Goal: Transaction & Acquisition: Purchase product/service

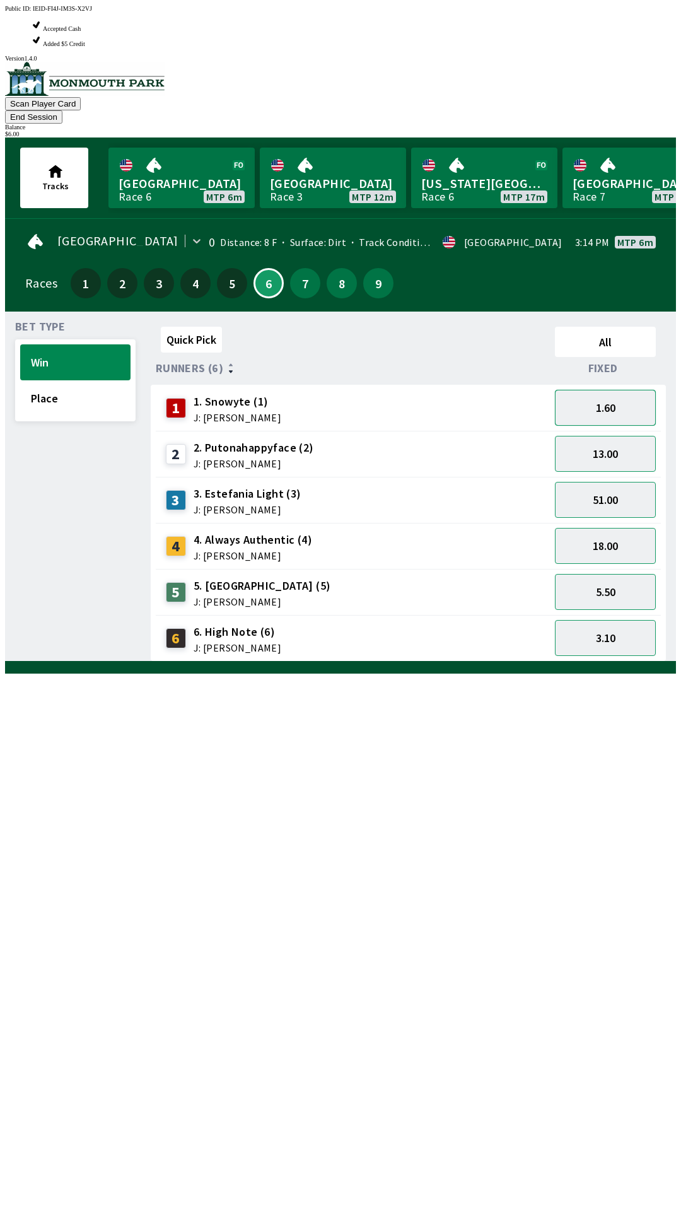
click at [603, 390] on button "1.60" at bounding box center [605, 408] width 101 height 36
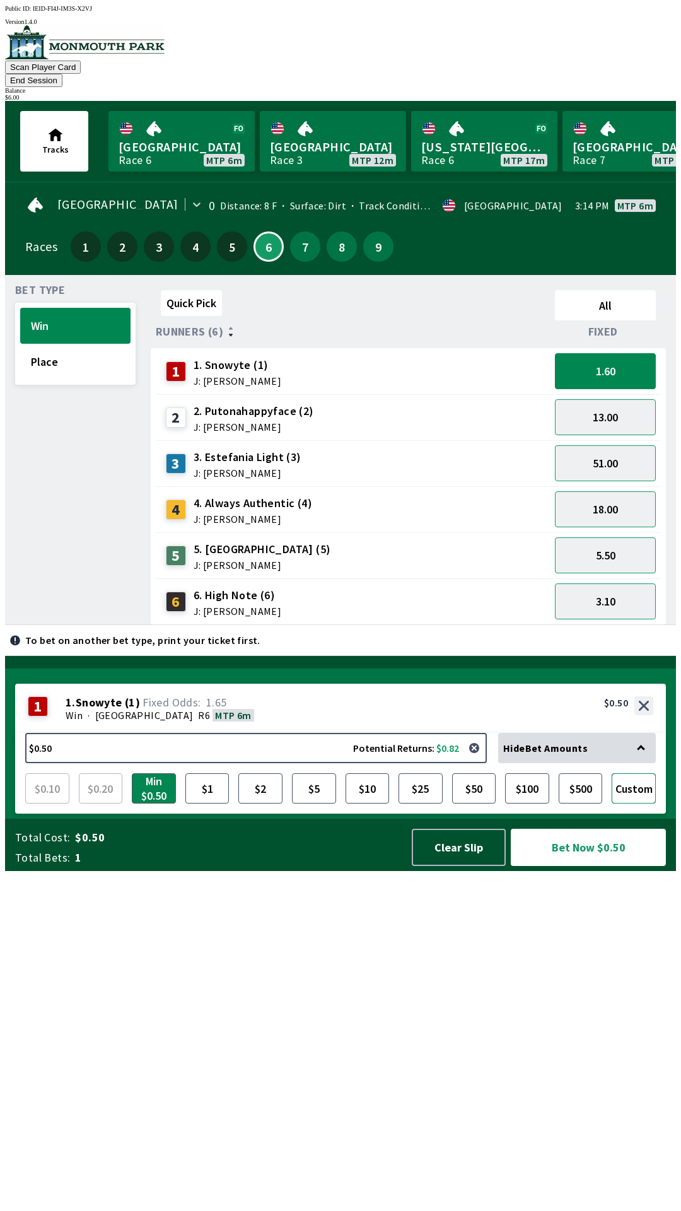
click at [634, 803] on button "Custom" at bounding box center [634, 788] width 44 height 30
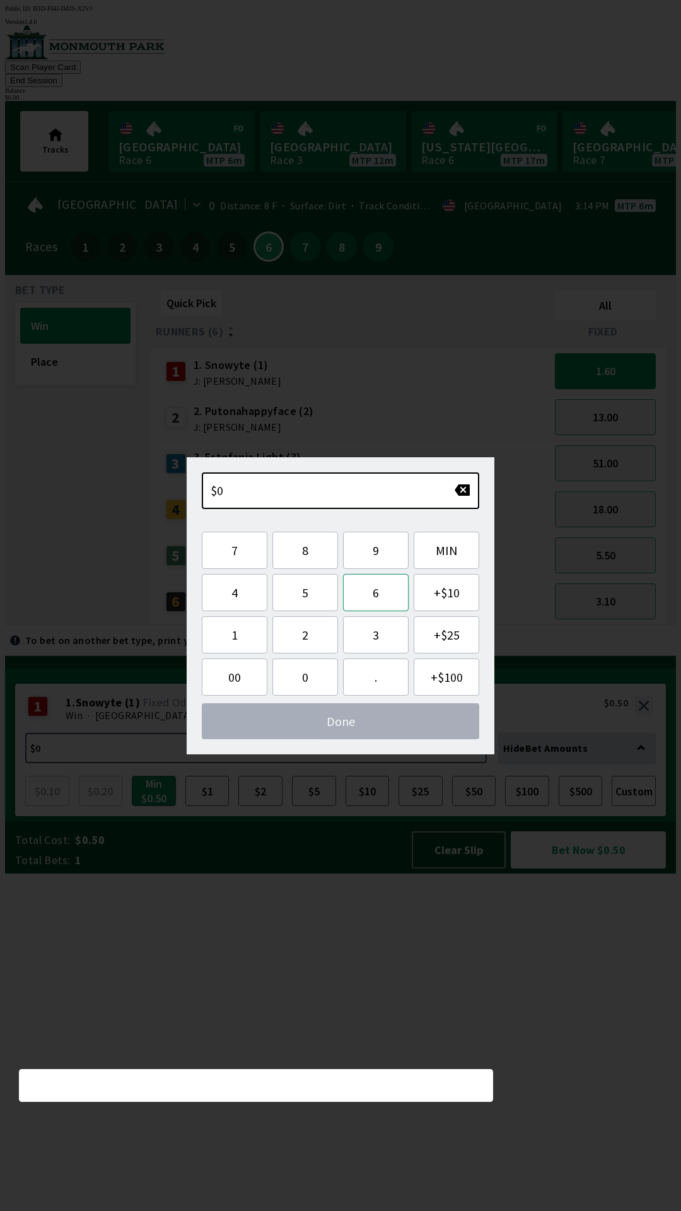
click at [383, 583] on button "6" at bounding box center [376, 592] width 66 height 37
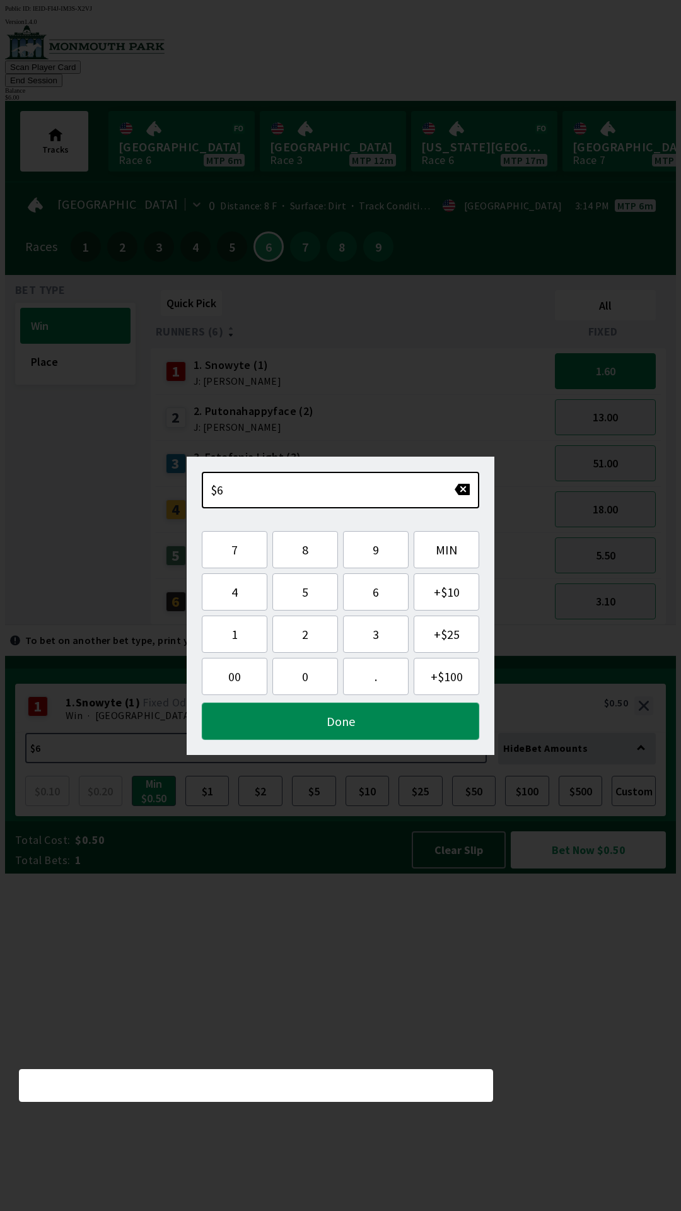
click at [375, 728] on button "Done" at bounding box center [340, 720] width 277 height 37
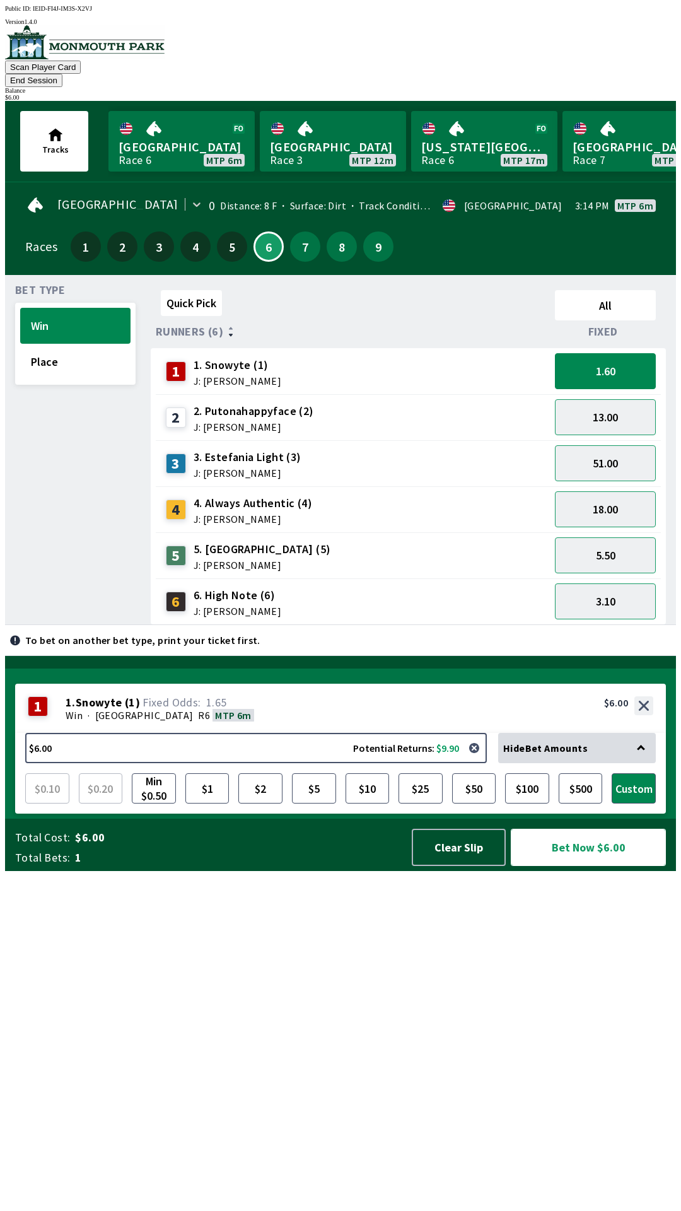
click at [599, 866] on button "Bet Now $6.00" at bounding box center [588, 847] width 155 height 37
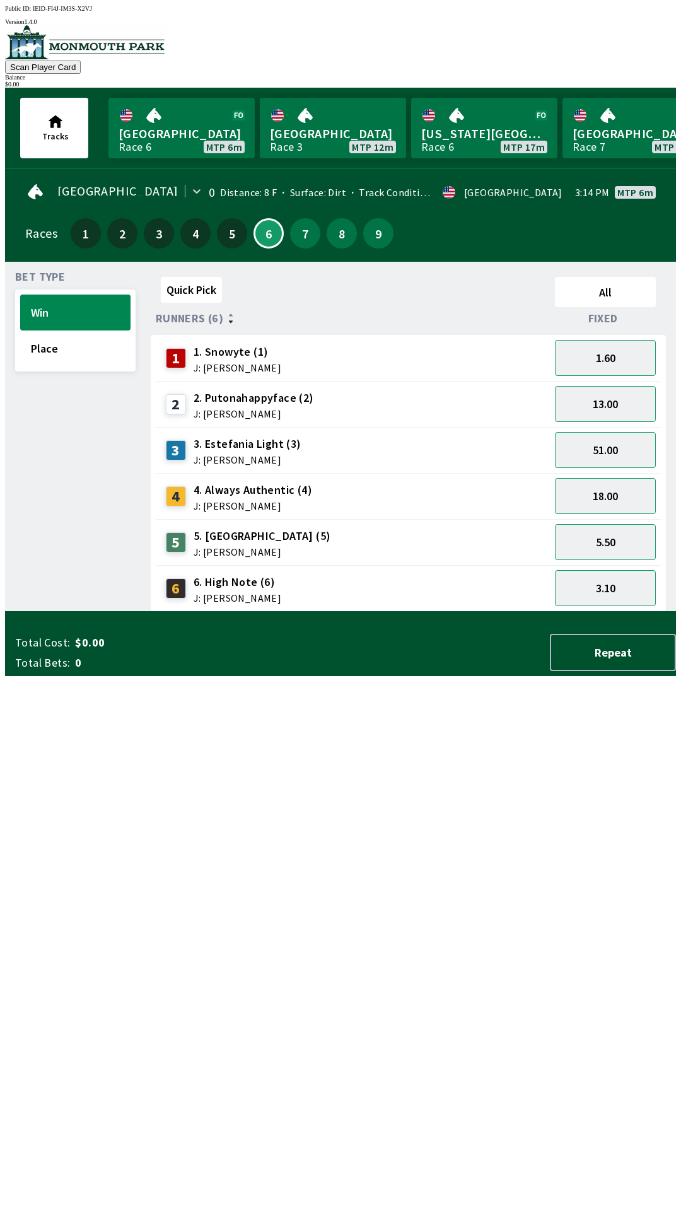
click at [489, 612] on div "Quick Pick All Runners (6) Fixed 1 1. Snowyte (1) J: [PERSON_NAME] 1.60 2 2. Pu…" at bounding box center [413, 442] width 525 height 340
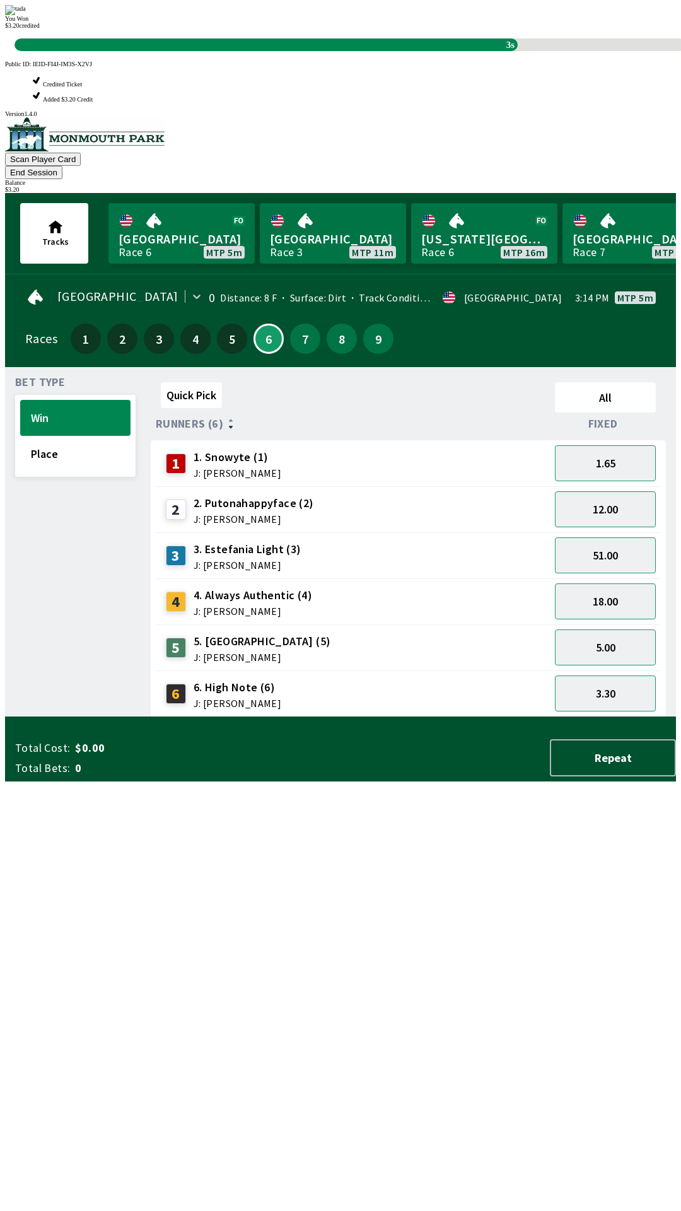
click at [226, 717] on div "Quick Pick All Runners (6) Fixed 1 1. Snowyte (1) J: [PERSON_NAME] 1.65 2 2. Pu…" at bounding box center [413, 547] width 525 height 340
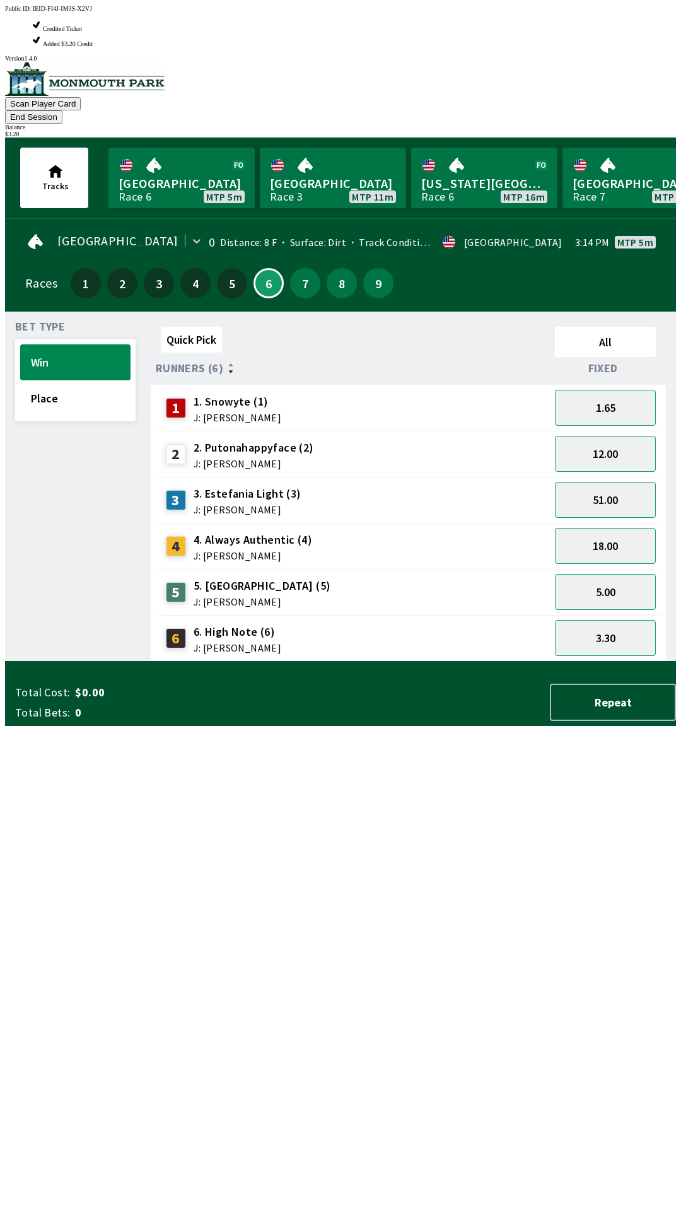
click at [243, 661] on div "Quick Pick All Runners (6) Fixed 1 1. Snowyte (1) J: [PERSON_NAME] 1.65 2 2. Pu…" at bounding box center [413, 492] width 525 height 340
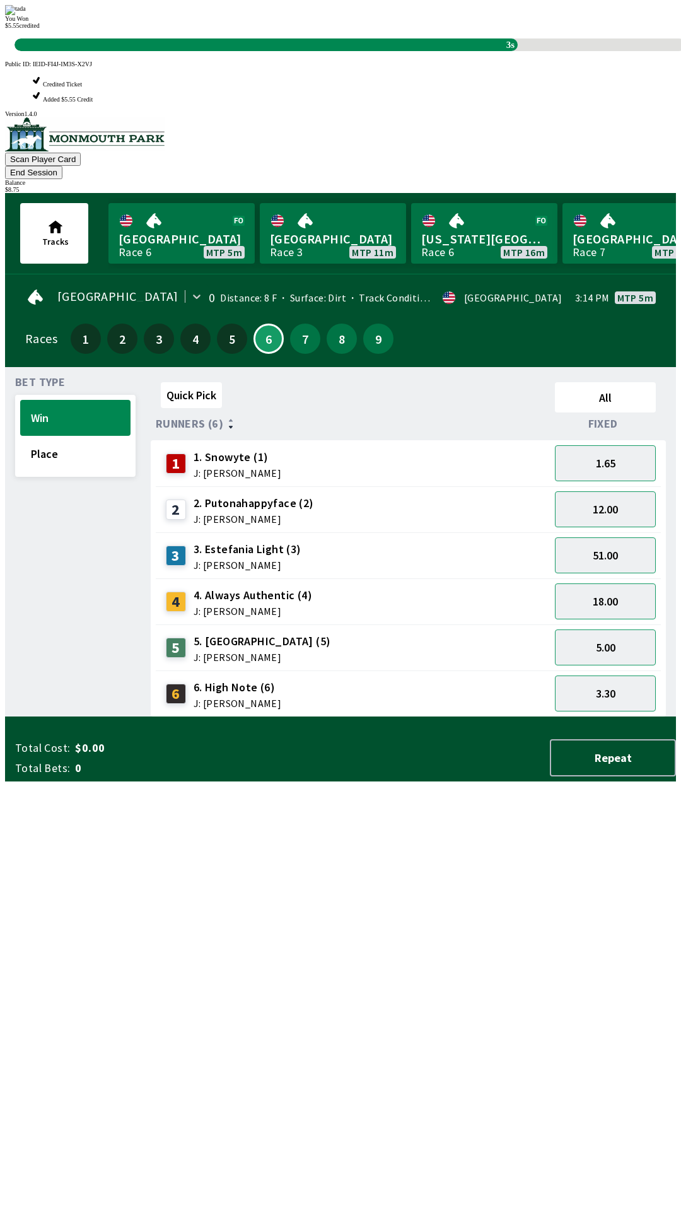
click at [430, 717] on div "Quick Pick All Runners (6) Fixed 1 1. Snowyte (1) J: [PERSON_NAME] 1.65 2 2. Pu…" at bounding box center [413, 547] width 525 height 340
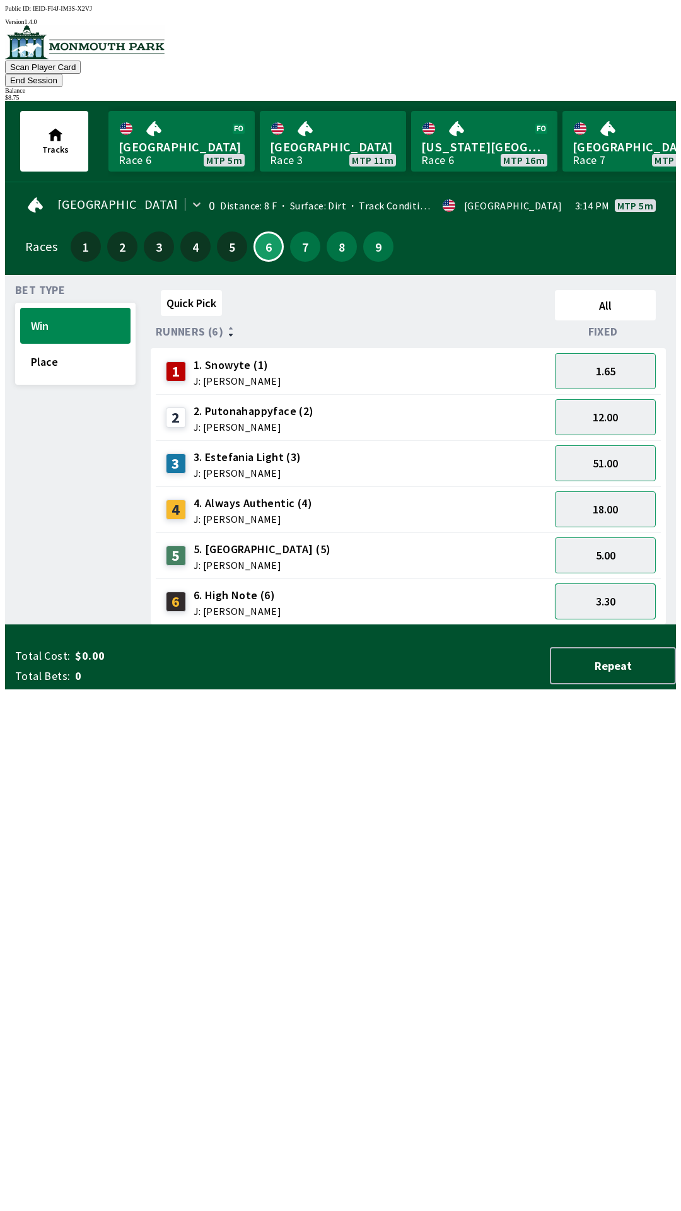
click at [605, 583] on button "3.30" at bounding box center [605, 601] width 101 height 36
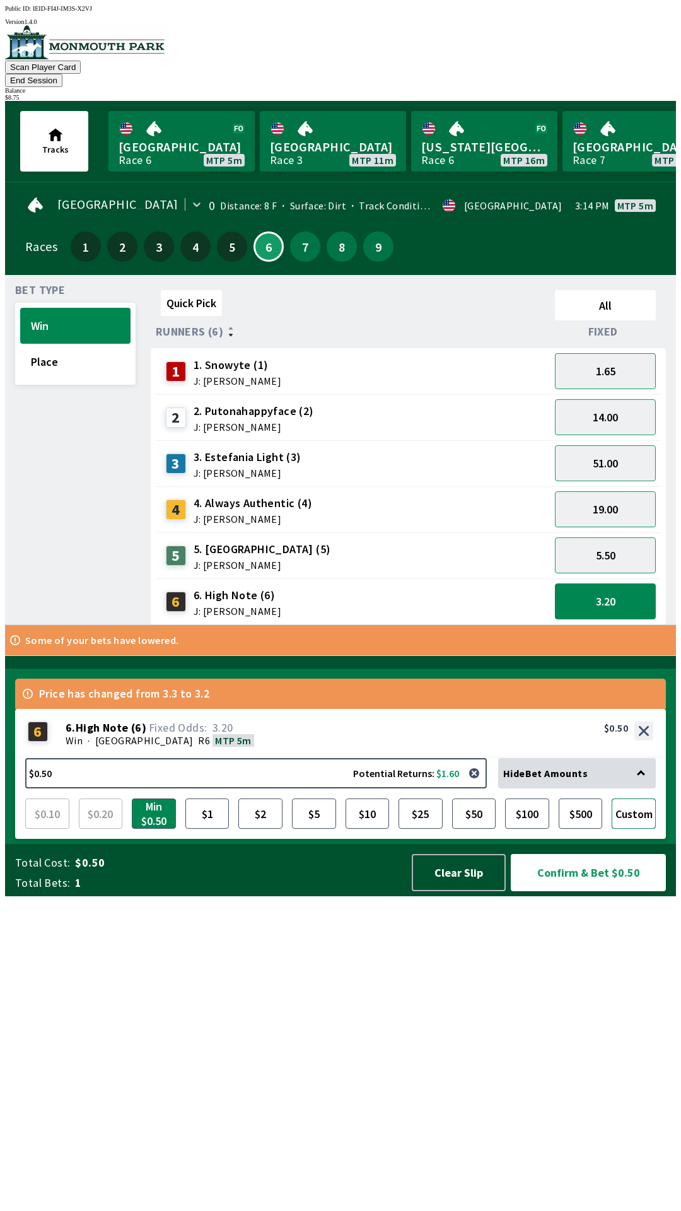
click at [639, 829] on button "Custom" at bounding box center [634, 813] width 44 height 30
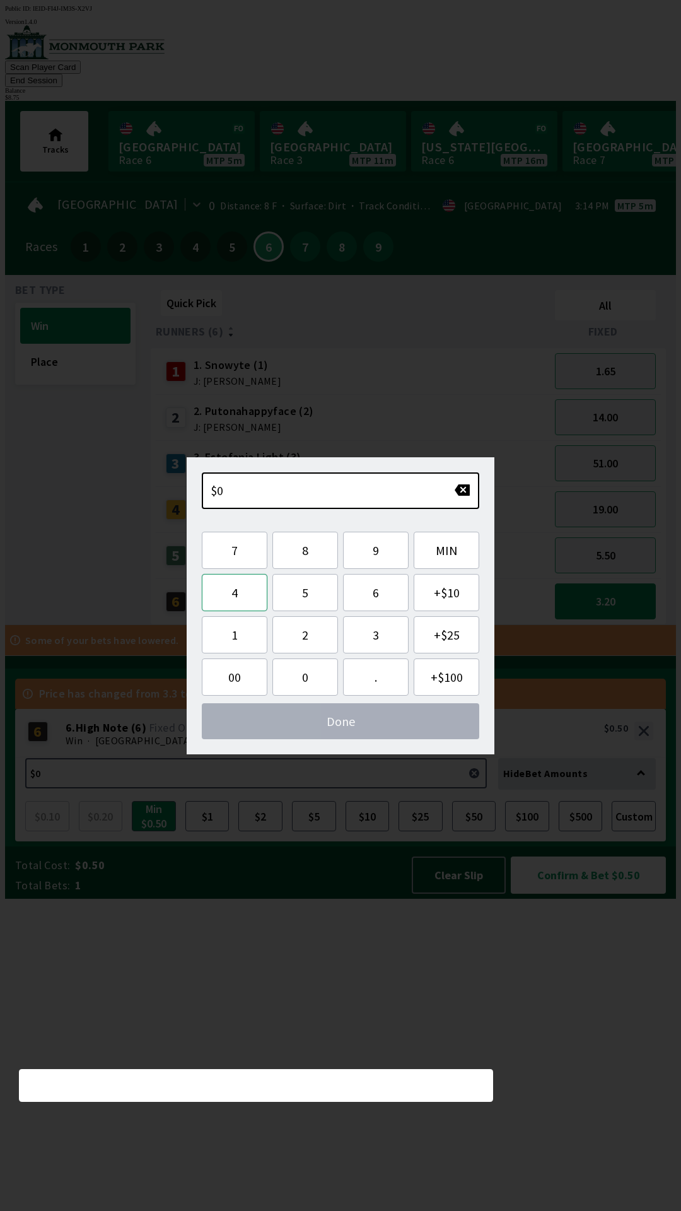
click at [247, 594] on button "4" at bounding box center [235, 592] width 66 height 37
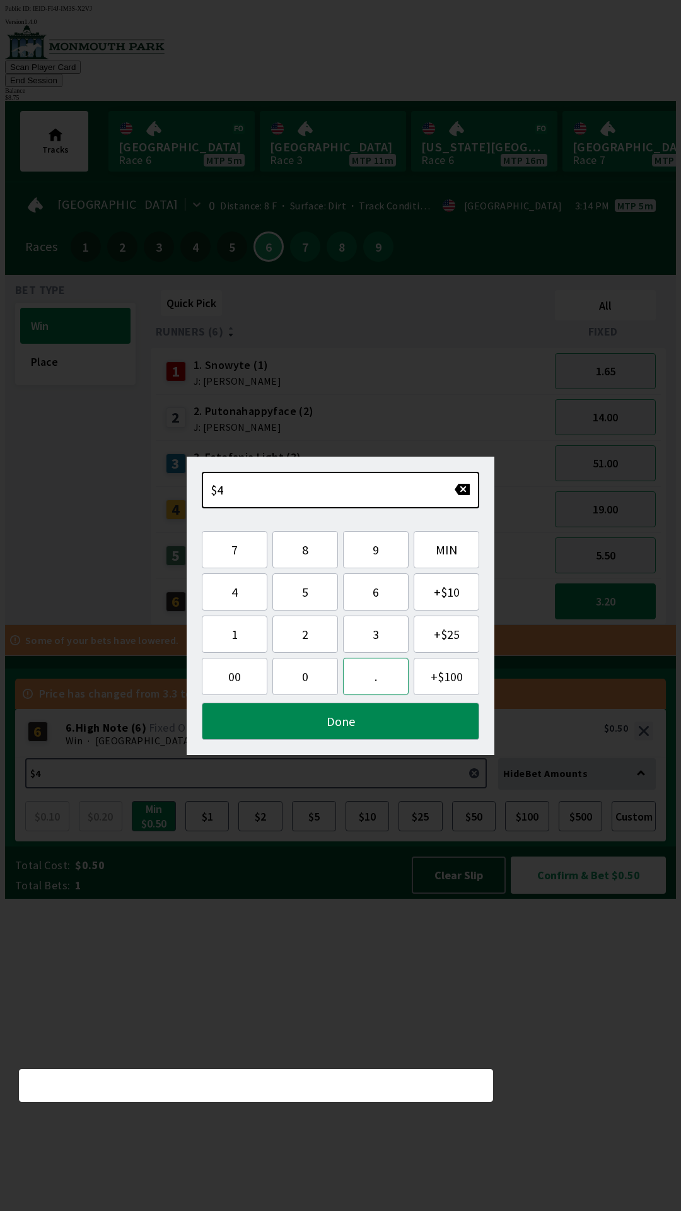
click at [376, 682] on button "." at bounding box center [376, 676] width 66 height 37
click at [326, 723] on button "Done" at bounding box center [340, 720] width 277 height 37
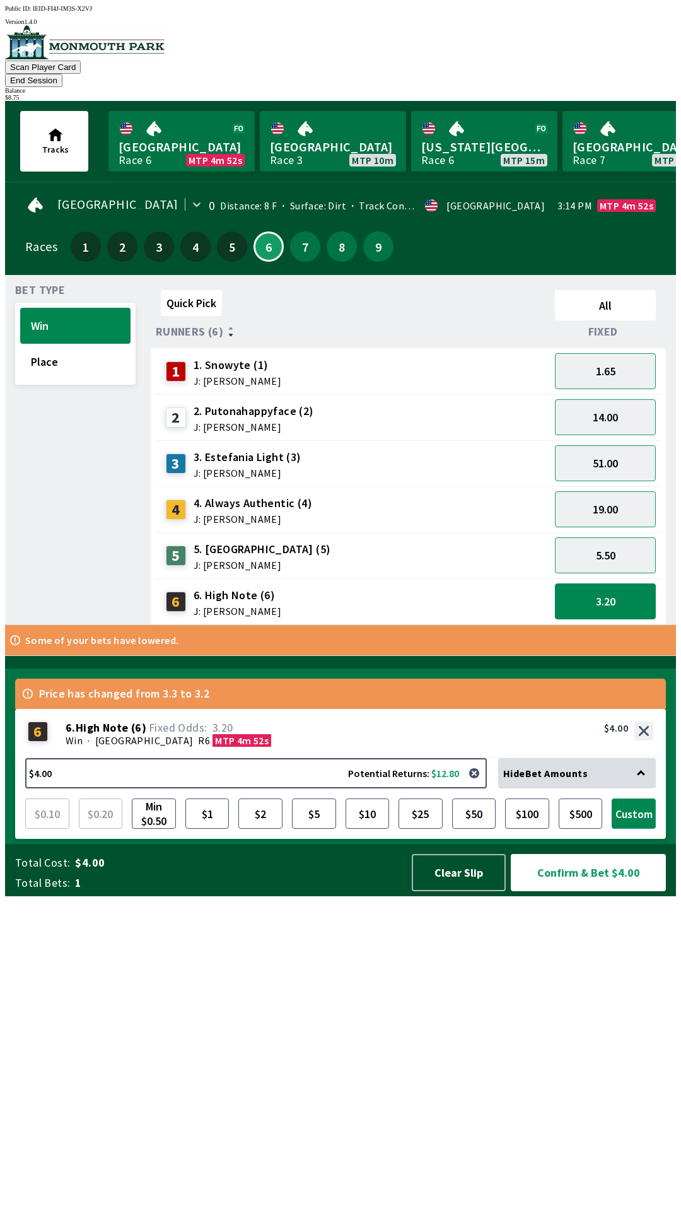
click at [639, 829] on button "Custom" at bounding box center [634, 813] width 44 height 30
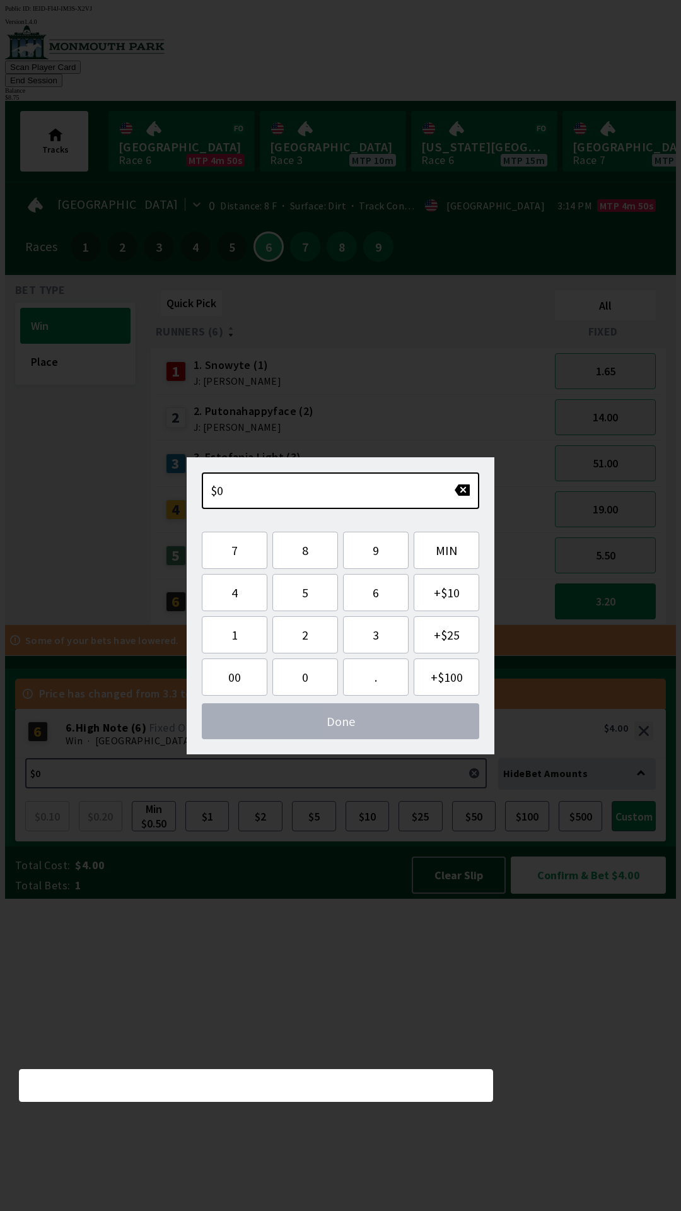
click at [419, 625] on div "Quick Pick All Runners (6) Fixed 1 1. Snowyte (1) J: [PERSON_NAME] 1.65 2 2. Pu…" at bounding box center [413, 455] width 525 height 340
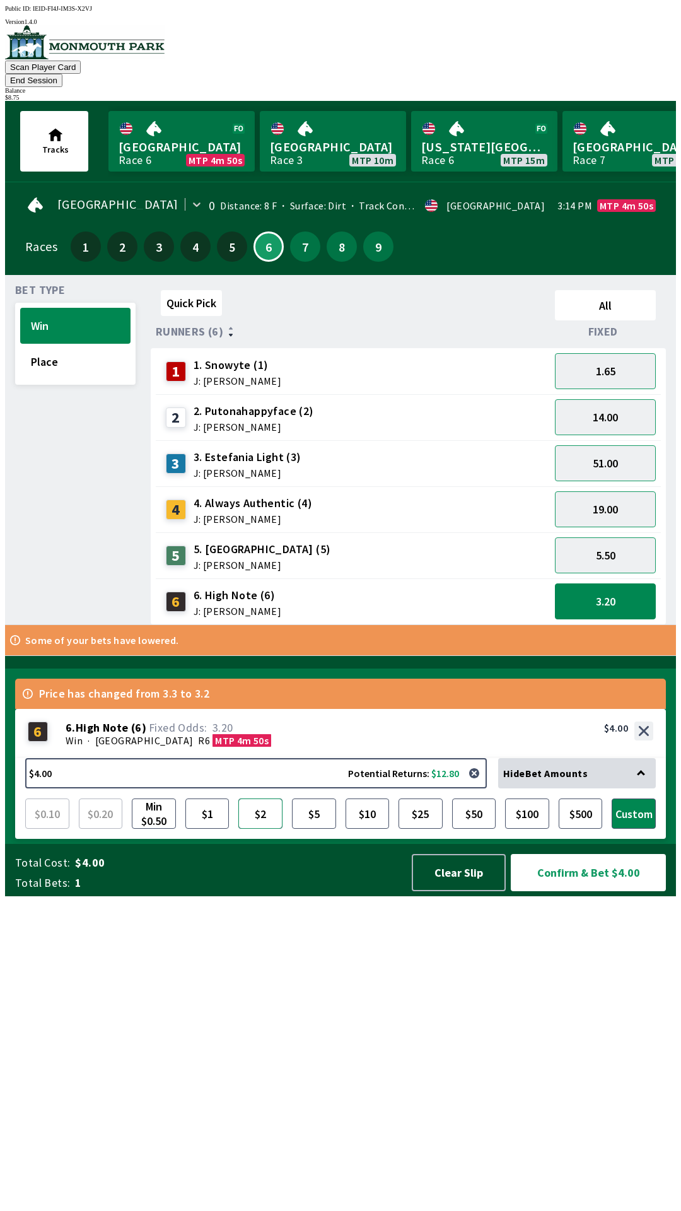
click at [264, 829] on button "$2" at bounding box center [260, 813] width 44 height 30
click at [632, 829] on button "Custom" at bounding box center [634, 813] width 44 height 30
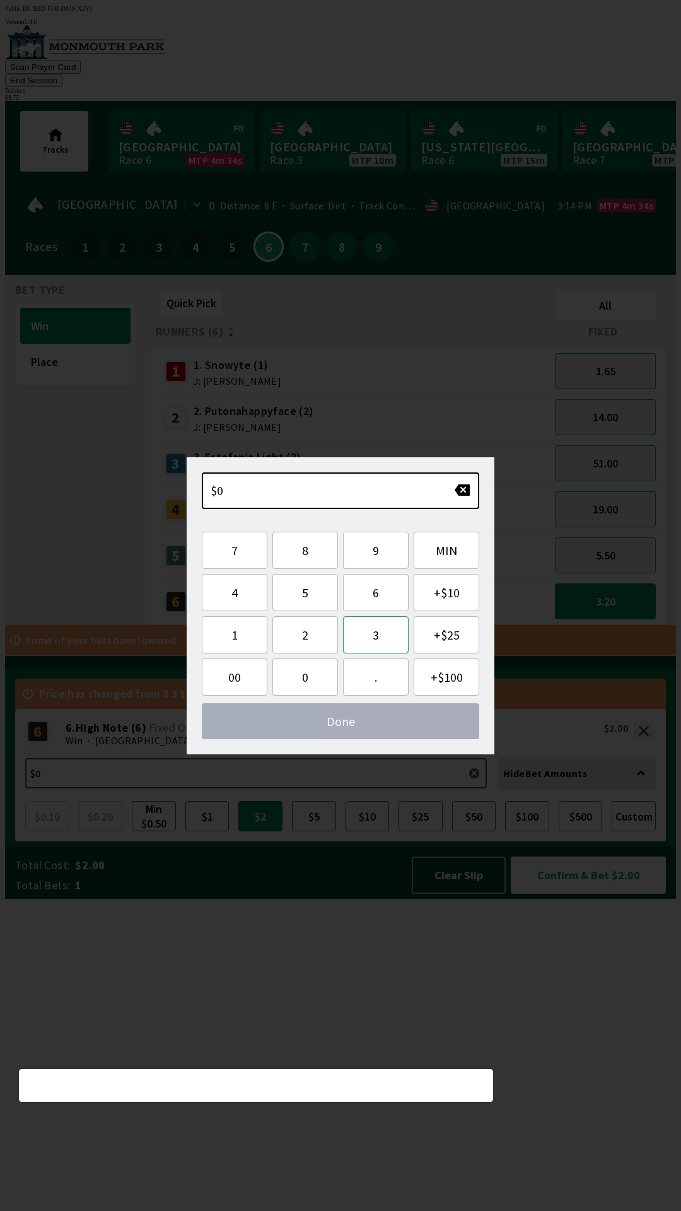
click at [374, 639] on button "3" at bounding box center [376, 634] width 66 height 37
click at [376, 678] on button "." at bounding box center [376, 676] width 66 height 37
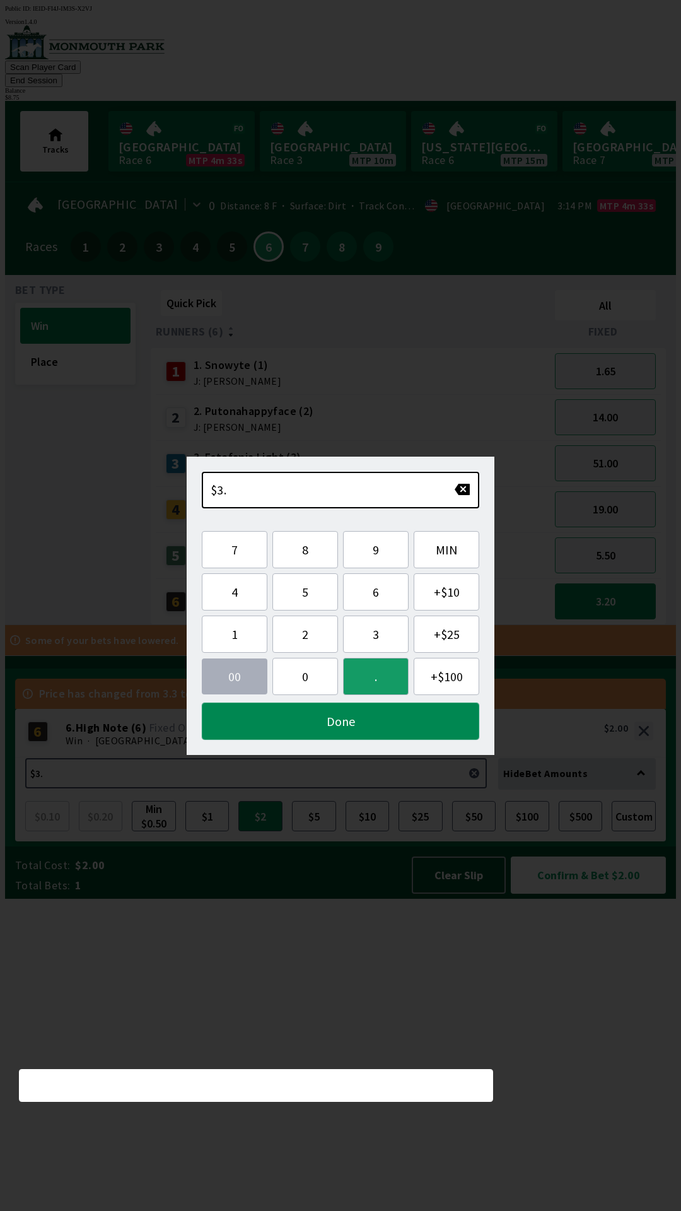
click at [385, 730] on button "Done" at bounding box center [340, 720] width 277 height 37
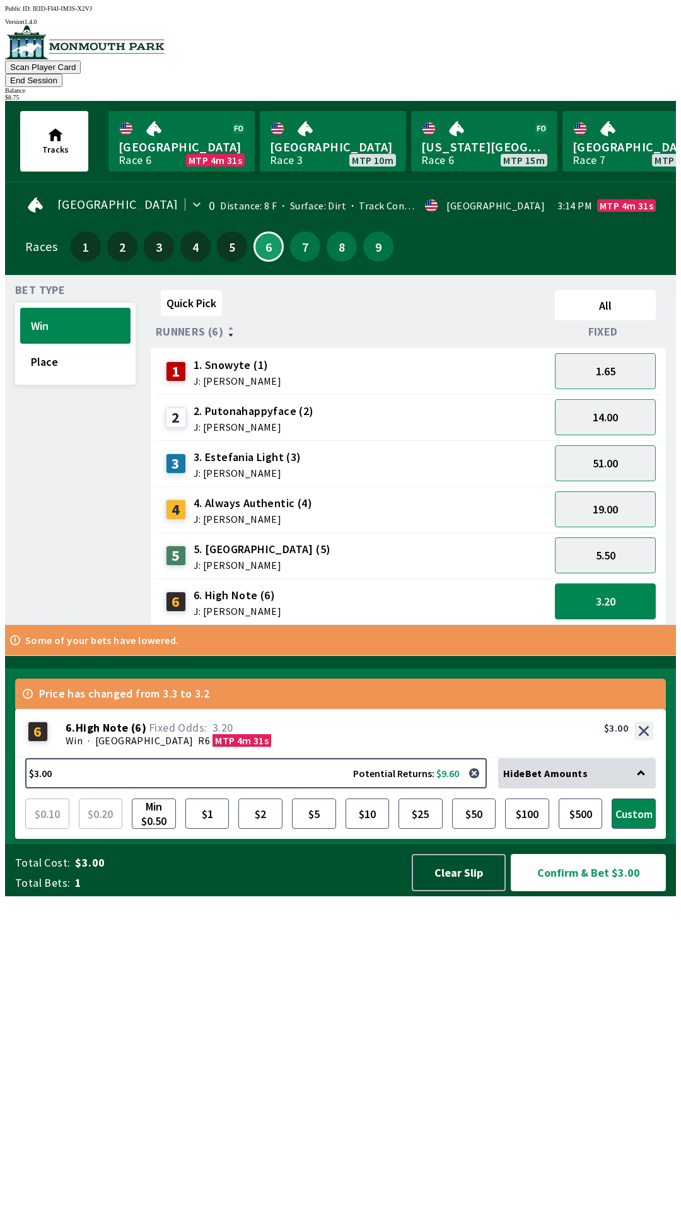
click at [578, 891] on button "Confirm & Bet $3.00" at bounding box center [588, 872] width 155 height 37
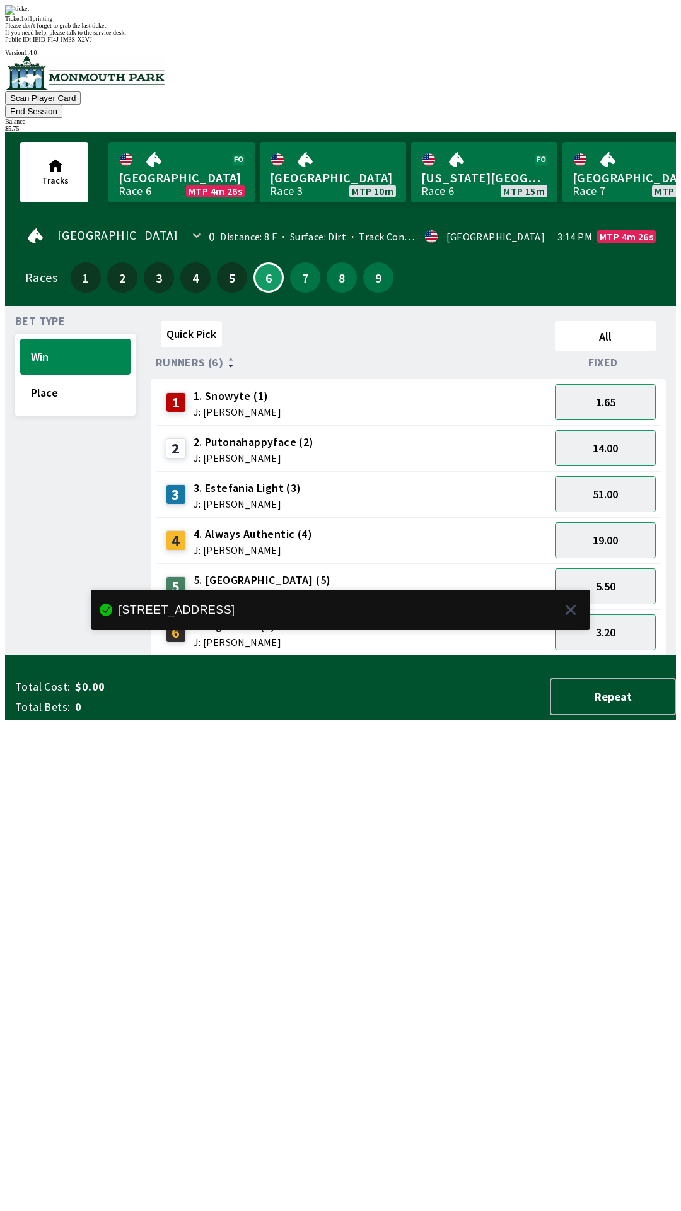
click at [438, 656] on div "Quick Pick All Runners (6) Fixed 1 1. Snowyte (1) J: [PERSON_NAME] 1.65 2 2. Pu…" at bounding box center [413, 486] width 525 height 340
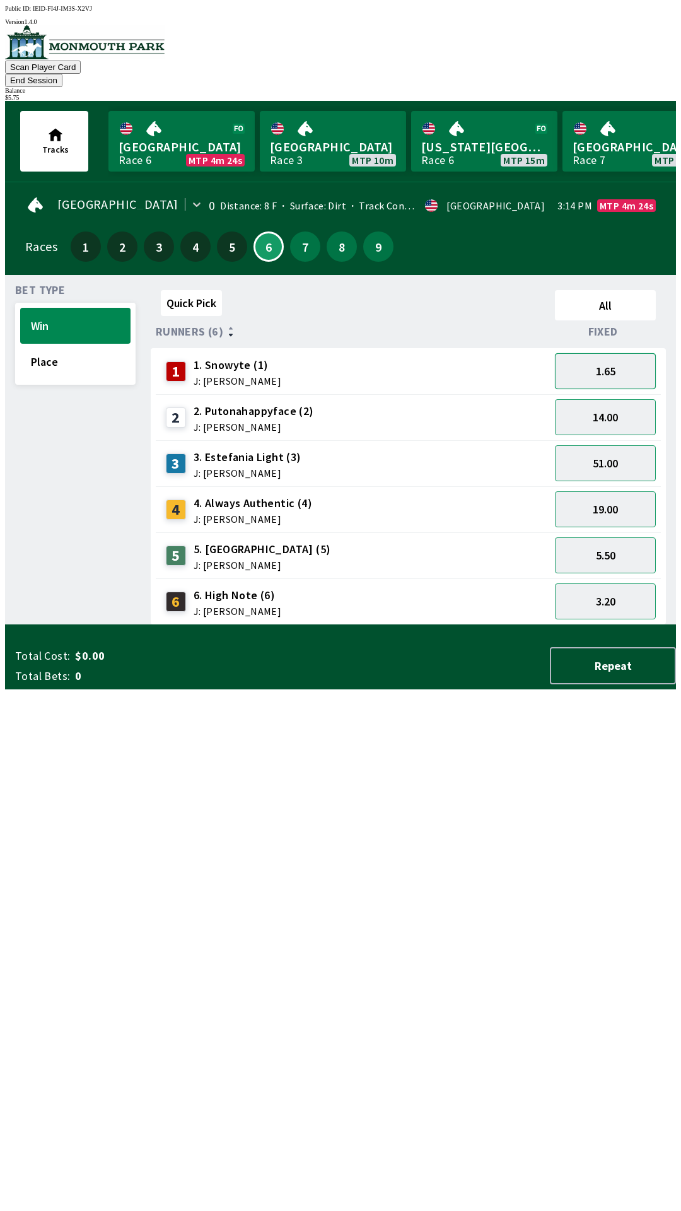
click at [610, 358] on button "1.65" at bounding box center [605, 371] width 101 height 36
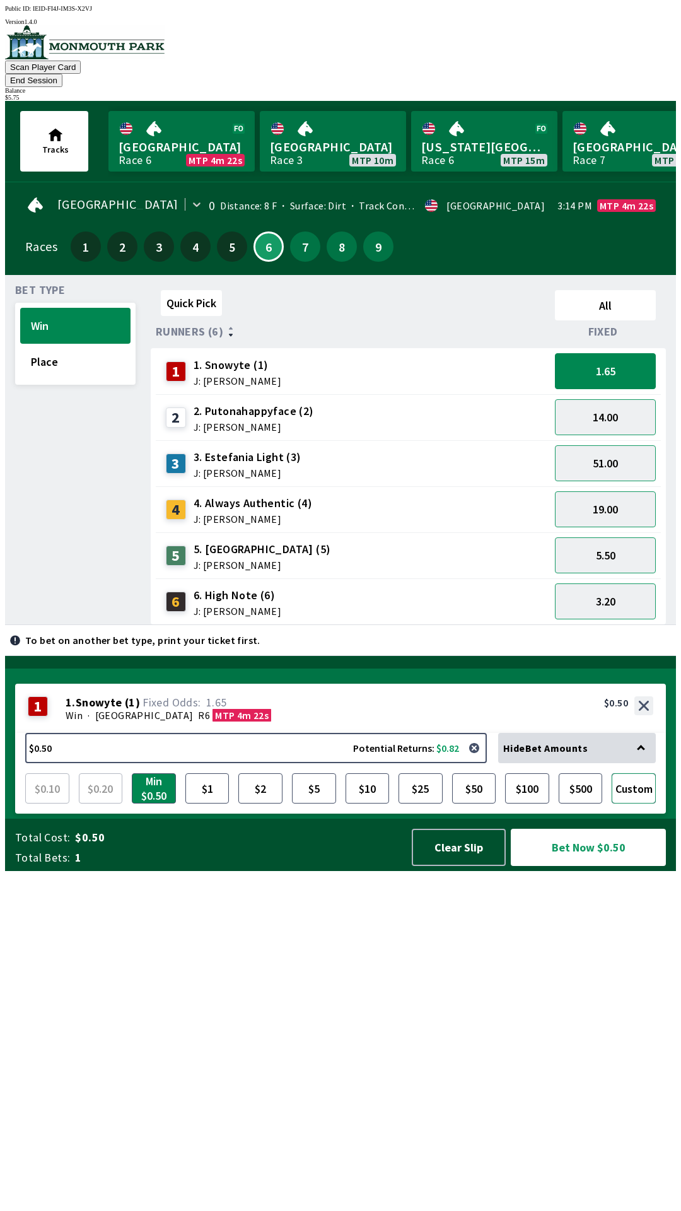
click at [631, 803] on button "Custom" at bounding box center [634, 788] width 44 height 30
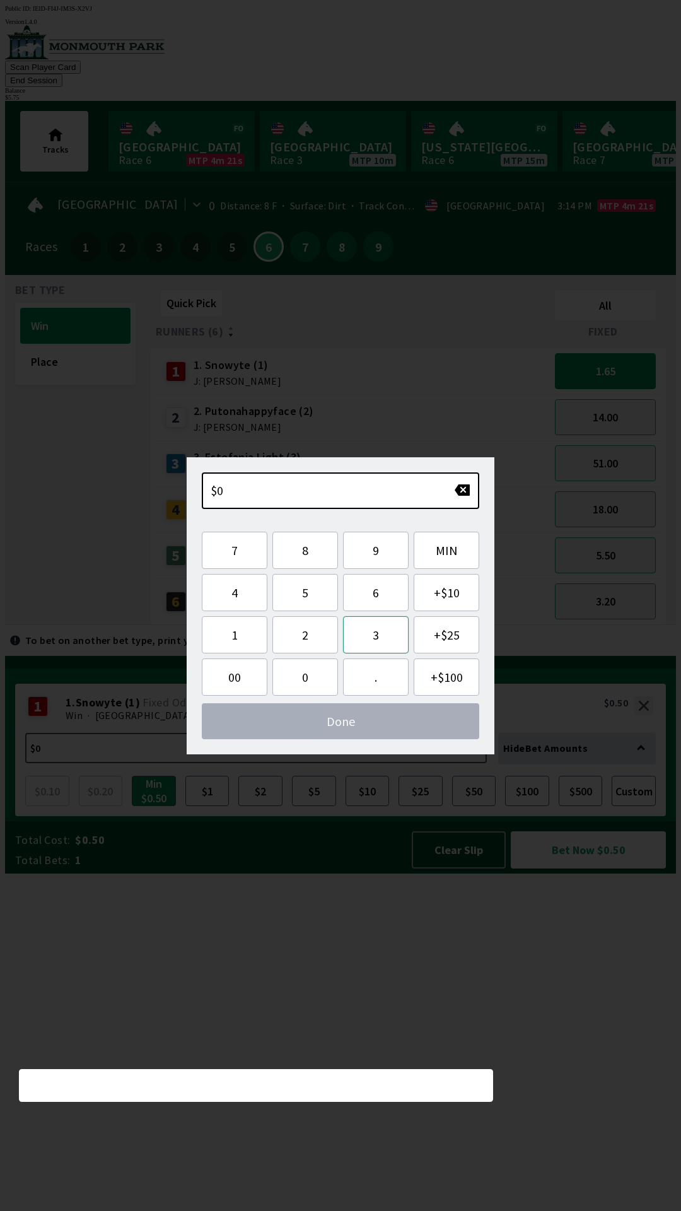
click at [378, 647] on button "3" at bounding box center [376, 634] width 66 height 37
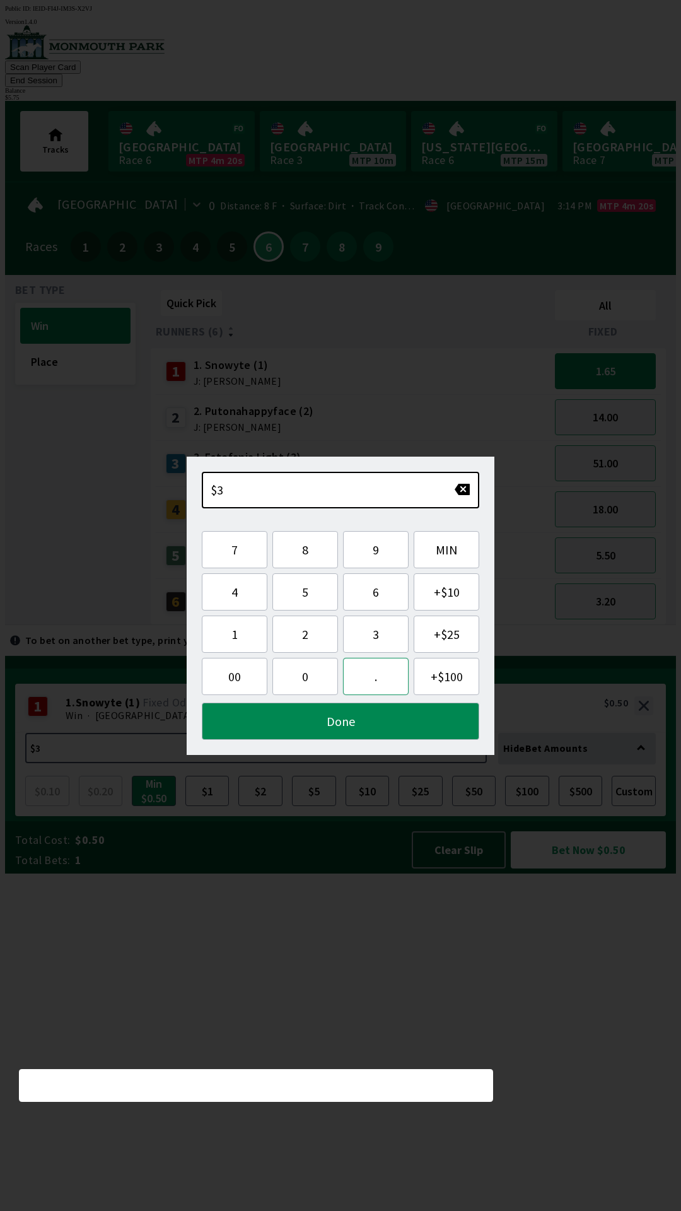
click at [381, 683] on button "." at bounding box center [376, 676] width 66 height 37
click at [422, 733] on button "Done" at bounding box center [340, 720] width 277 height 37
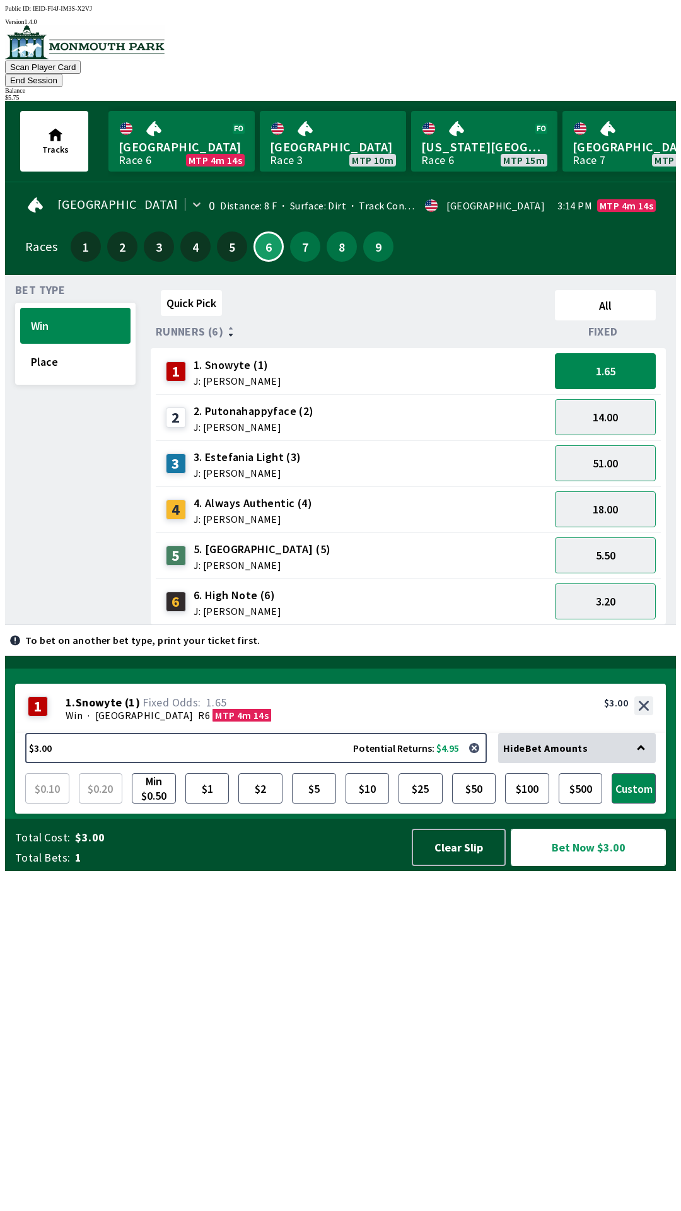
click at [602, 866] on button "Bet Now $3.00" at bounding box center [588, 847] width 155 height 37
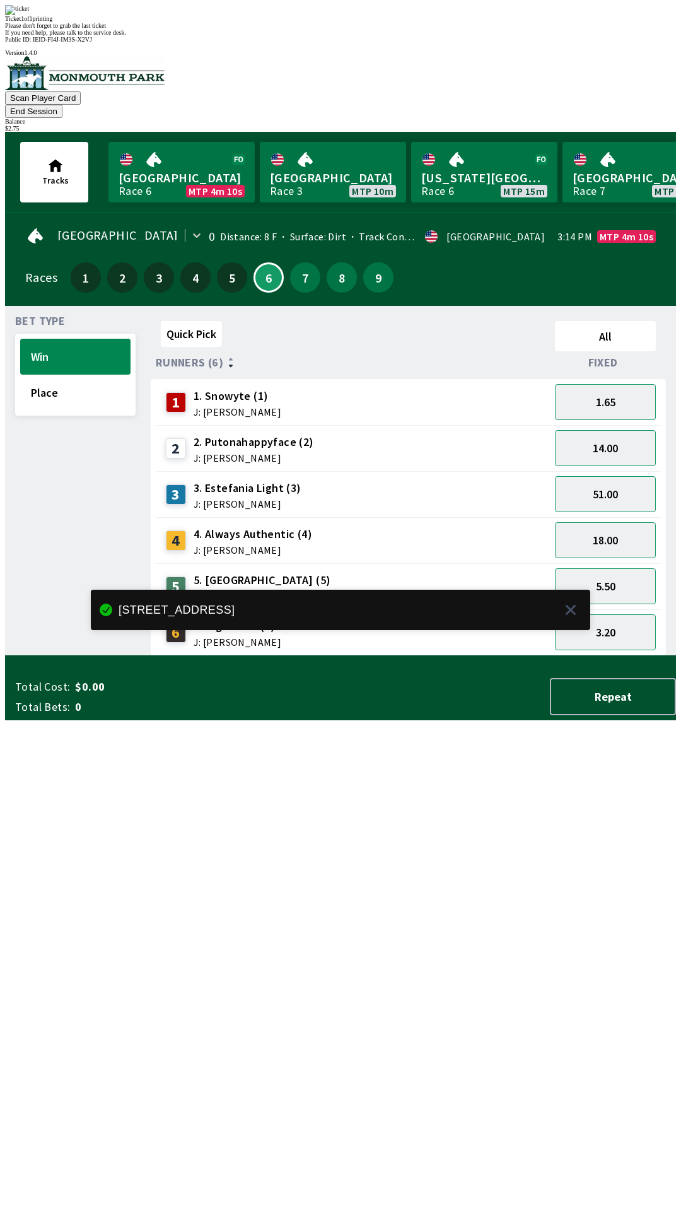
click at [470, 656] on div "Quick Pick All Runners (6) Fixed 1 1. Snowyte (1) J: [PERSON_NAME] 1.65 2 2. Pu…" at bounding box center [413, 486] width 525 height 340
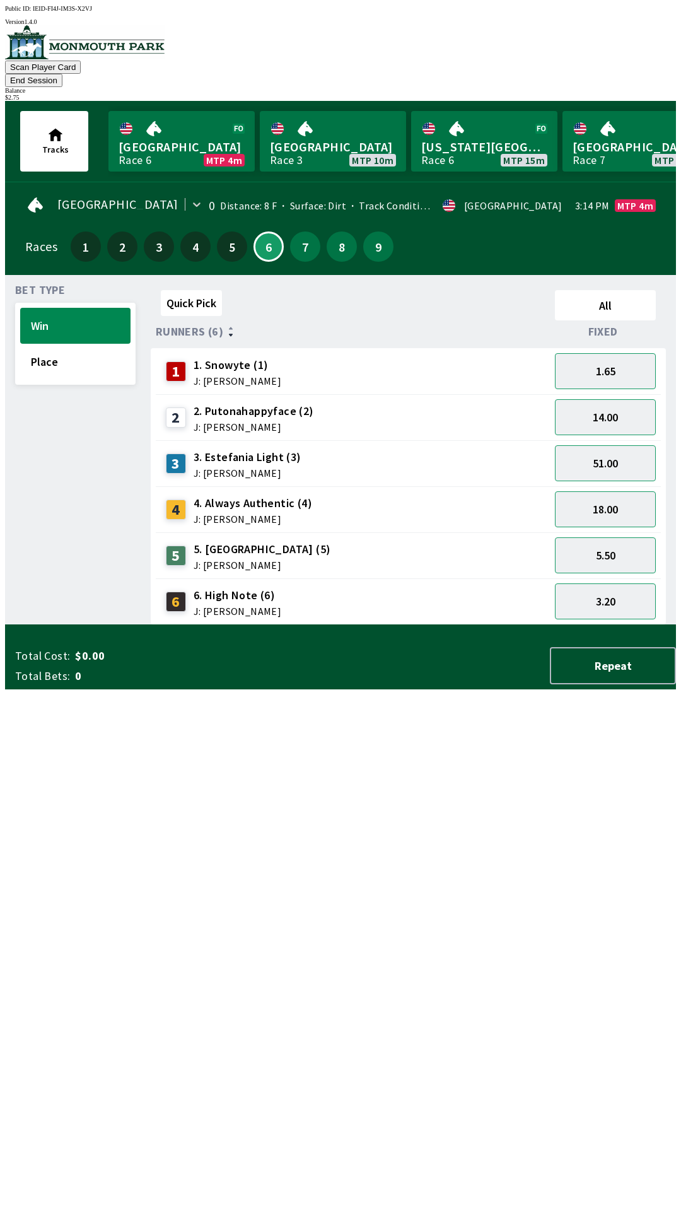
click at [64, 376] on div "Bet Type Win Place" at bounding box center [75, 455] width 120 height 340
click at [74, 355] on button "Place" at bounding box center [75, 362] width 110 height 36
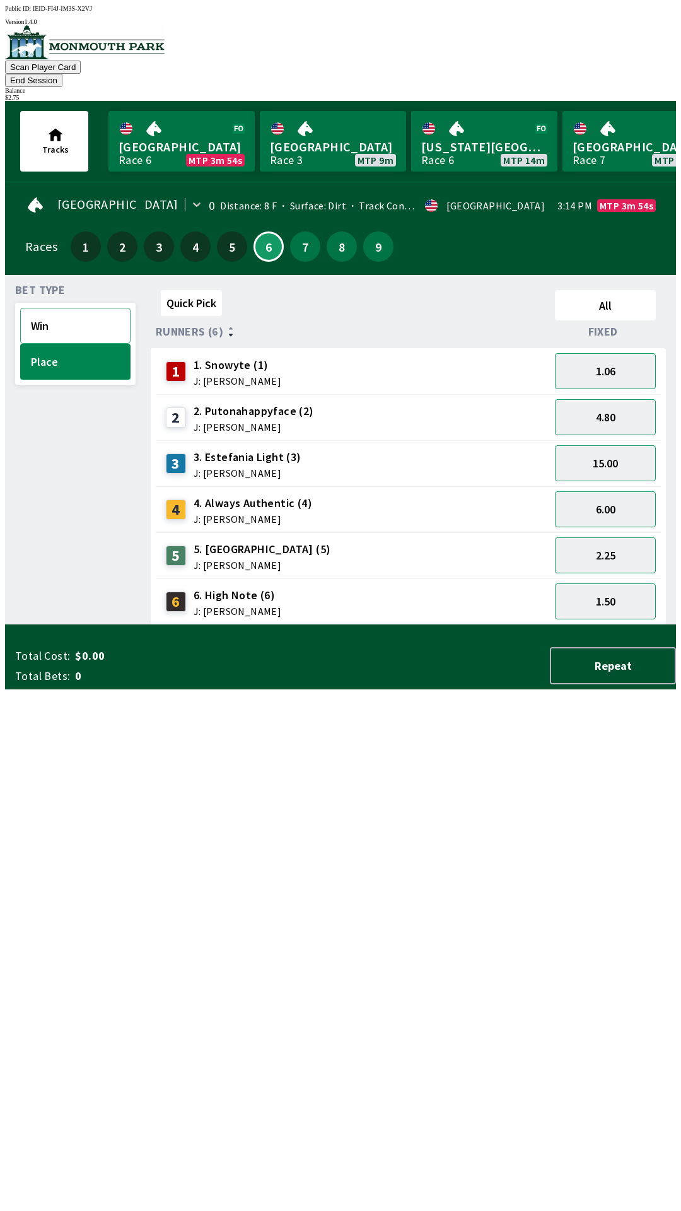
click at [87, 317] on button "Win" at bounding box center [75, 326] width 110 height 36
click at [91, 352] on button "Place" at bounding box center [75, 362] width 110 height 36
click at [576, 537] on button "2.25" at bounding box center [605, 555] width 101 height 36
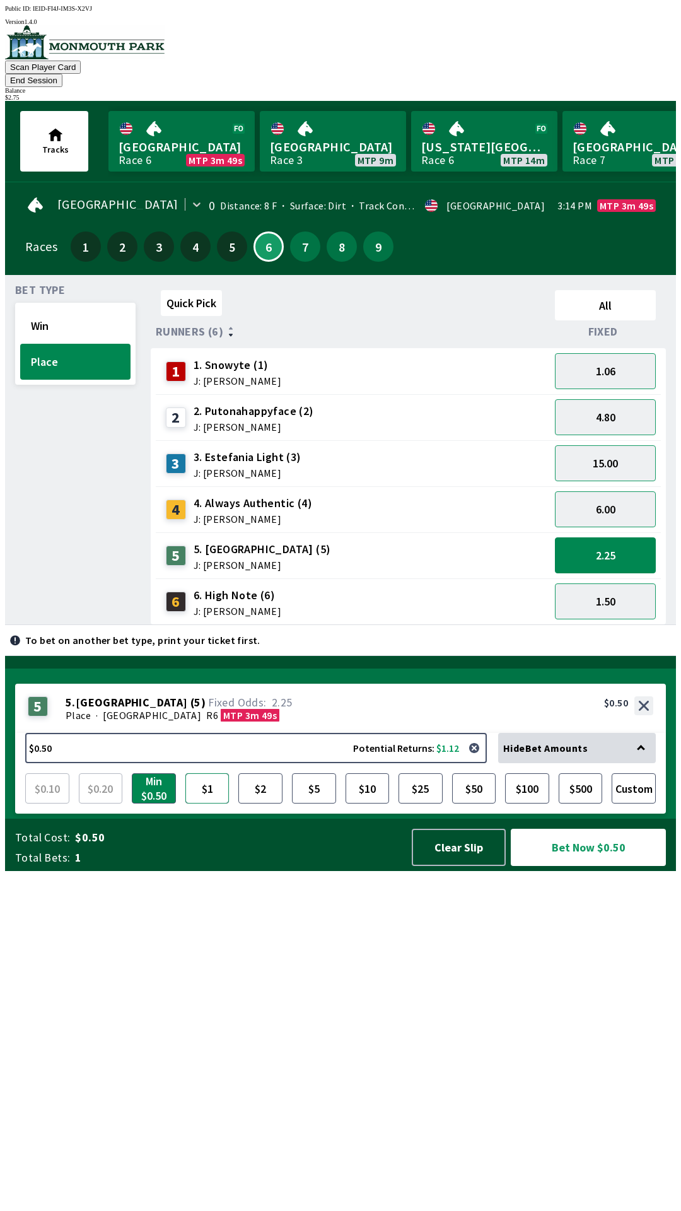
click at [206, 803] on button "$1" at bounding box center [207, 788] width 44 height 30
click at [590, 866] on button "Bet Now $1.00" at bounding box center [588, 847] width 155 height 37
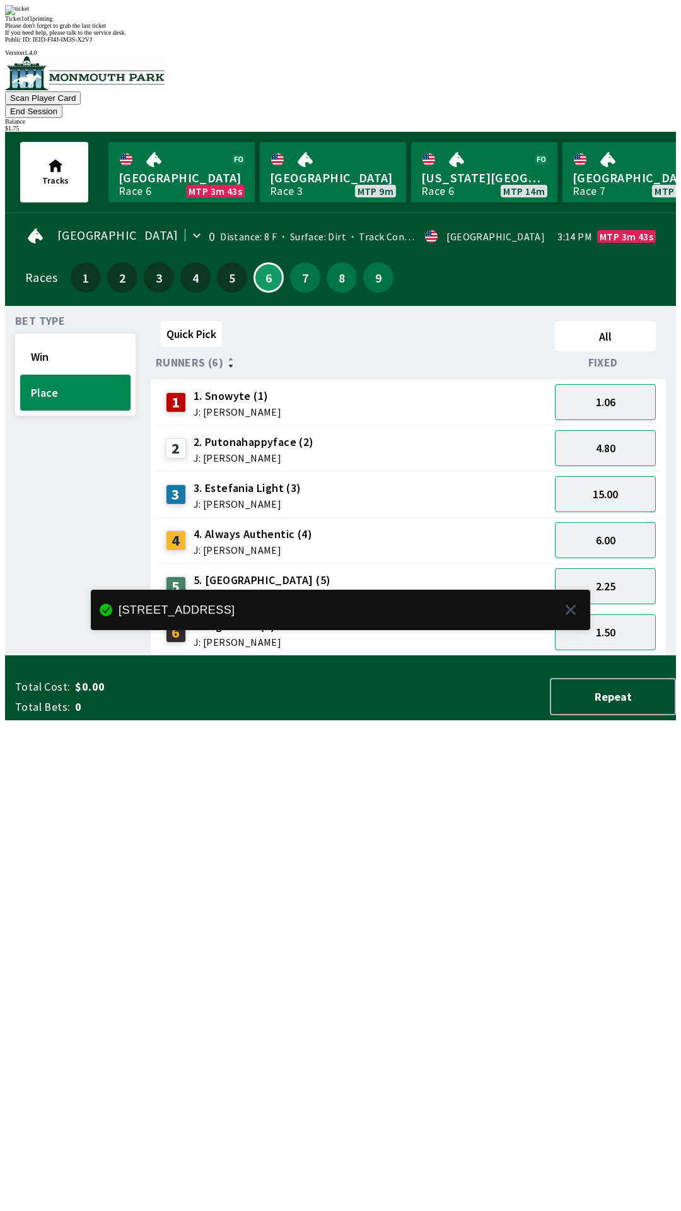
click at [481, 656] on div "Quick Pick All Runners (6) Fixed 1 1. Snowyte (1) J: [PERSON_NAME] 1.06 2 2. Pu…" at bounding box center [413, 486] width 525 height 340
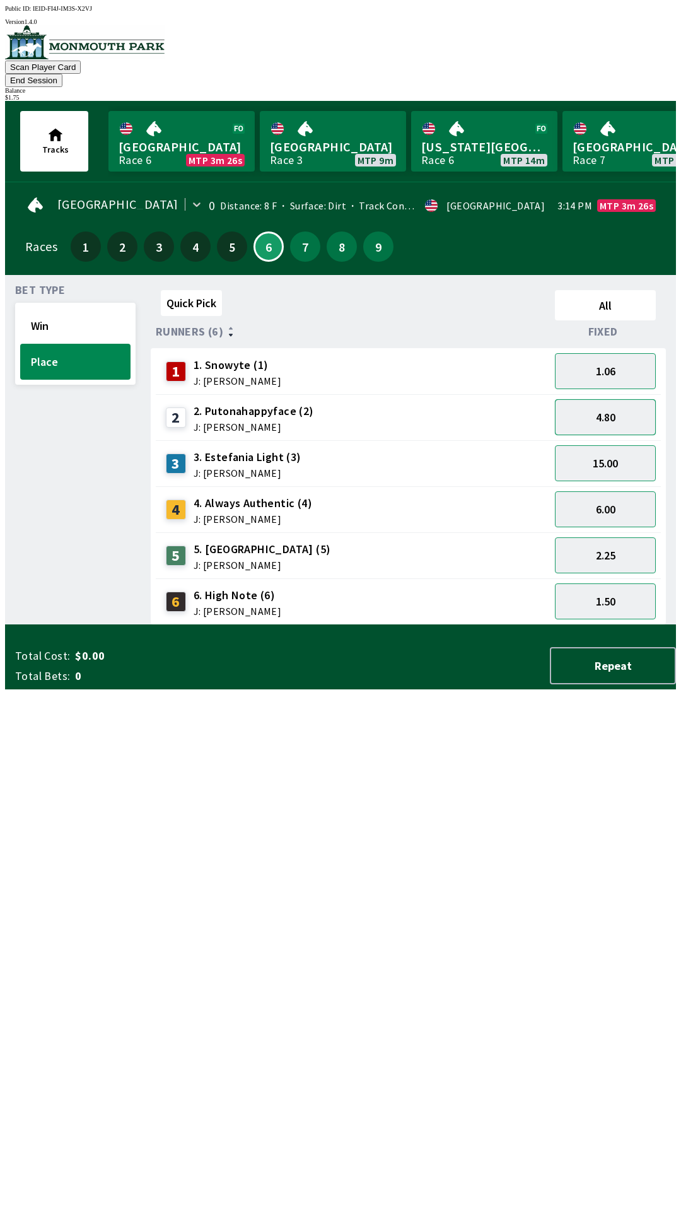
click at [615, 406] on button "4.80" at bounding box center [605, 417] width 101 height 36
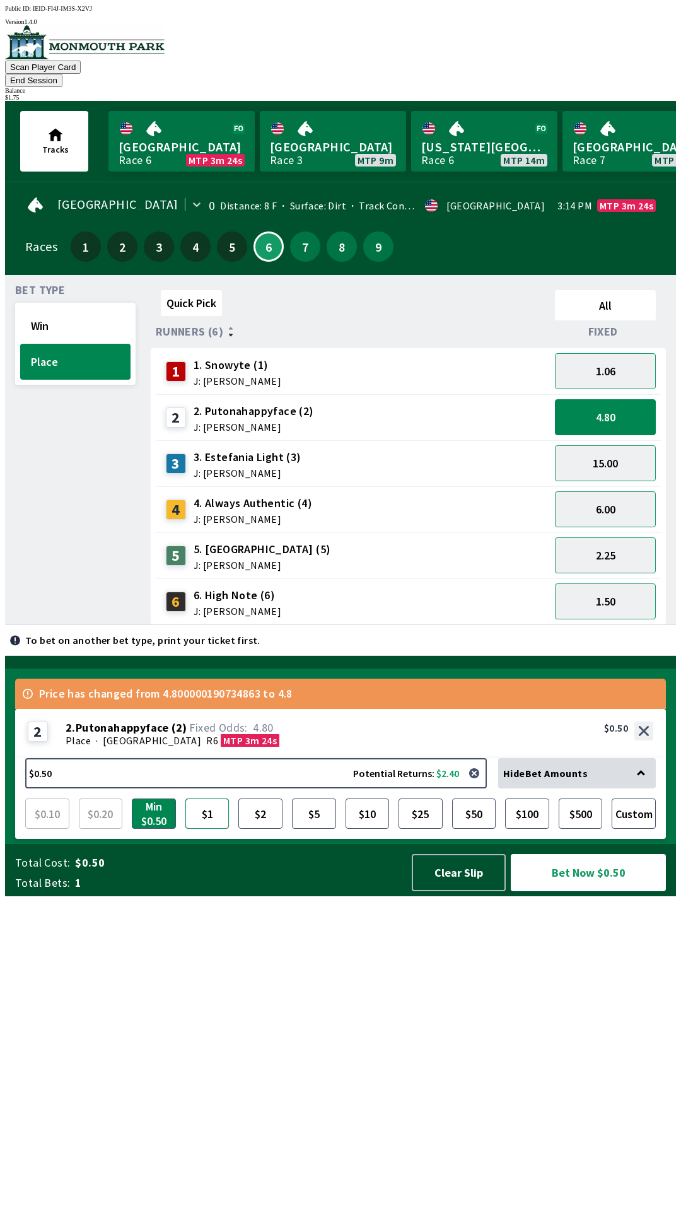
click at [211, 829] on button "$1" at bounding box center [207, 813] width 44 height 30
click at [586, 891] on button "Bet Now $1.00" at bounding box center [588, 872] width 155 height 37
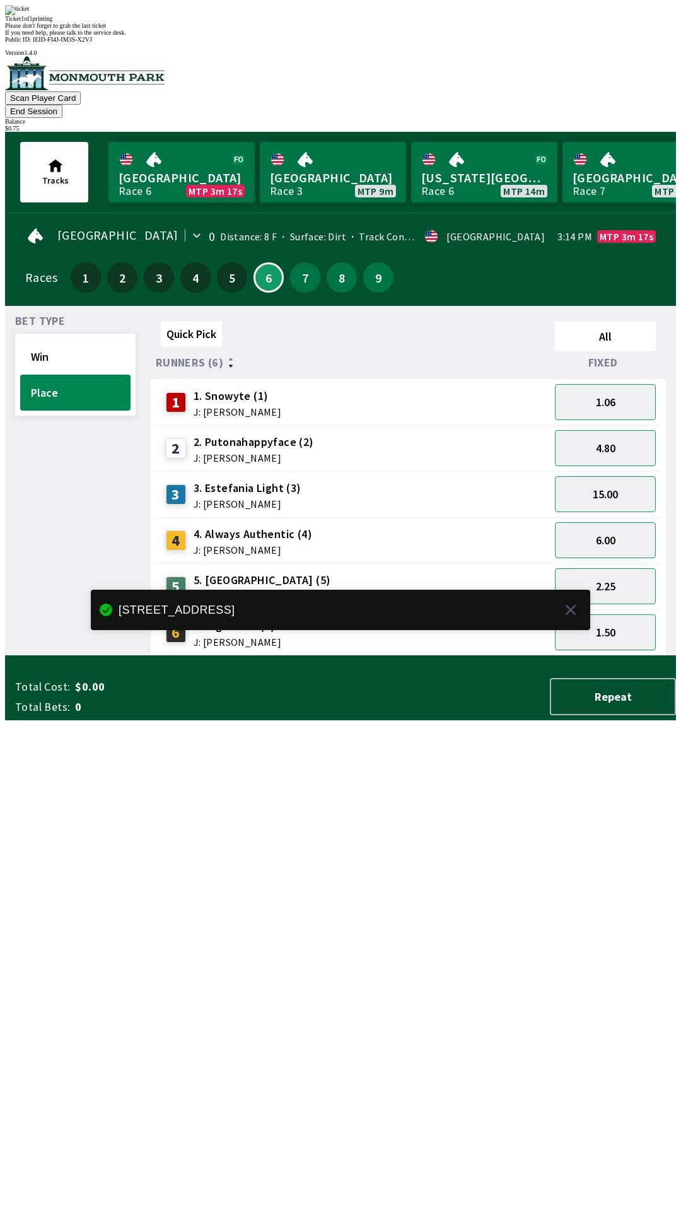
click at [392, 656] on div "Quick Pick All Runners (6) Fixed 1 1. Snowyte (1) J: [PERSON_NAME] 1.06 2 2. Pu…" at bounding box center [413, 486] width 525 height 340
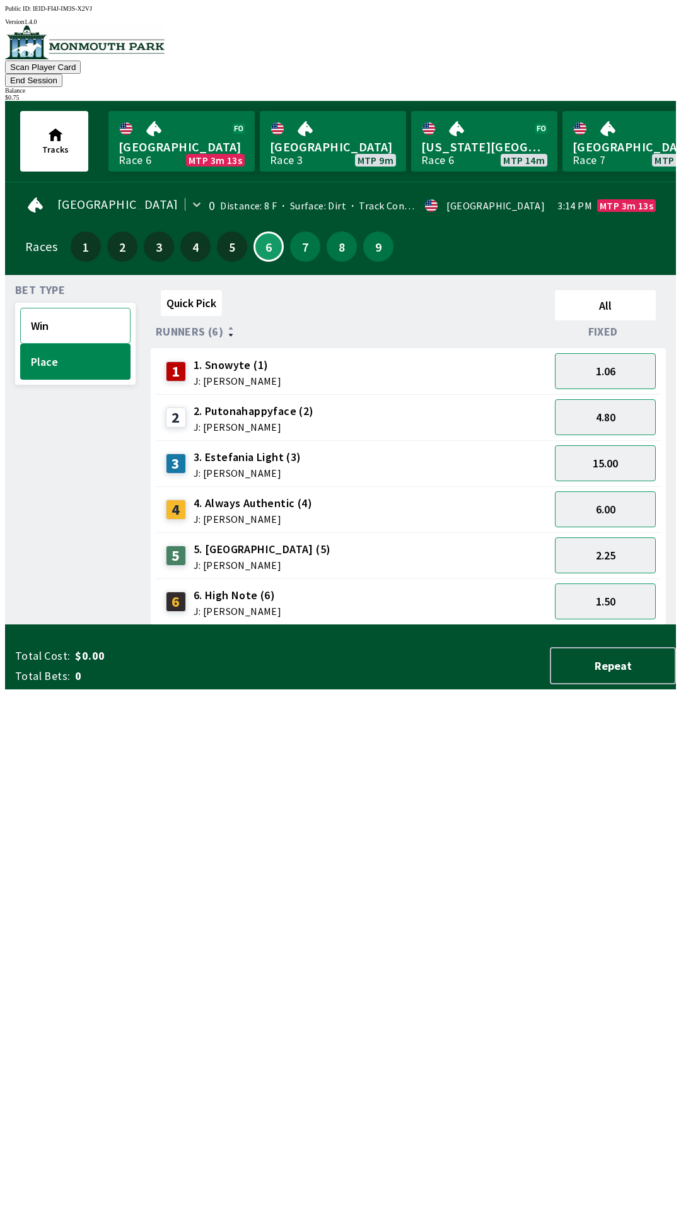
click at [71, 319] on button "Win" at bounding box center [75, 326] width 110 height 36
click at [622, 498] on button "18.00" at bounding box center [605, 509] width 101 height 36
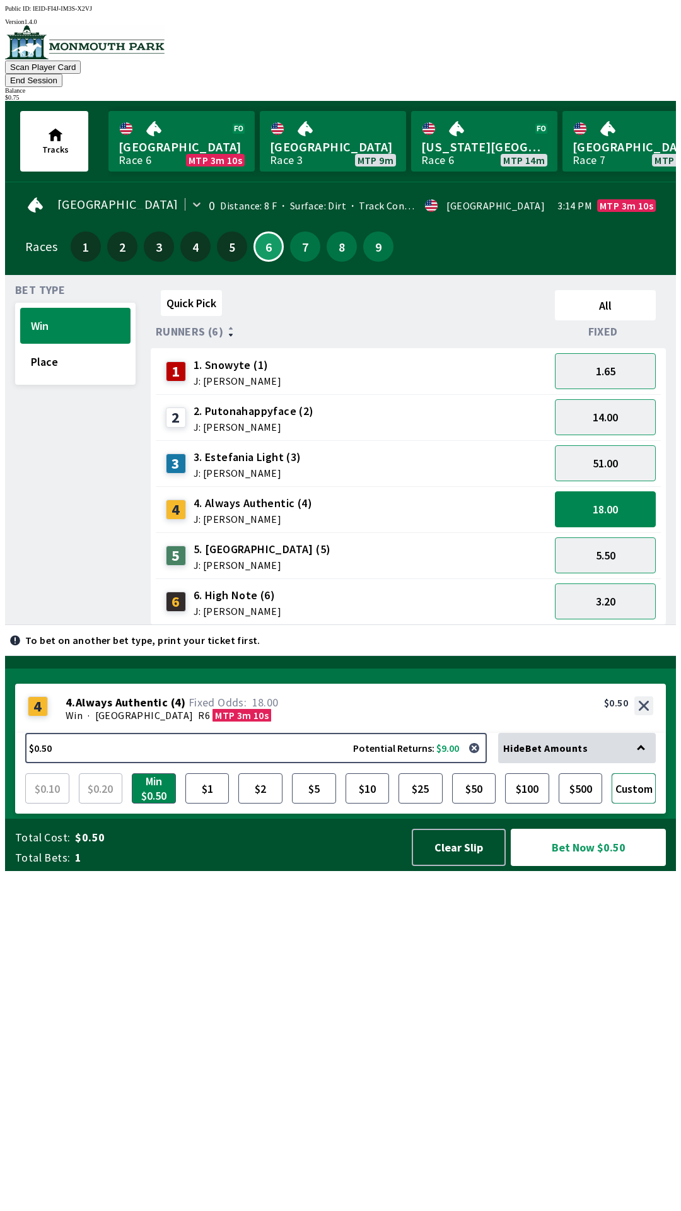
click at [623, 803] on button "Custom" at bounding box center [634, 788] width 44 height 30
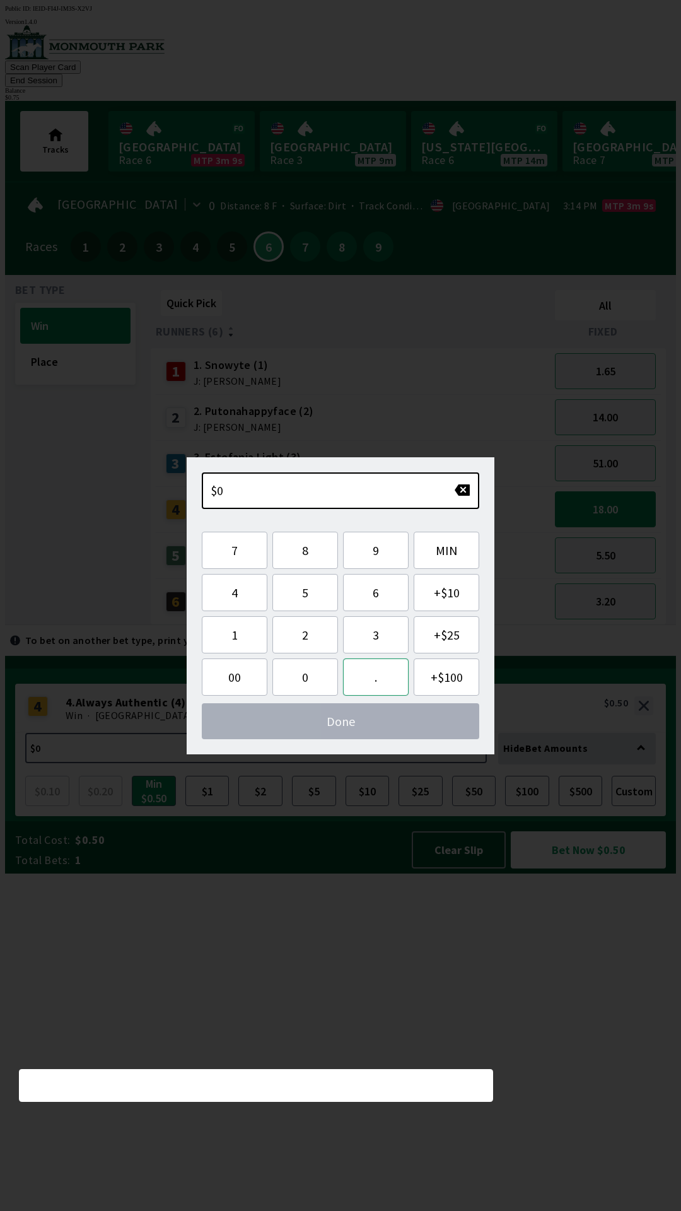
click at [381, 682] on button "." at bounding box center [376, 676] width 66 height 37
click at [226, 551] on button "7" at bounding box center [235, 550] width 66 height 37
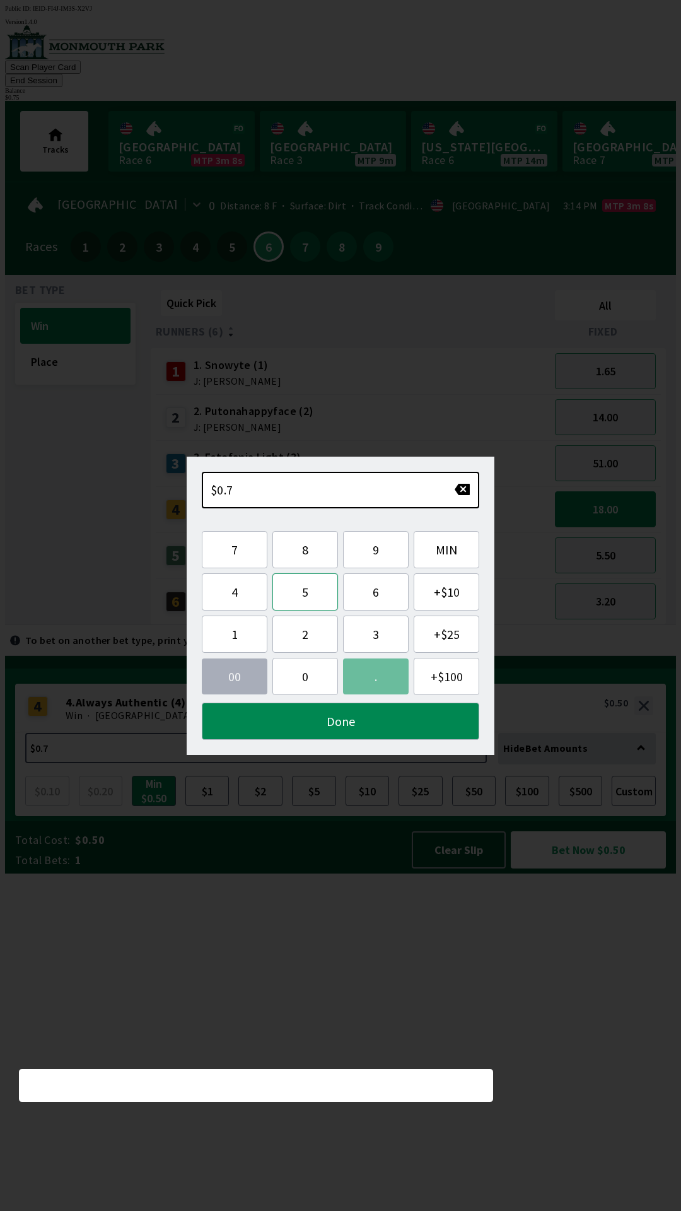
click at [281, 594] on button "5" at bounding box center [305, 591] width 66 height 37
click at [307, 726] on button "Done" at bounding box center [340, 720] width 277 height 37
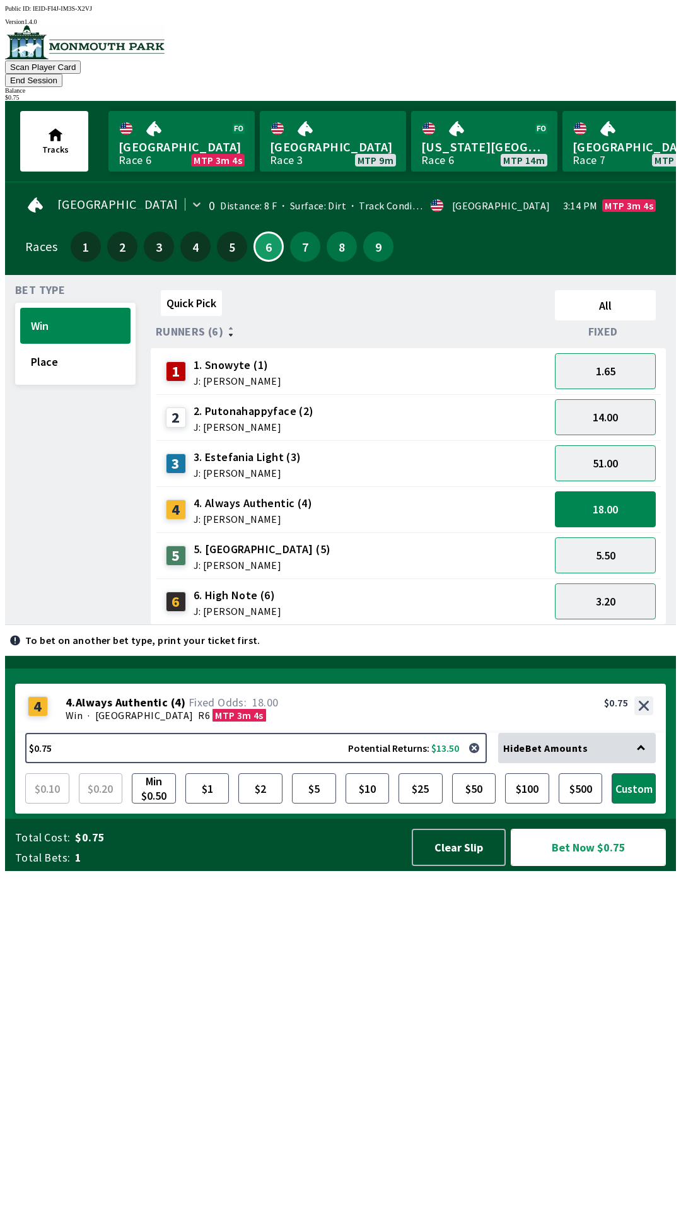
click at [611, 866] on button "Bet Now $0.75" at bounding box center [588, 847] width 155 height 37
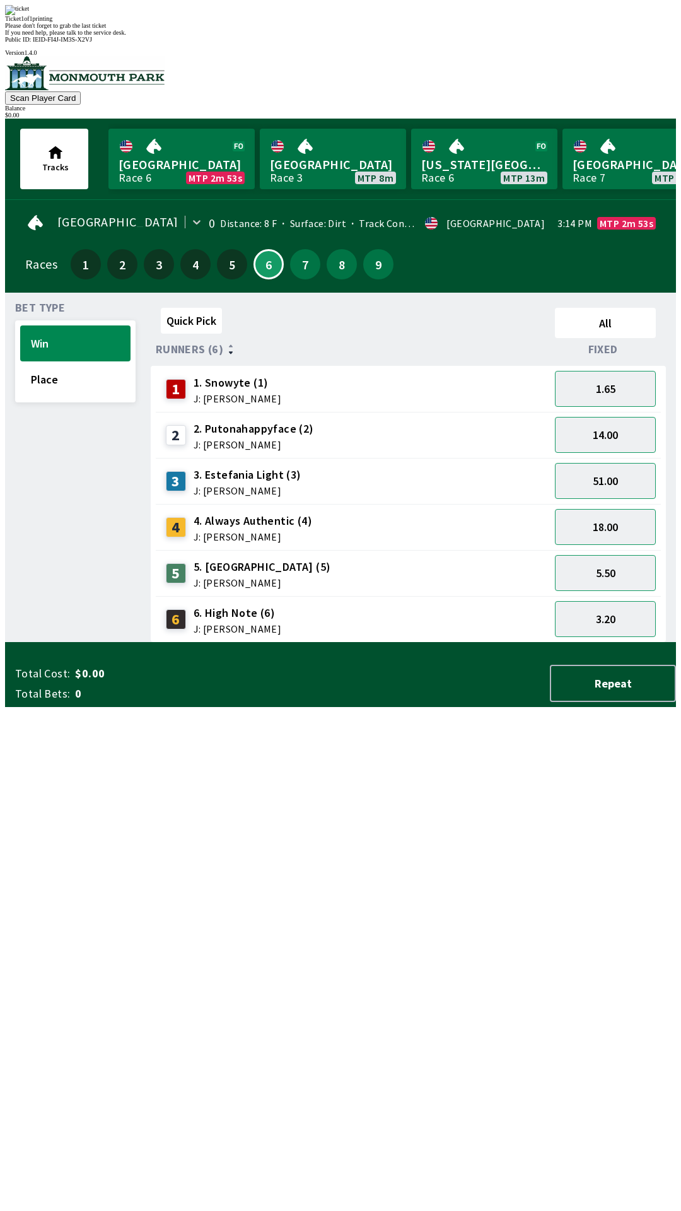
click at [321, 643] on div "Quick Pick All Runners (6) Fixed 1 1. Snowyte (1) J: [PERSON_NAME] 1.65 2 2. Pu…" at bounding box center [413, 473] width 525 height 340
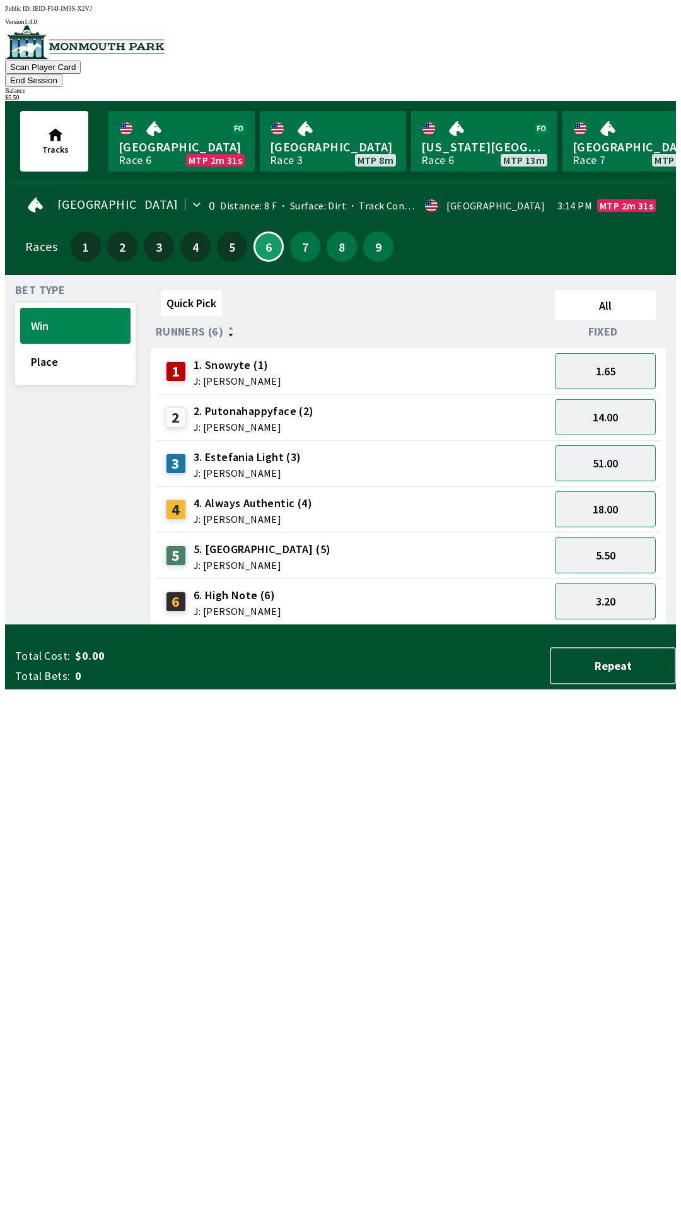
click at [100, 625] on div "Bet Type Win Place" at bounding box center [75, 455] width 120 height 340
click at [240, 598] on div "6 6. High Note (6) J: [PERSON_NAME]" at bounding box center [353, 601] width 394 height 46
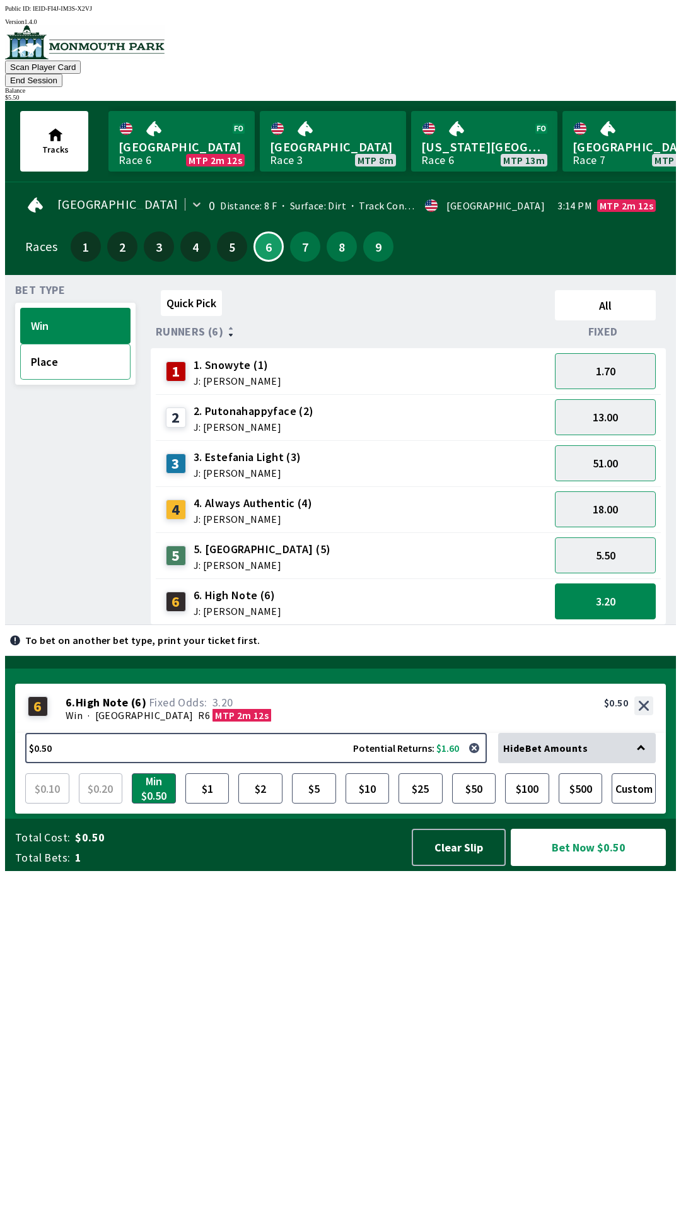
click at [62, 345] on button "Place" at bounding box center [75, 362] width 110 height 36
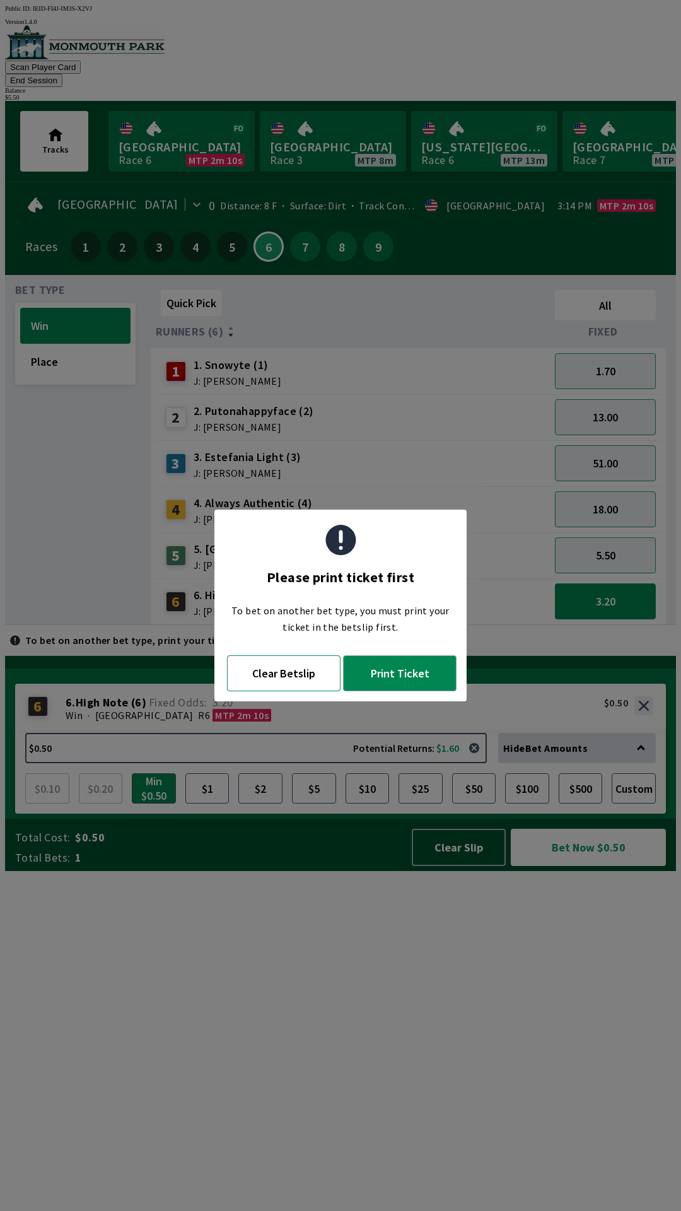
click at [288, 679] on button "Clear Betslip" at bounding box center [283, 673] width 113 height 36
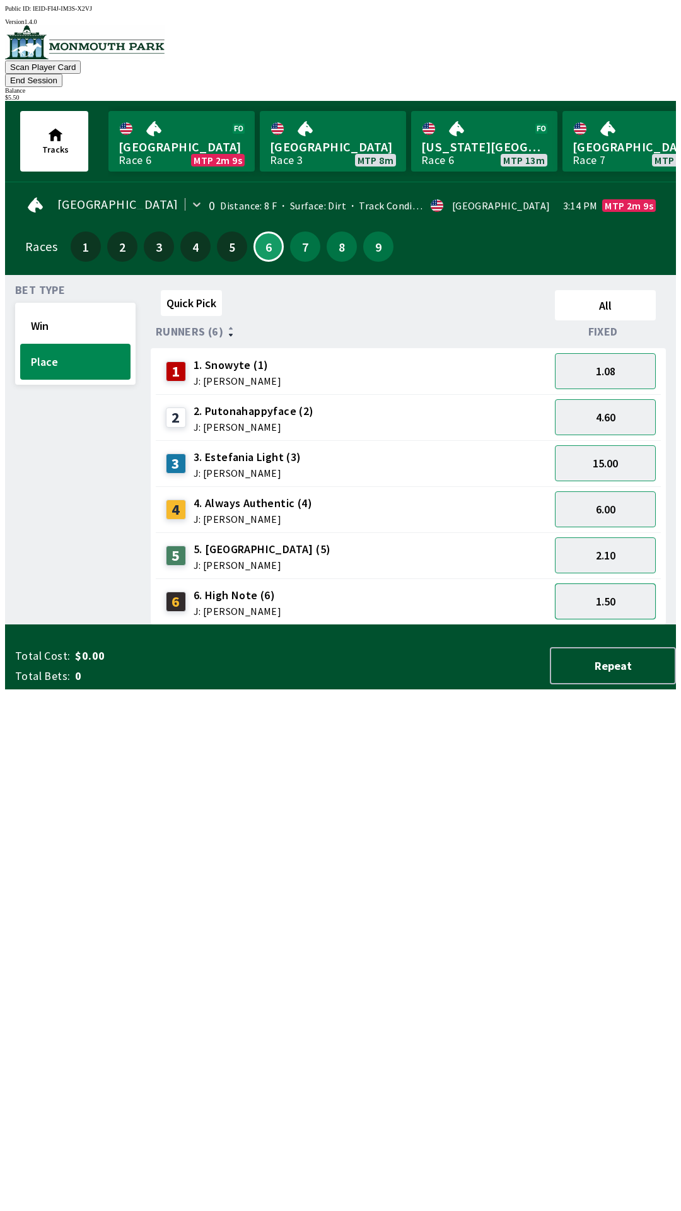
click at [605, 587] on button "1.50" at bounding box center [605, 601] width 101 height 36
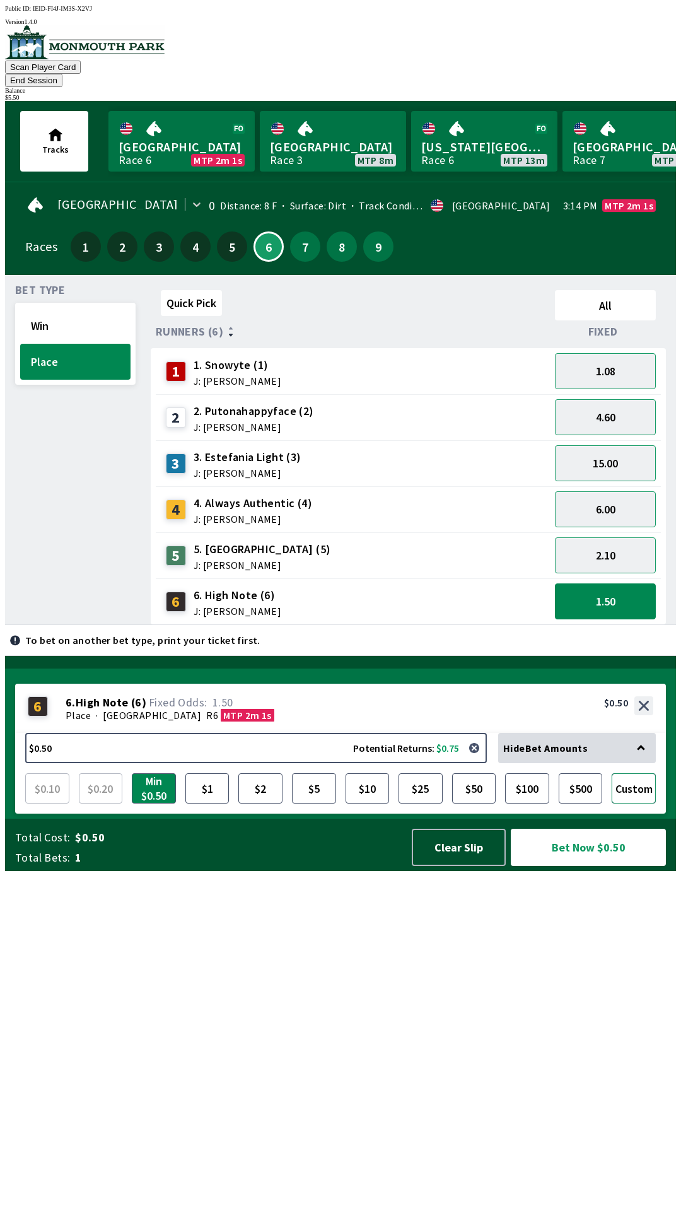
click at [635, 803] on button "Custom" at bounding box center [634, 788] width 44 height 30
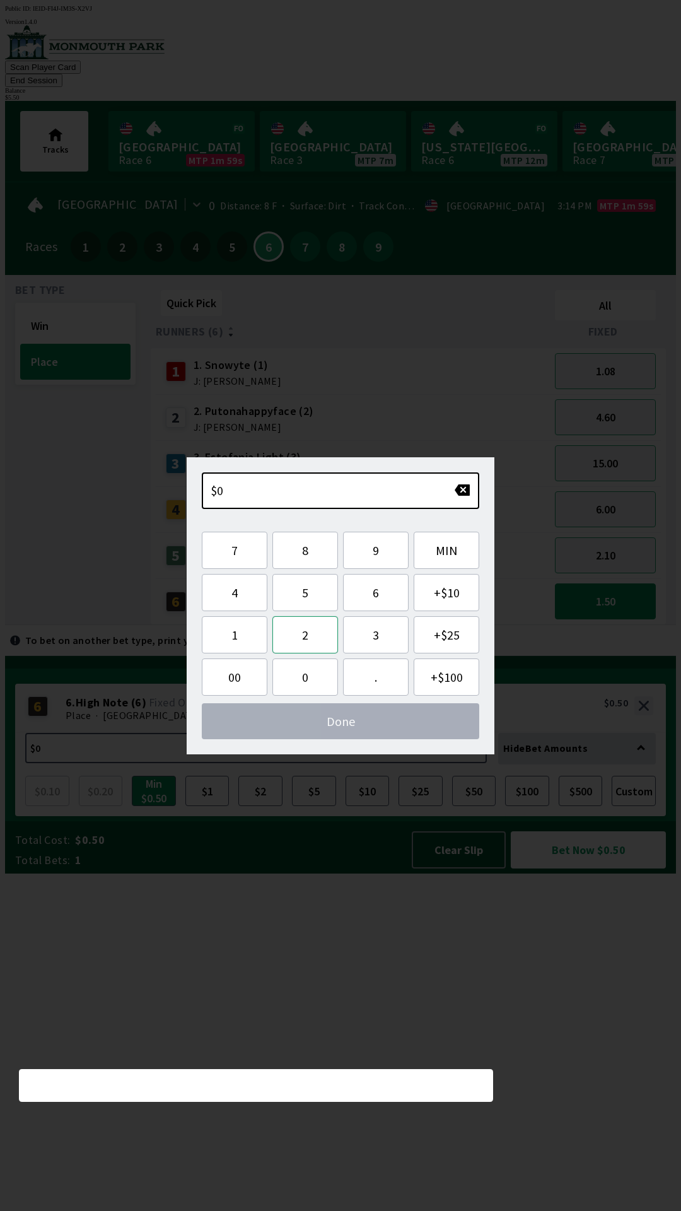
click at [309, 637] on button "2" at bounding box center [305, 634] width 66 height 37
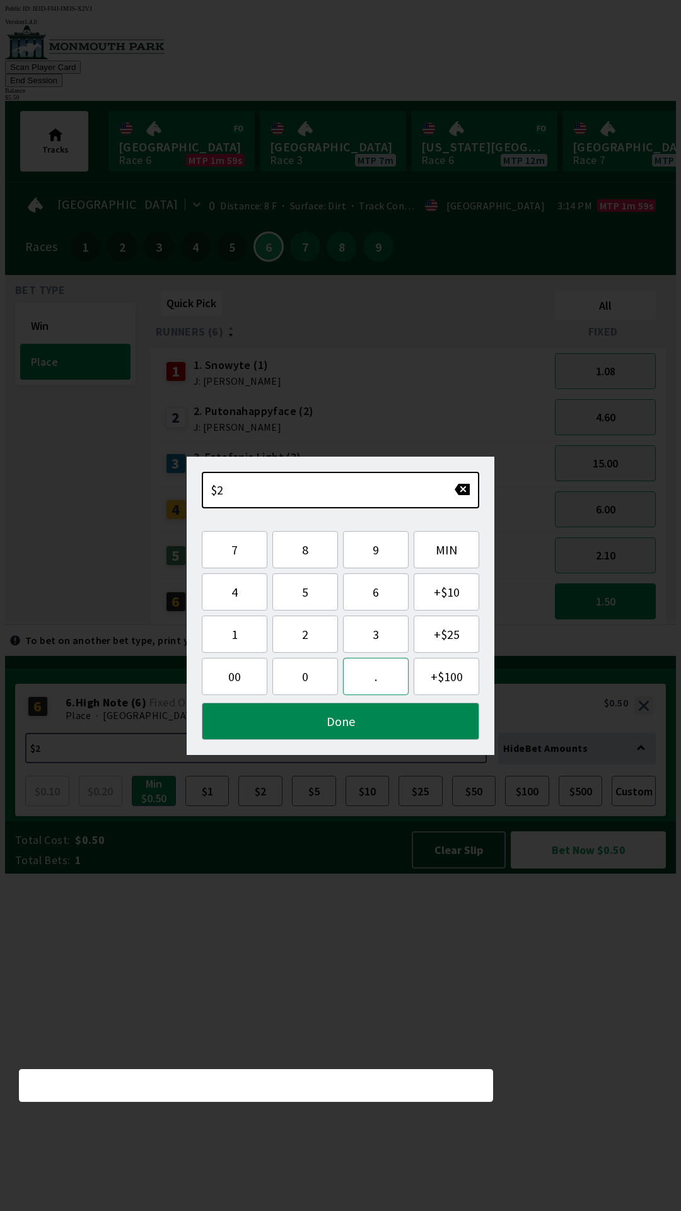
click at [358, 682] on button "." at bounding box center [376, 676] width 66 height 37
click at [299, 605] on button "5" at bounding box center [305, 591] width 66 height 37
click at [335, 724] on button "Done" at bounding box center [340, 720] width 277 height 37
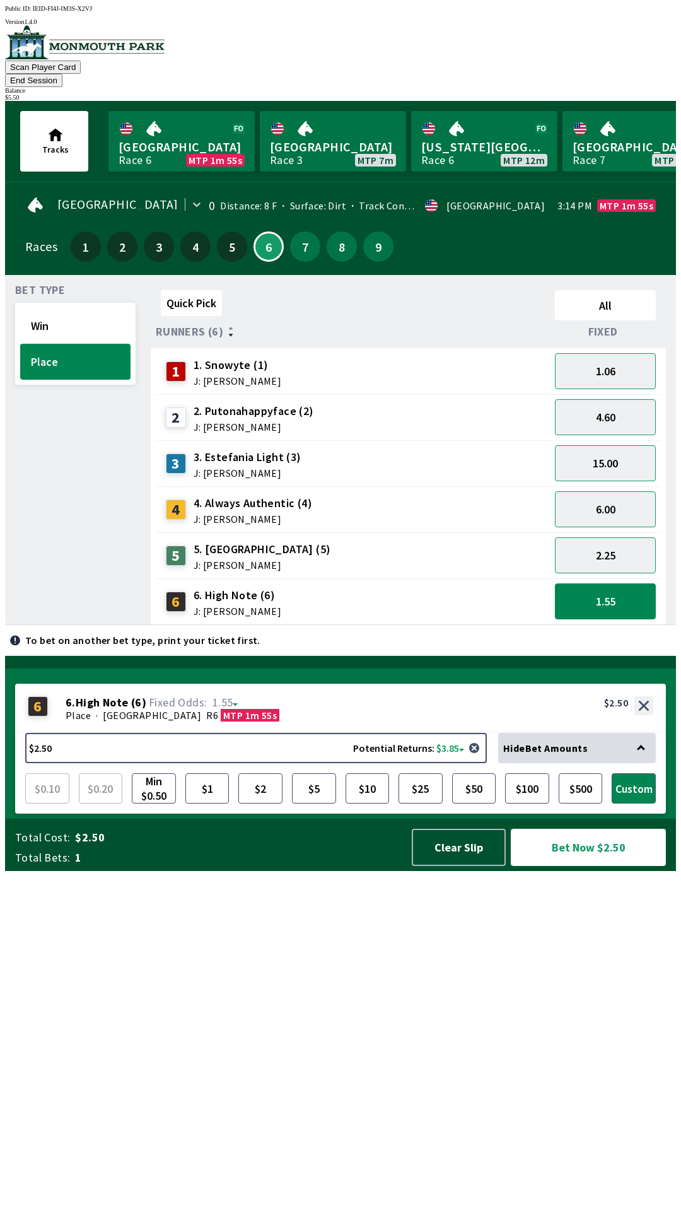
click at [576, 866] on button "Bet Now $2.50" at bounding box center [588, 847] width 155 height 37
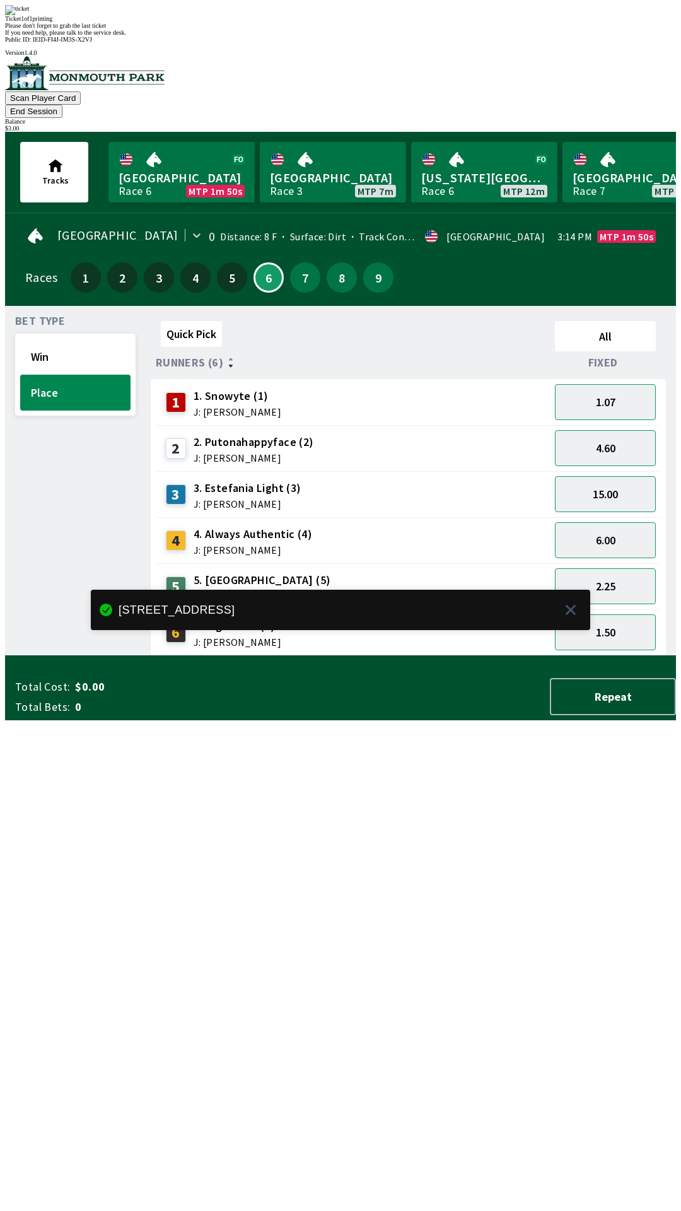
click at [214, 656] on div "Quick Pick All Runners (6) Fixed 1 1. Snowyte (1) J: [PERSON_NAME] 1.07 2 2. Pu…" at bounding box center [413, 486] width 525 height 340
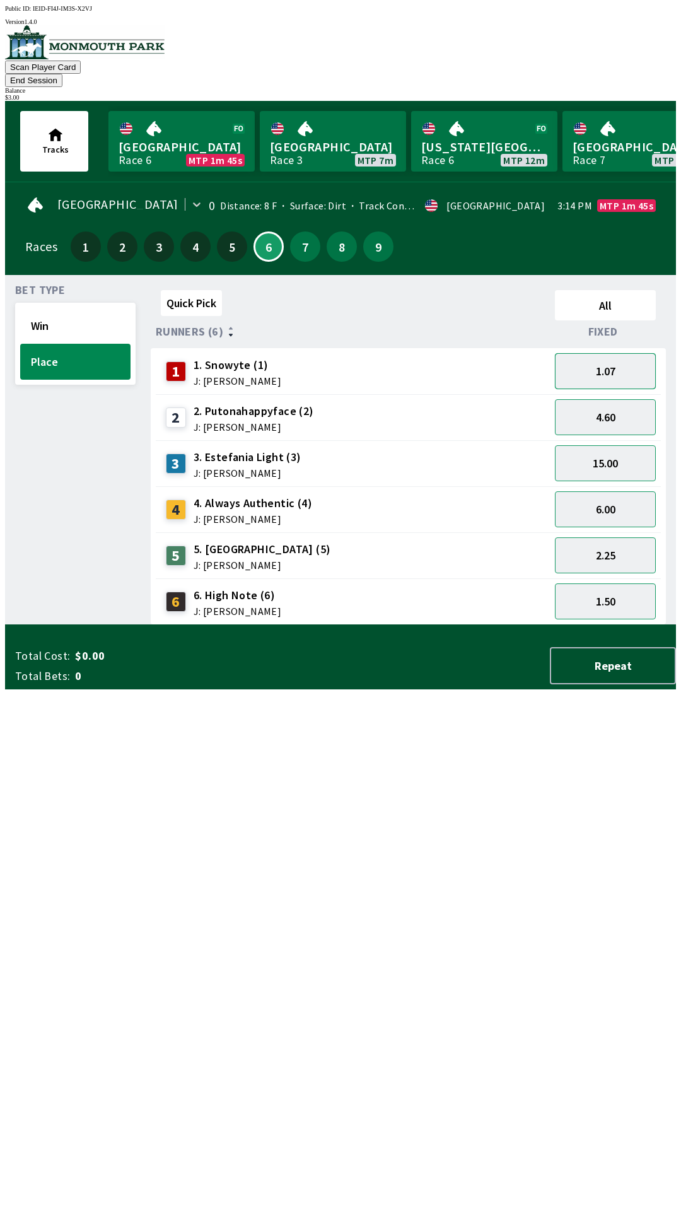
click at [593, 361] on button "1.07" at bounding box center [605, 371] width 101 height 36
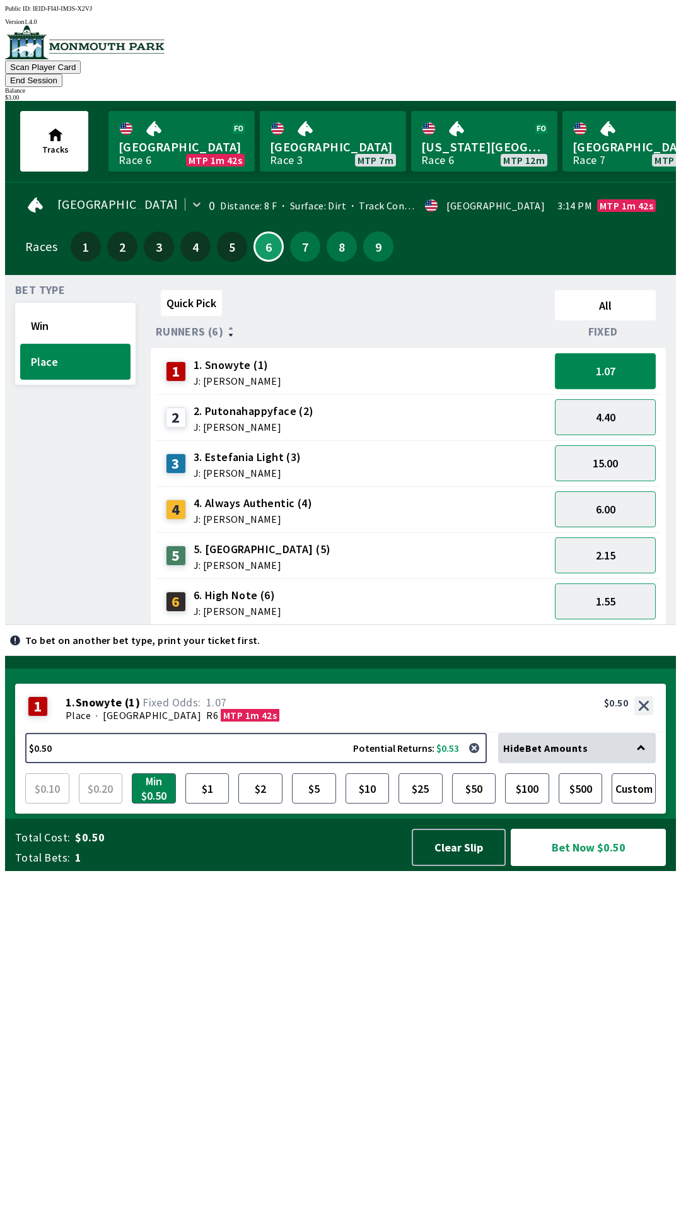
click at [607, 360] on button "1.07" at bounding box center [605, 371] width 101 height 36
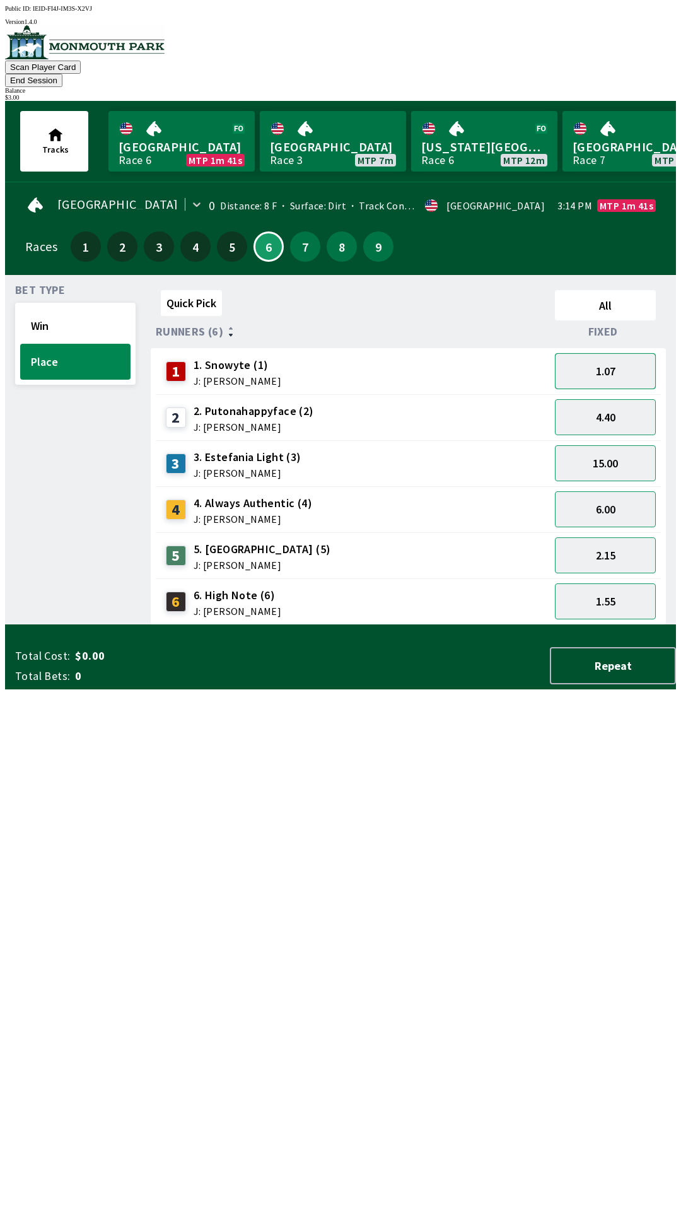
click at [617, 354] on button "1.07" at bounding box center [605, 371] width 101 height 36
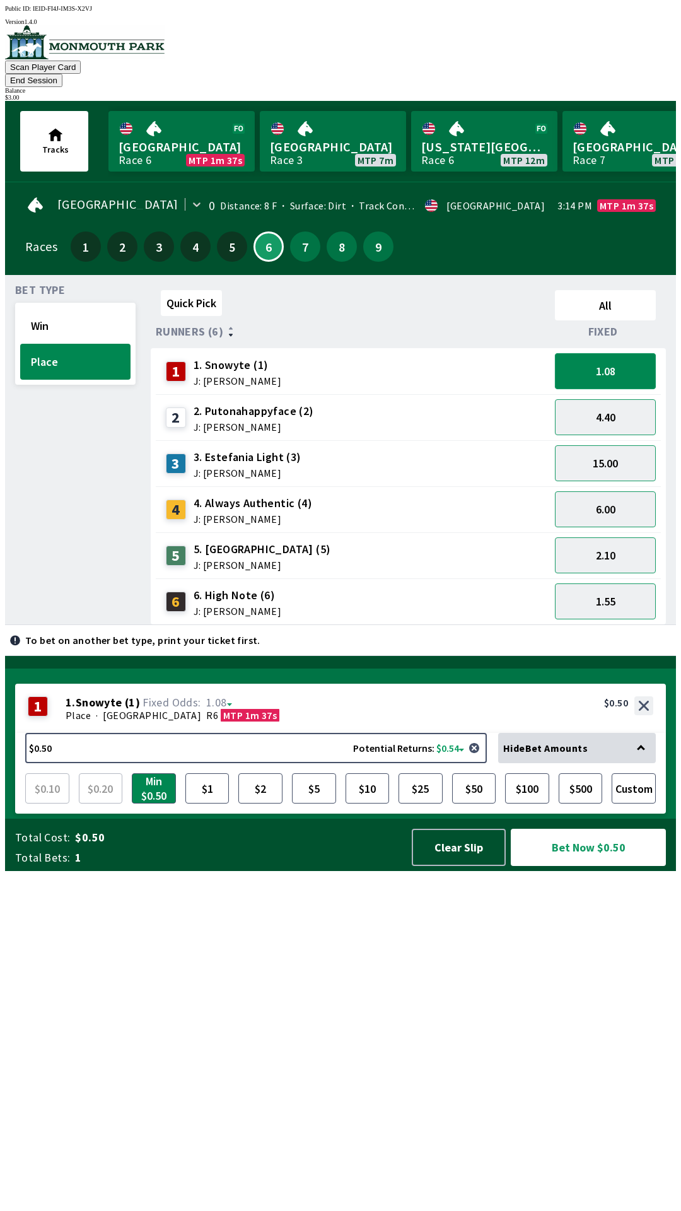
click at [612, 353] on button "1.08" at bounding box center [605, 371] width 101 height 36
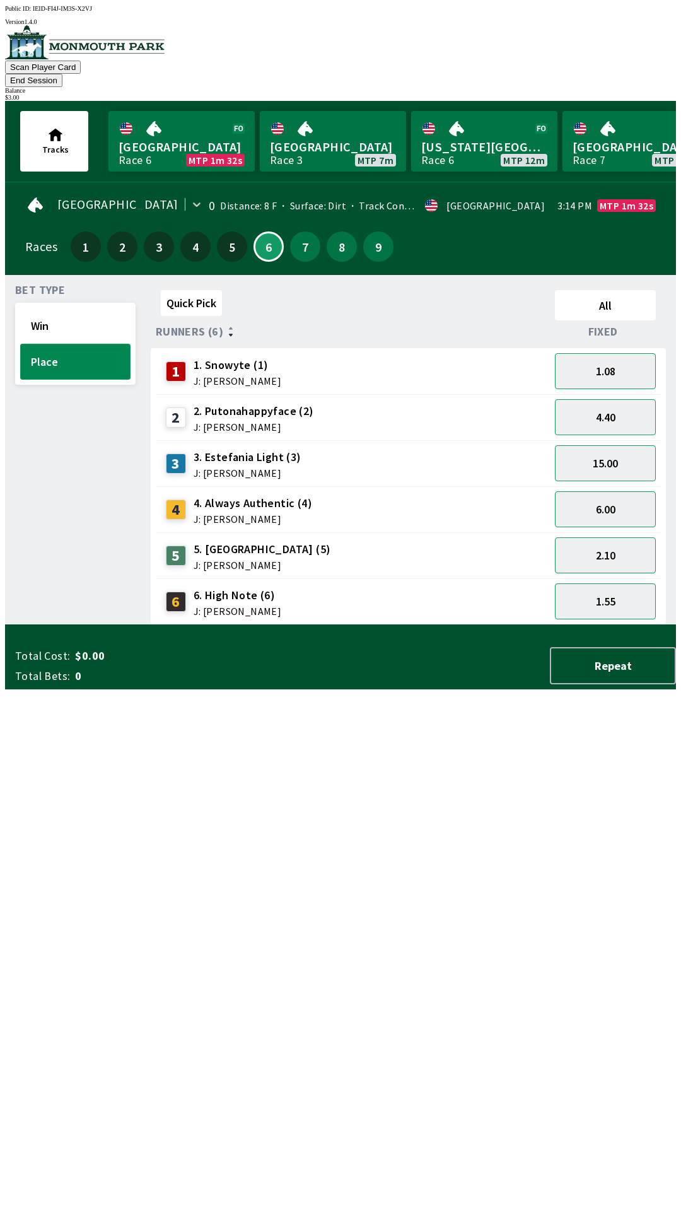
click at [72, 344] on button "Place" at bounding box center [75, 362] width 110 height 36
click at [91, 308] on button "Win" at bounding box center [75, 326] width 110 height 36
click at [583, 353] on button "1.70" at bounding box center [605, 371] width 101 height 36
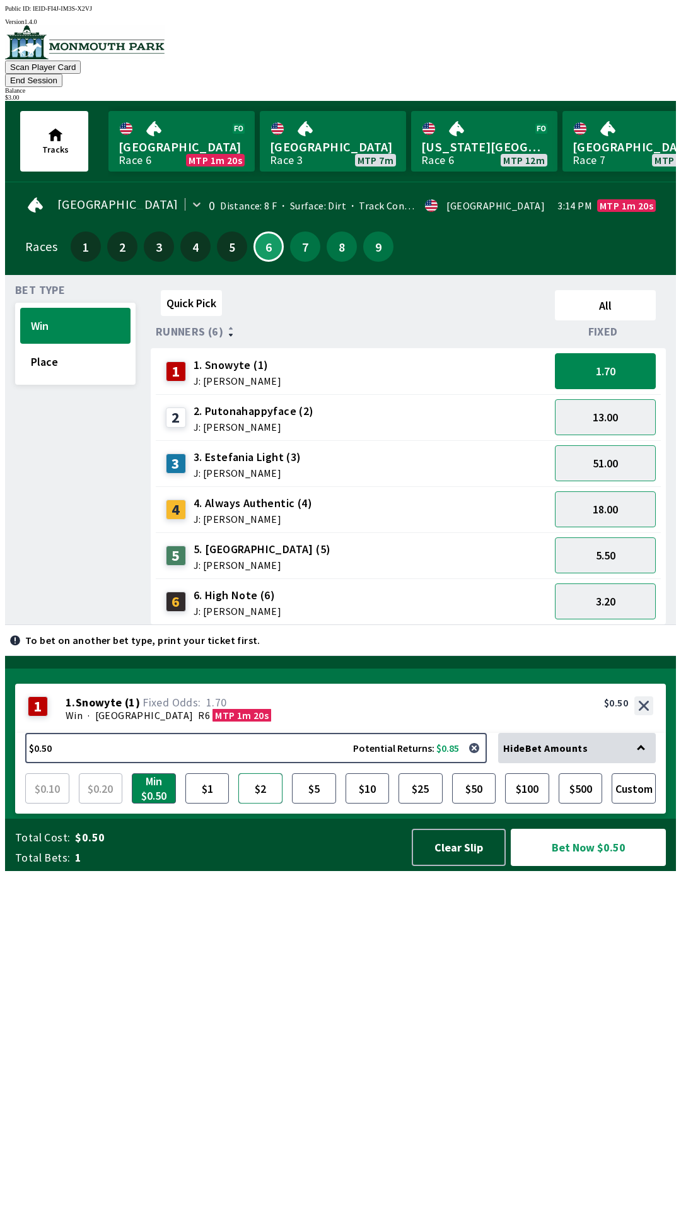
click at [258, 803] on button "$2" at bounding box center [260, 788] width 44 height 30
click at [562, 866] on button "Bet Now $2.00" at bounding box center [588, 847] width 155 height 37
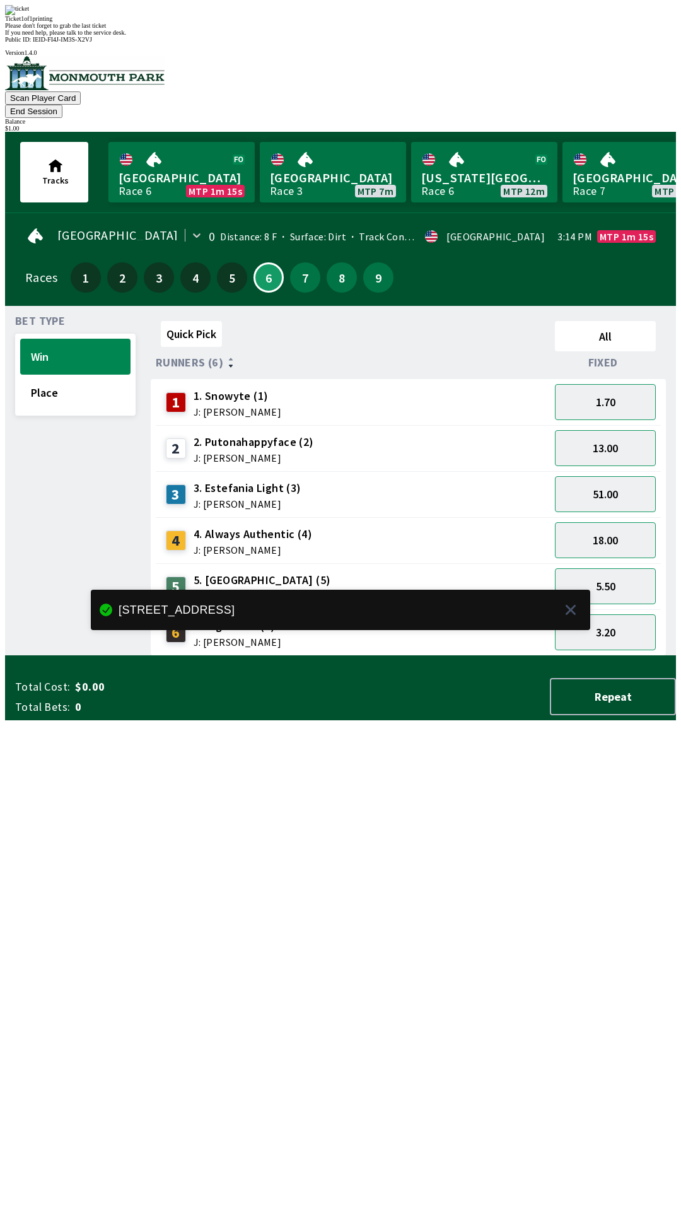
click at [288, 656] on div "Quick Pick All Runners (6) Fixed 1 1. Snowyte (1) J: [PERSON_NAME] 1.70 2 2. Pu…" at bounding box center [413, 486] width 525 height 340
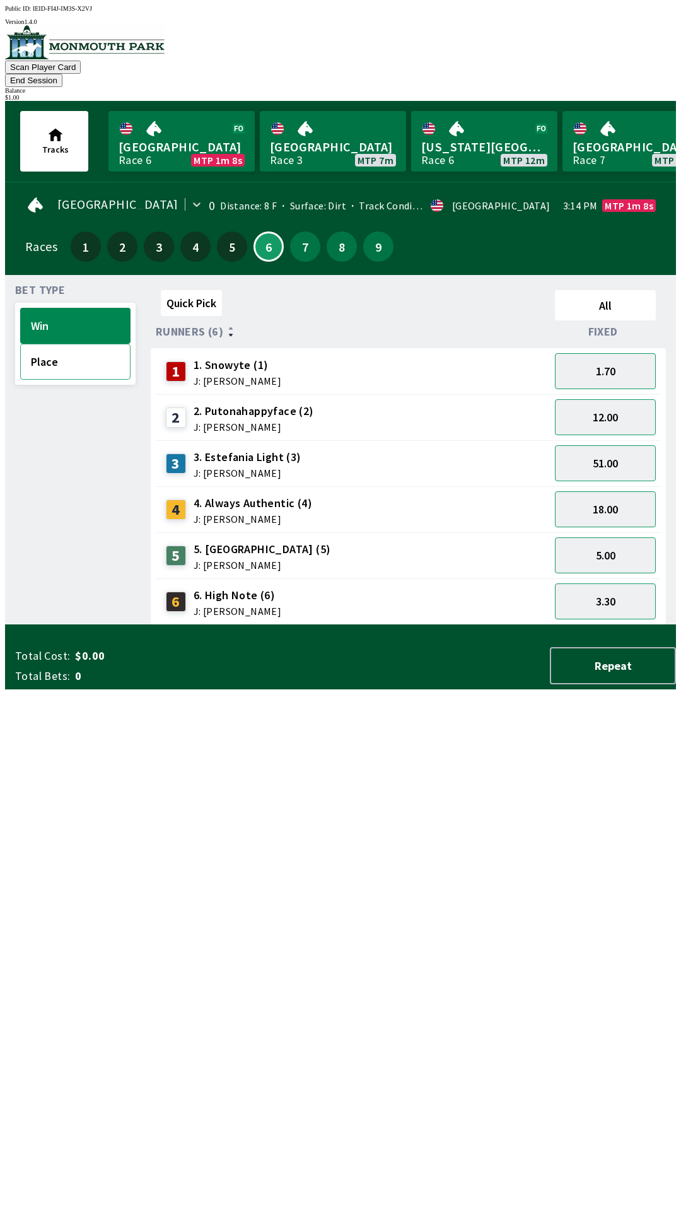
click at [83, 352] on button "Place" at bounding box center [75, 362] width 110 height 36
click at [605, 537] on button "2.10" at bounding box center [605, 555] width 101 height 36
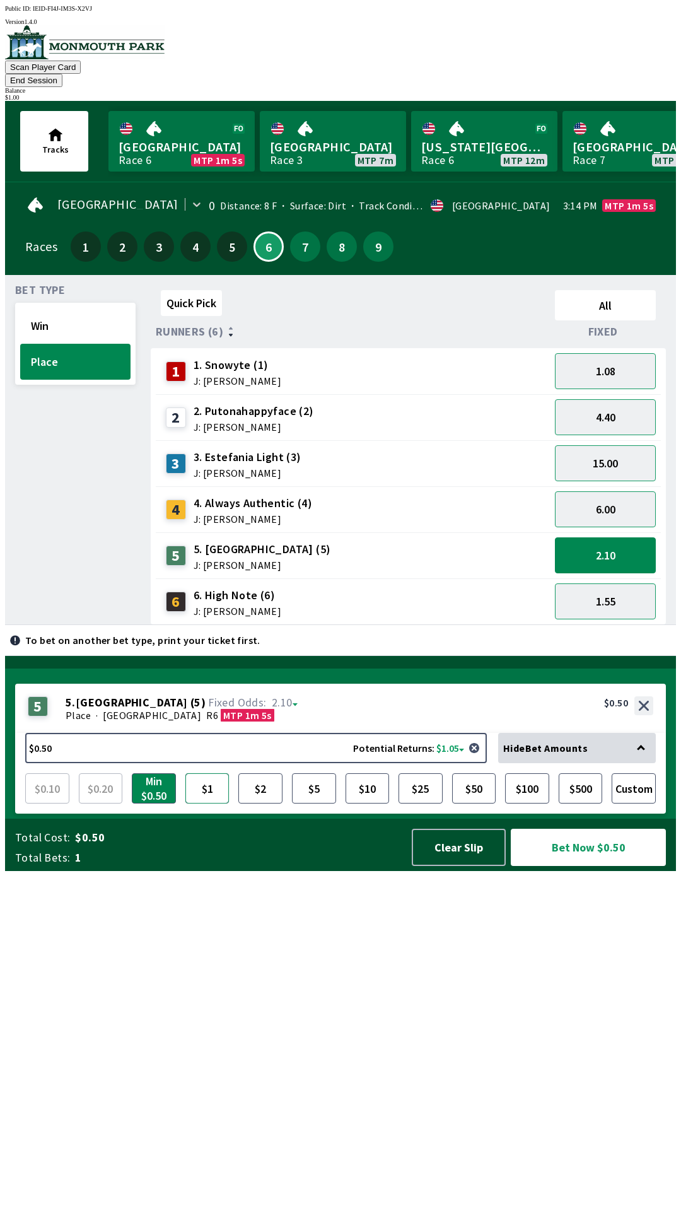
click at [206, 803] on button "$1" at bounding box center [207, 788] width 44 height 30
click at [604, 866] on button "Bet Now $1.00" at bounding box center [588, 847] width 155 height 37
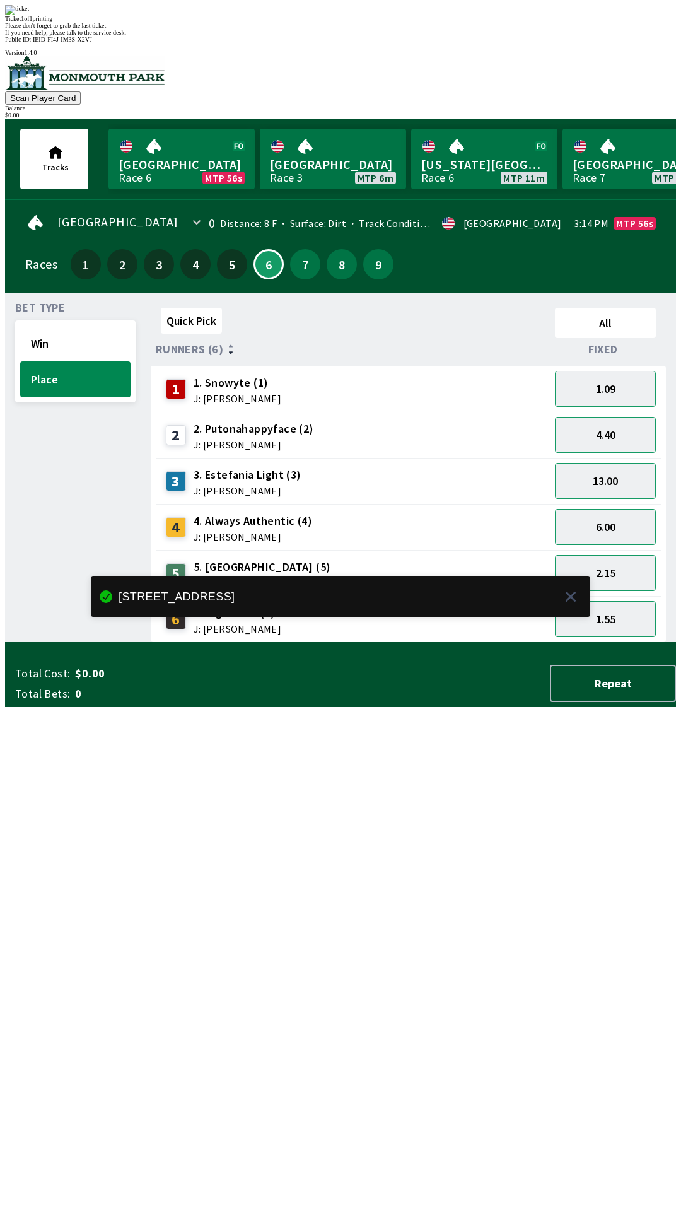
click at [319, 643] on div "Quick Pick All Runners (6) Fixed 1 1. Snowyte (1) J: [PERSON_NAME] 1.09 2 2. Pu…" at bounding box center [413, 473] width 525 height 340
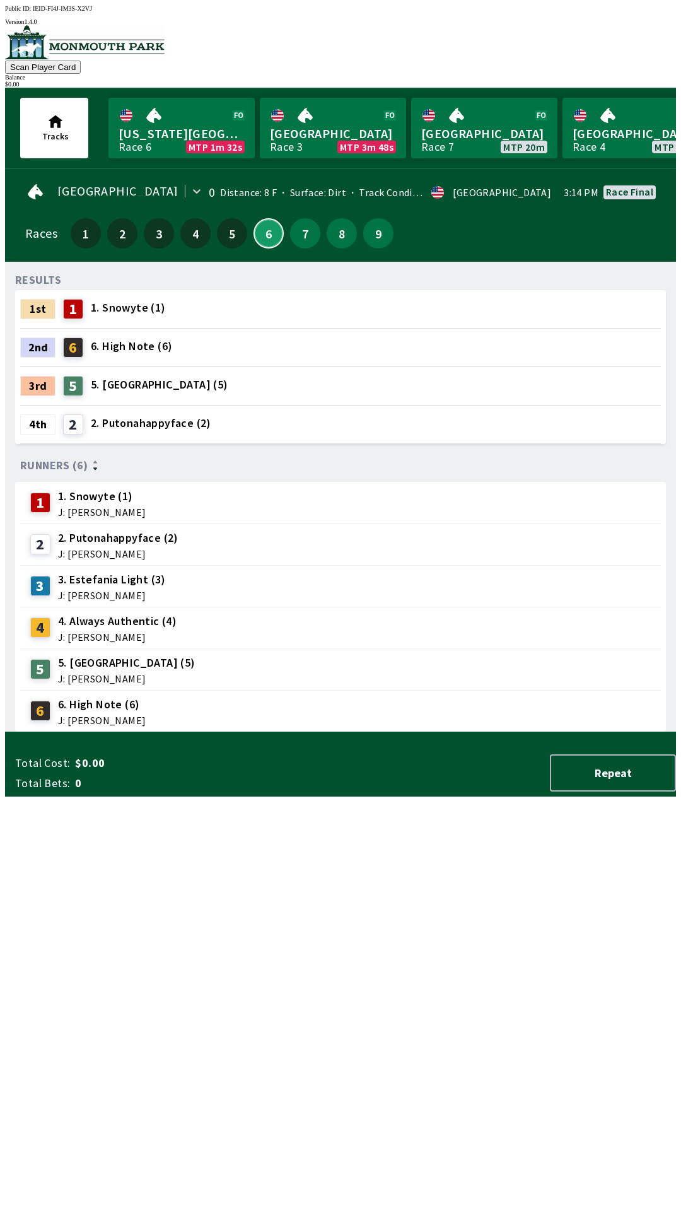
click at [265, 226] on button "6" at bounding box center [268, 233] width 30 height 30
click at [300, 238] on button "7" at bounding box center [305, 233] width 30 height 30
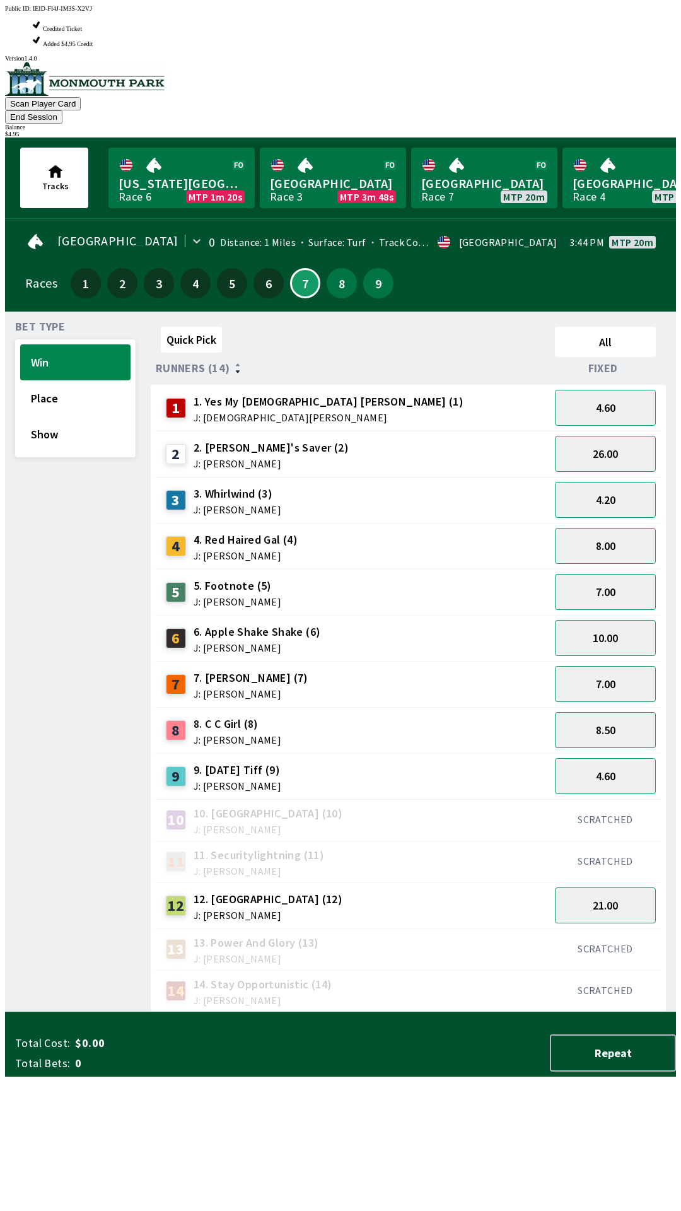
click at [363, 1012] on div "Quick Pick All Runners (14) Fixed 1 1. Yes My [DEMOGRAPHIC_DATA] [PERSON_NAME] …" at bounding box center [413, 667] width 525 height 690
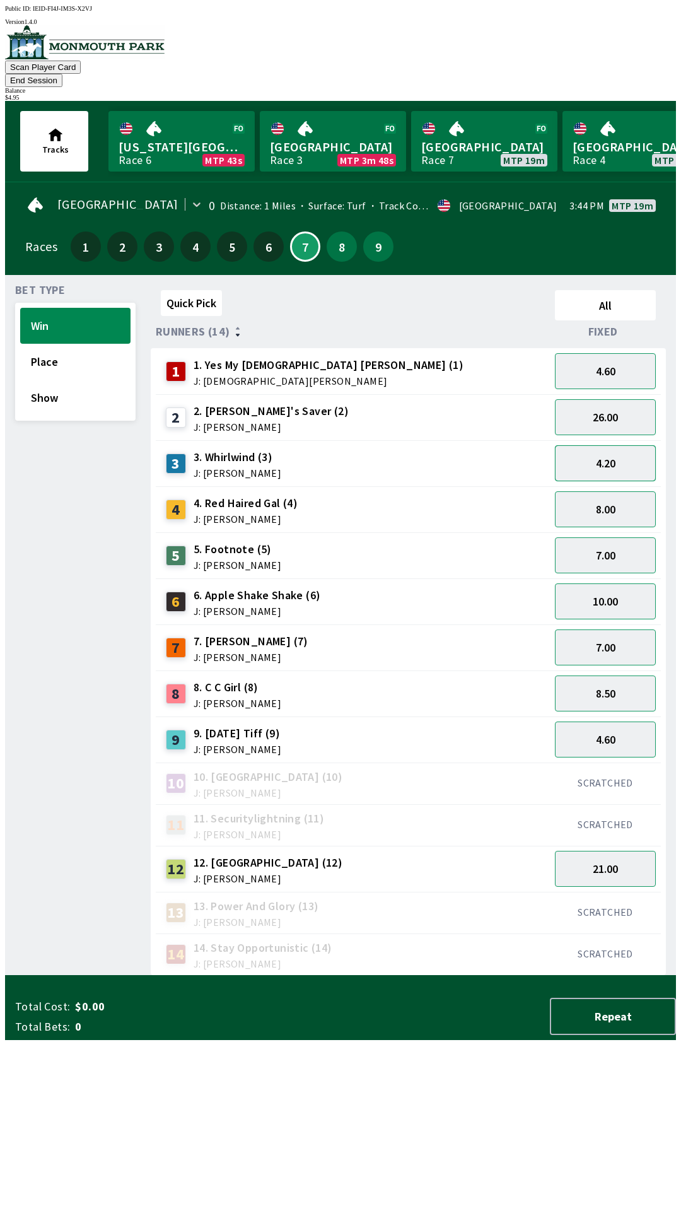
click at [604, 448] on button "4.20" at bounding box center [605, 463] width 101 height 36
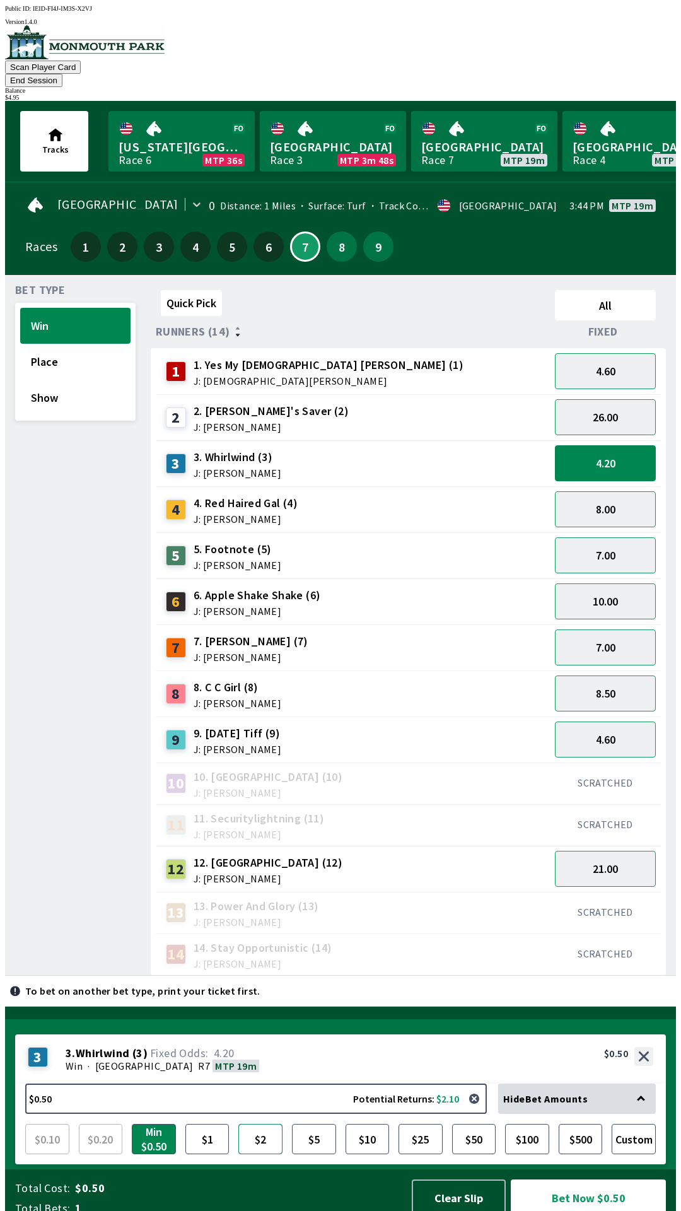
click at [276, 1124] on button "$2" at bounding box center [260, 1139] width 44 height 30
click at [633, 1135] on button "Custom" at bounding box center [634, 1139] width 44 height 30
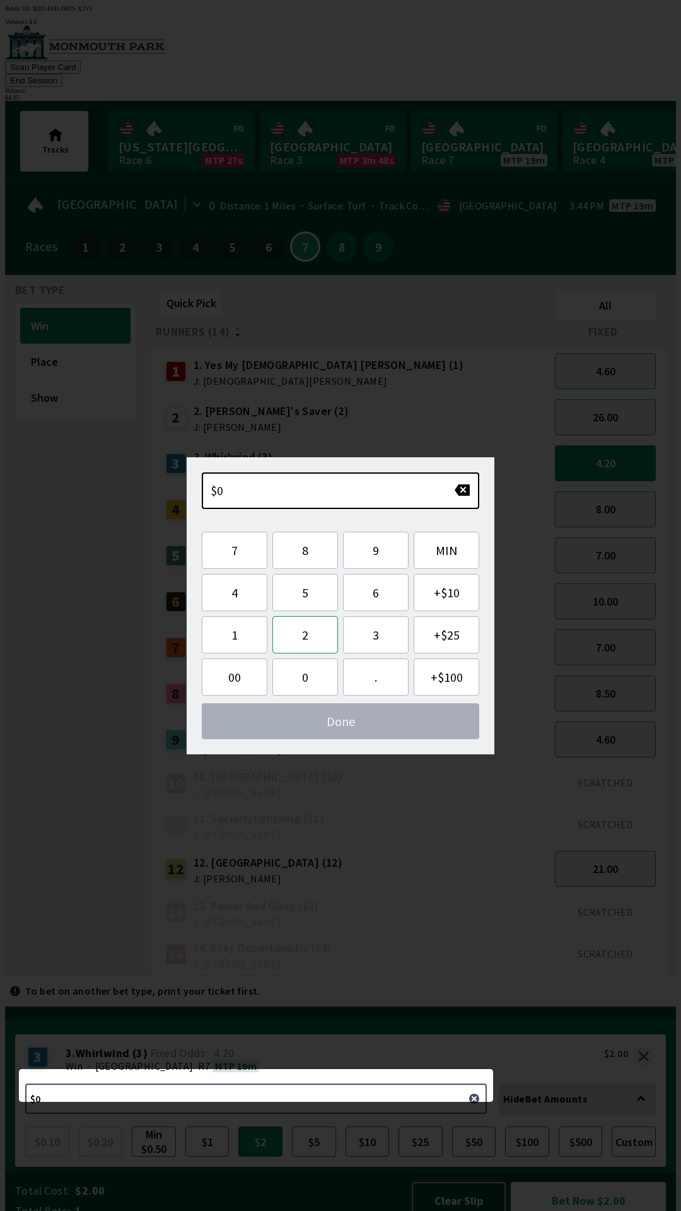
click at [314, 636] on button "2" at bounding box center [305, 634] width 66 height 37
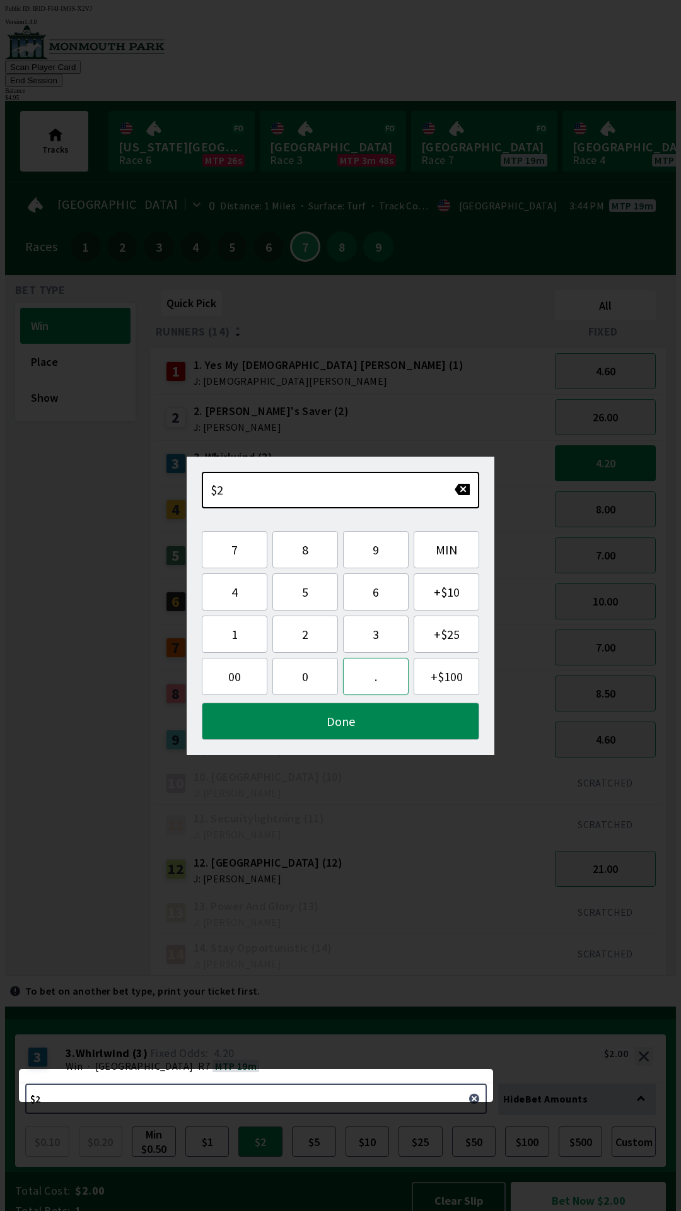
click at [361, 680] on button "." at bounding box center [376, 676] width 66 height 37
click at [305, 591] on button "5" at bounding box center [305, 591] width 66 height 37
click at [340, 712] on button "Done" at bounding box center [340, 720] width 277 height 37
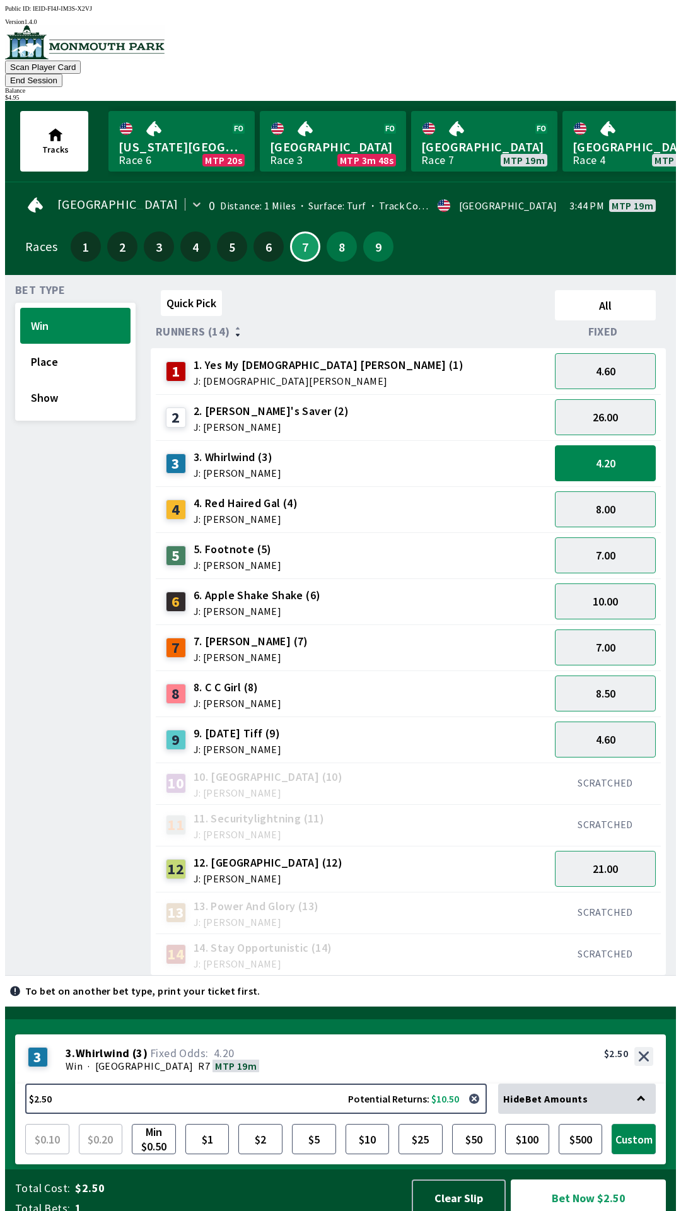
click at [628, 1131] on button "Custom" at bounding box center [634, 1139] width 44 height 30
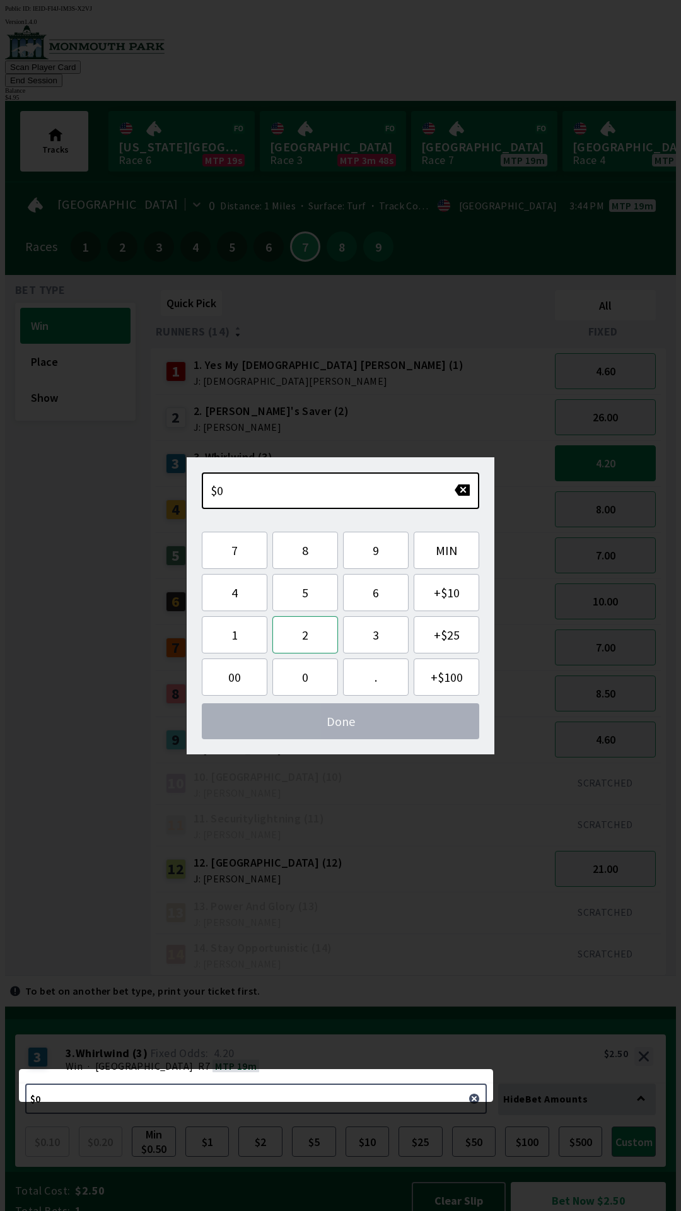
click at [308, 640] on button "2" at bounding box center [305, 634] width 66 height 37
click at [360, 679] on button "." at bounding box center [376, 676] width 66 height 37
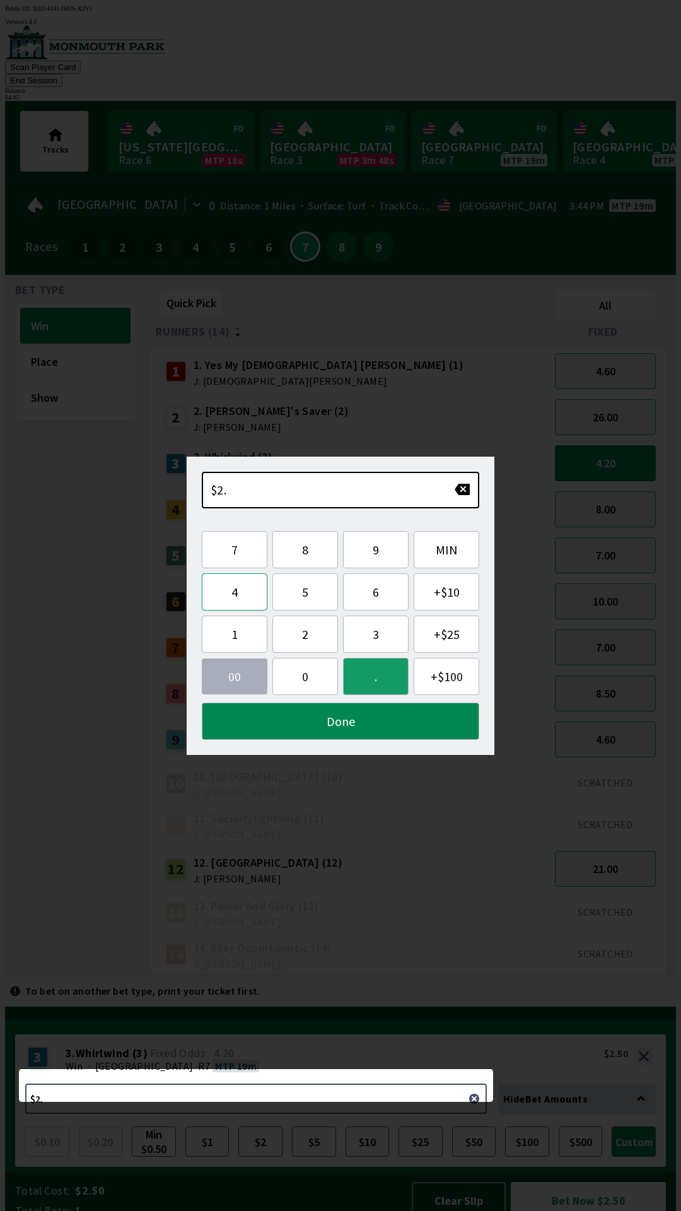
click at [233, 595] on button "4" at bounding box center [235, 591] width 66 height 37
click at [301, 597] on button "5" at bounding box center [305, 591] width 66 height 37
click at [344, 735] on button "Done" at bounding box center [340, 720] width 277 height 37
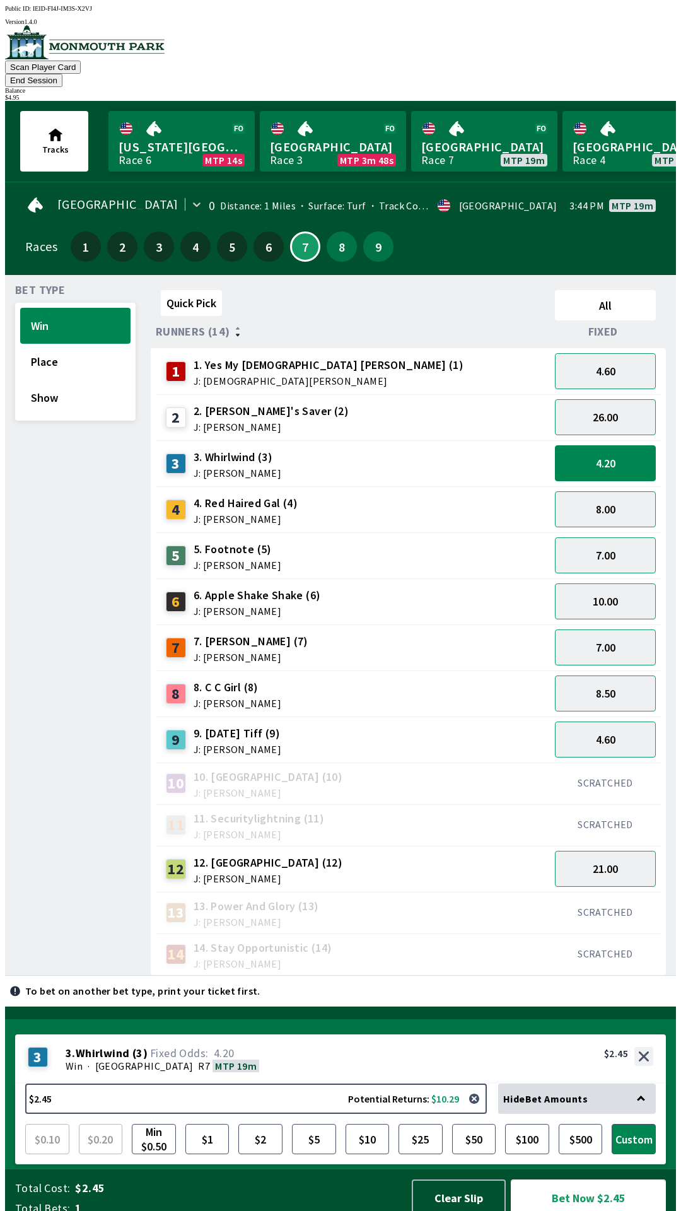
click at [598, 1187] on button "Bet Now $2.45" at bounding box center [588, 1197] width 155 height 37
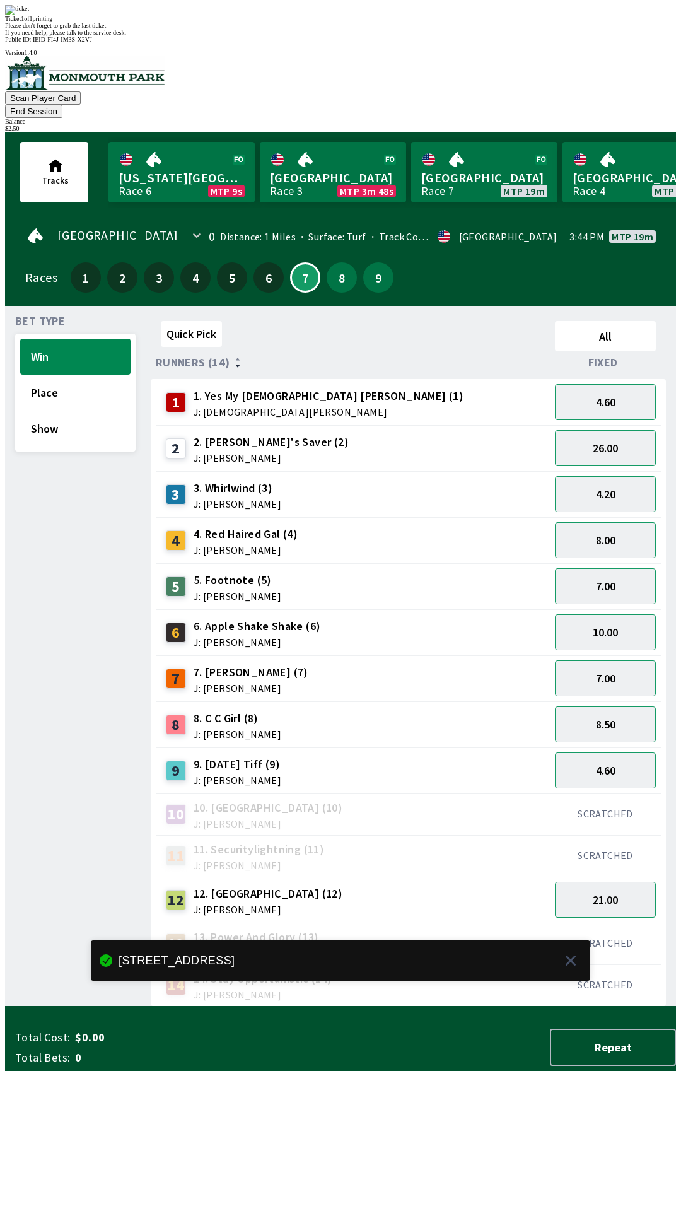
click at [462, 1006] on div "Quick Pick All Runners (14) Fixed 1 1. Yes My [DEMOGRAPHIC_DATA] [PERSON_NAME] …" at bounding box center [413, 661] width 525 height 690
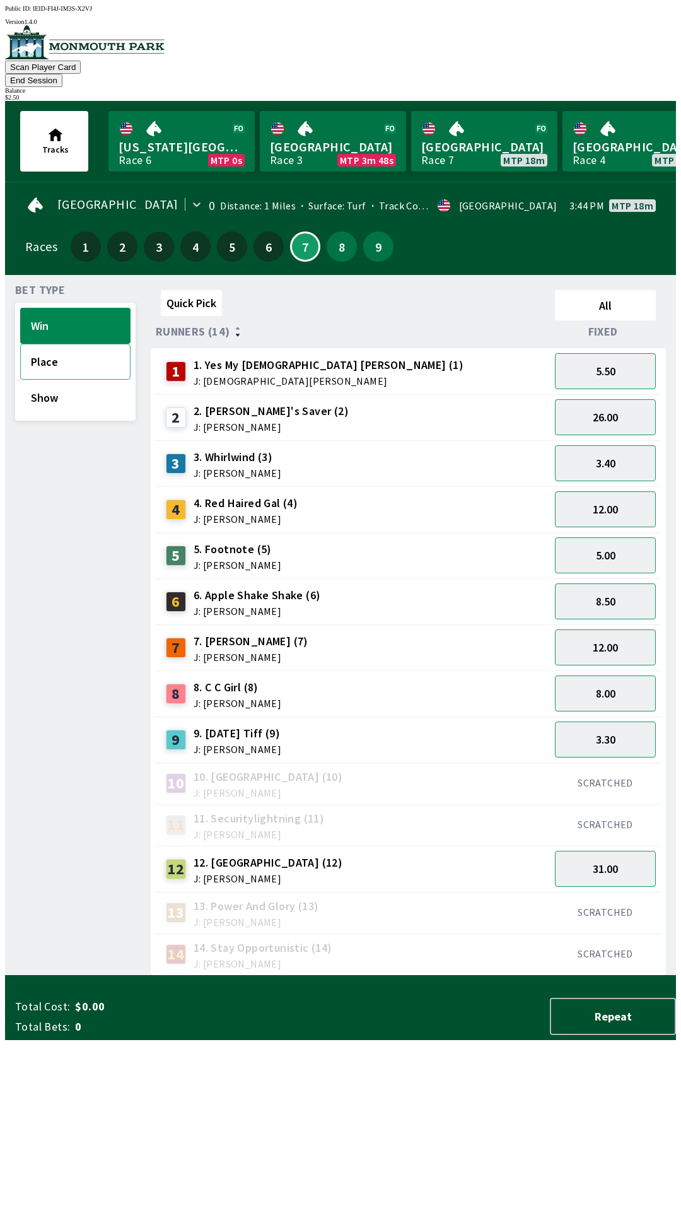
click at [90, 344] on button "Place" at bounding box center [75, 362] width 110 height 36
click at [595, 583] on button "4.20" at bounding box center [605, 601] width 101 height 36
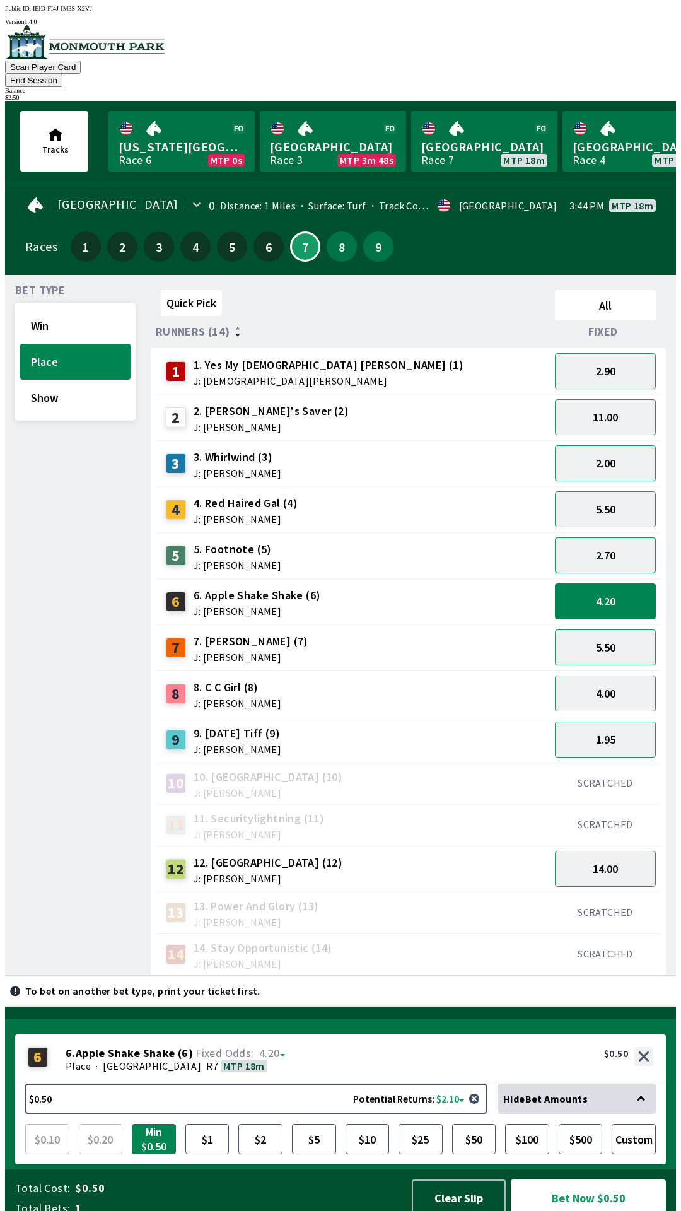
click at [605, 540] on button "2.70" at bounding box center [605, 555] width 101 height 36
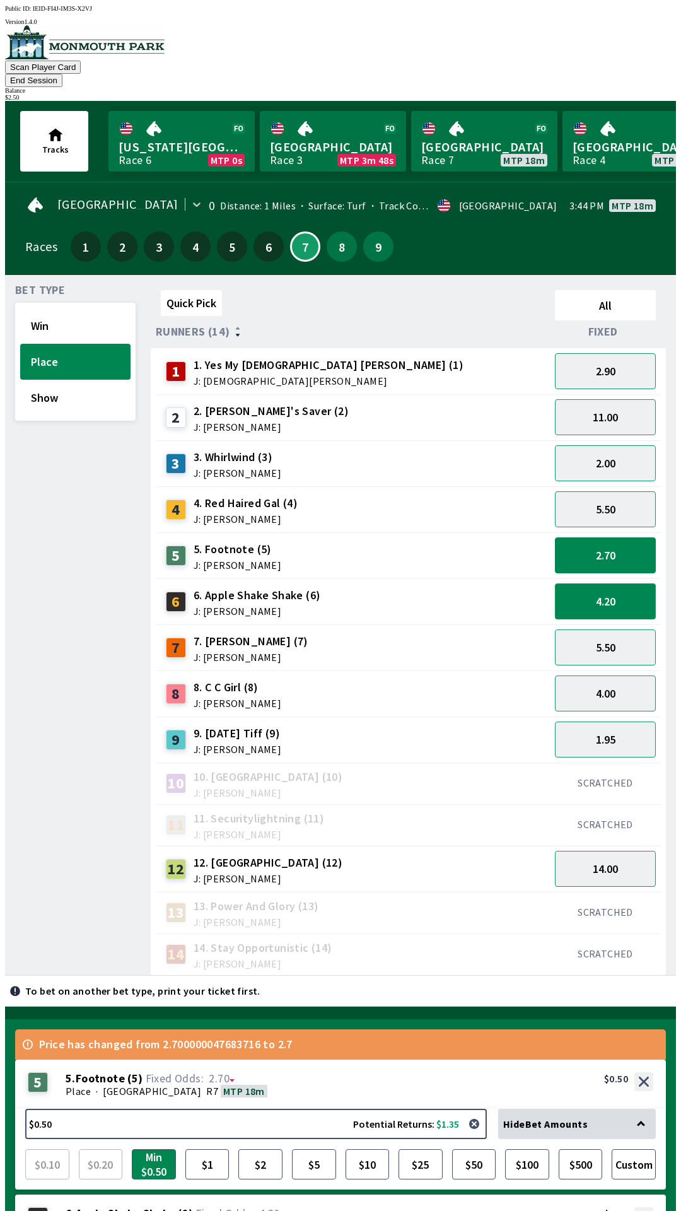
click at [605, 583] on button "4.20" at bounding box center [605, 601] width 101 height 36
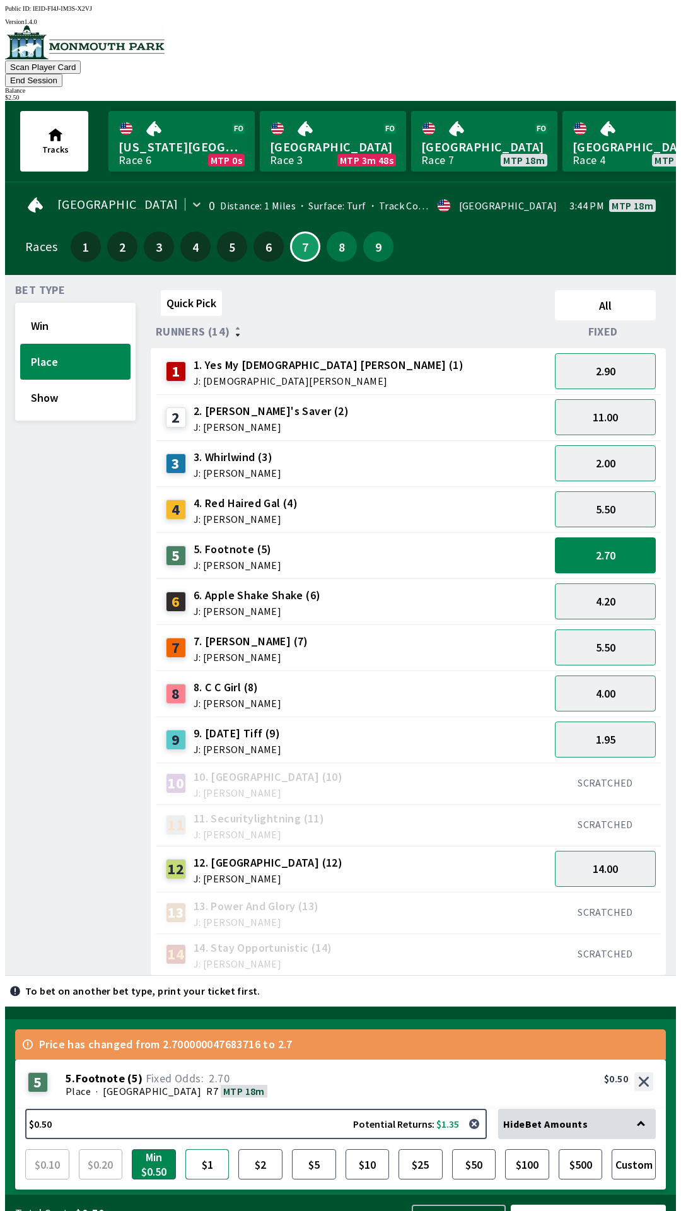
click at [207, 1149] on button "$1" at bounding box center [207, 1164] width 44 height 30
click at [575, 1204] on button "Bet Now $1.00" at bounding box center [588, 1222] width 155 height 37
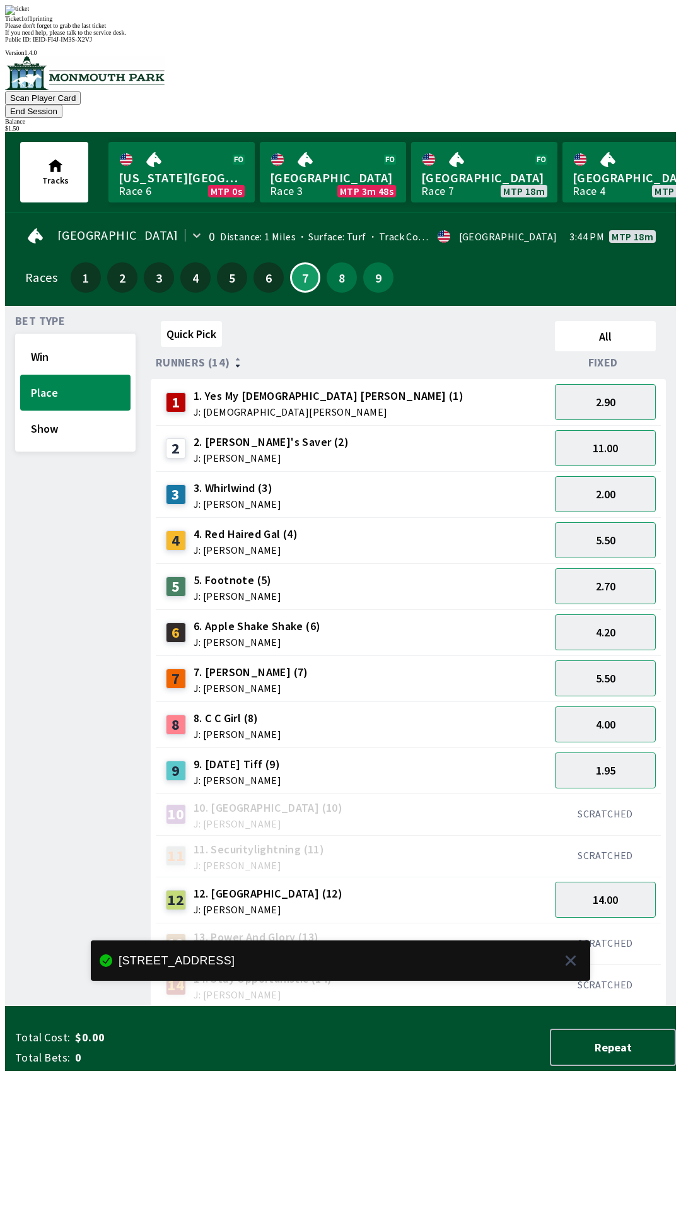
click at [451, 969] on div "14 14. Stay Opportunistic (14) J: [PERSON_NAME]" at bounding box center [353, 985] width 384 height 32
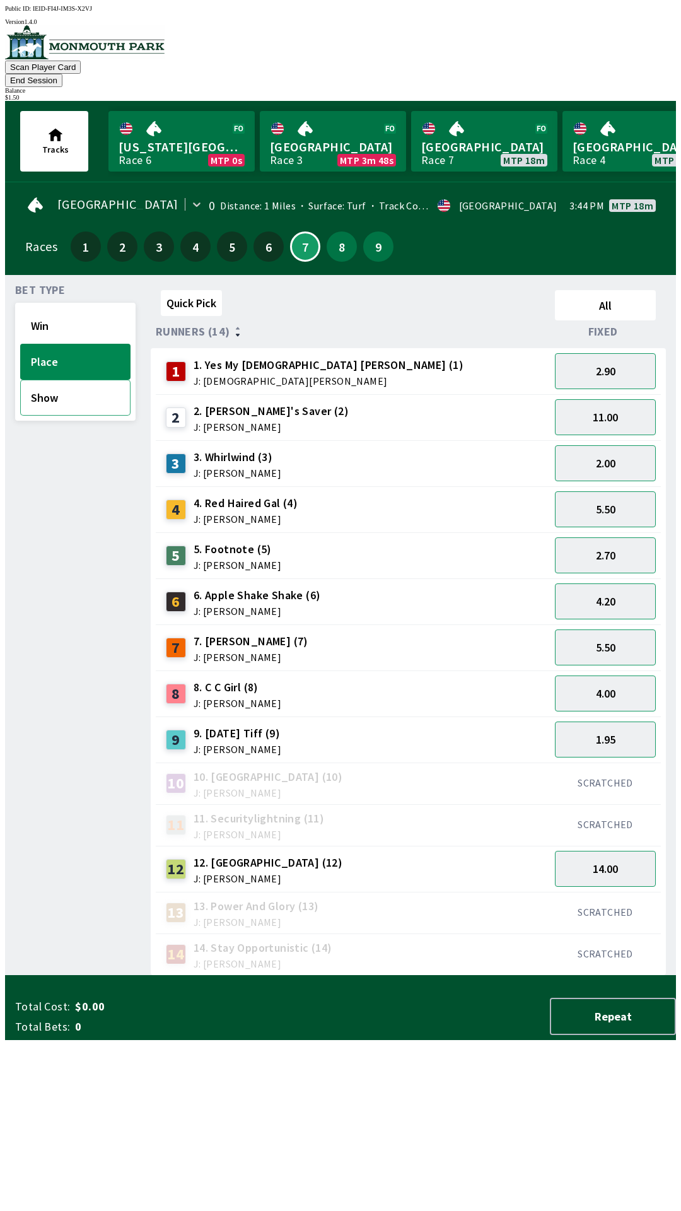
click at [55, 383] on button "Show" at bounding box center [75, 398] width 110 height 36
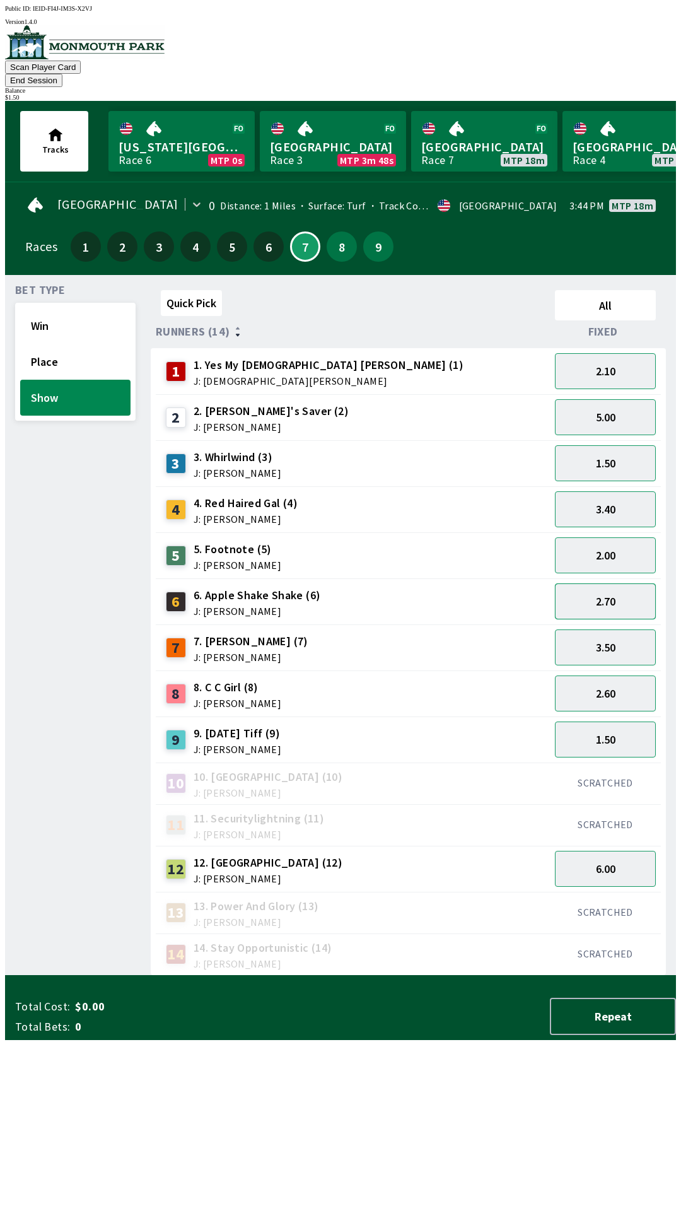
click at [616, 588] on button "2.70" at bounding box center [605, 601] width 101 height 36
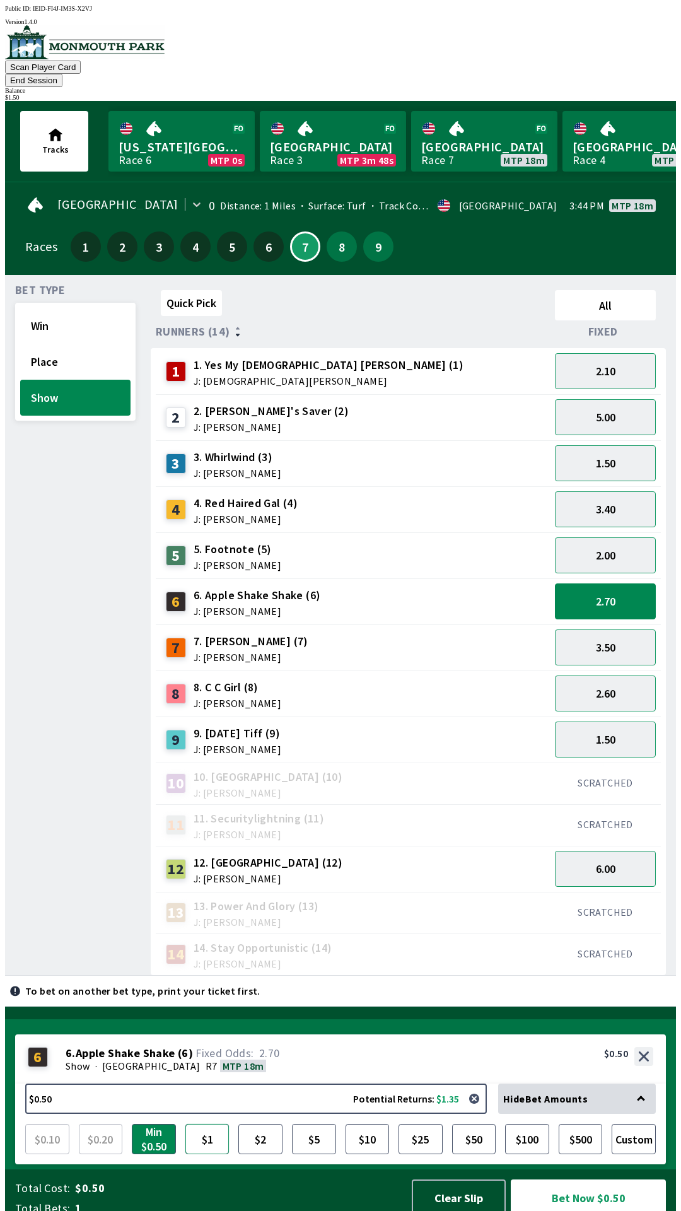
click at [226, 1137] on button "$1" at bounding box center [207, 1139] width 44 height 30
click at [609, 1180] on button "Bet Now $1.00" at bounding box center [588, 1197] width 155 height 37
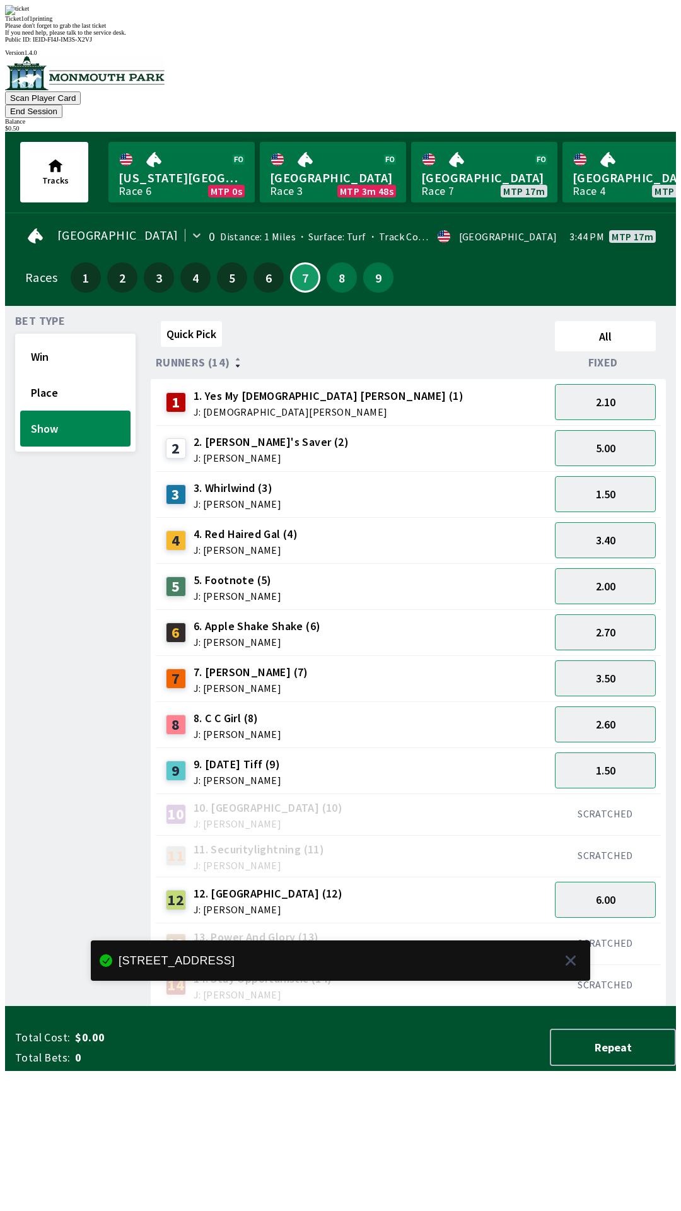
click at [396, 876] on div "12 12. D'oro Road (12) J: [PERSON_NAME]" at bounding box center [353, 899] width 394 height 46
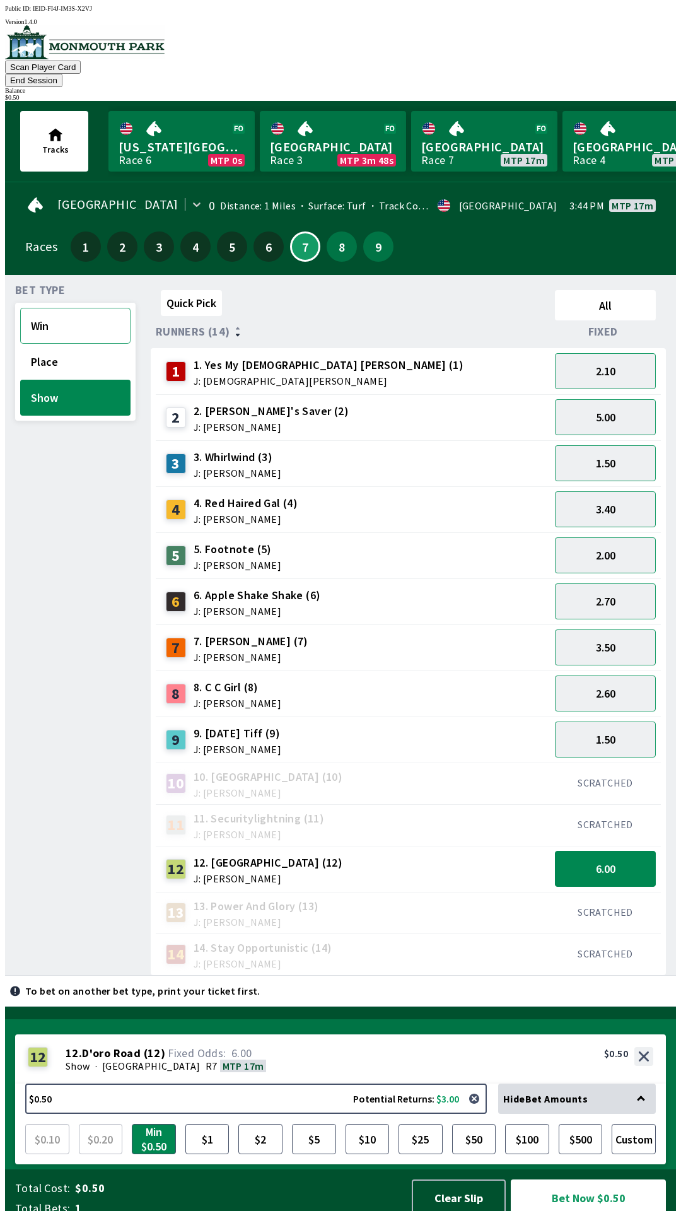
click at [86, 308] on button "Win" at bounding box center [75, 326] width 110 height 36
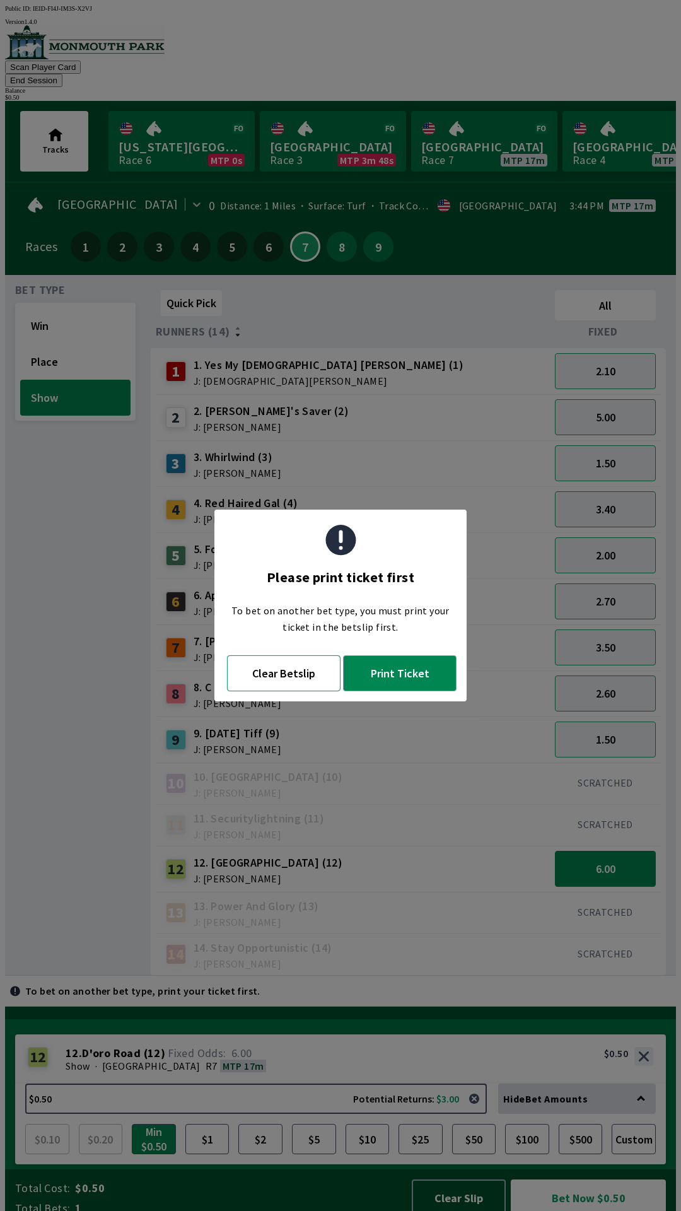
click at [280, 680] on button "Clear Betslip" at bounding box center [283, 673] width 113 height 36
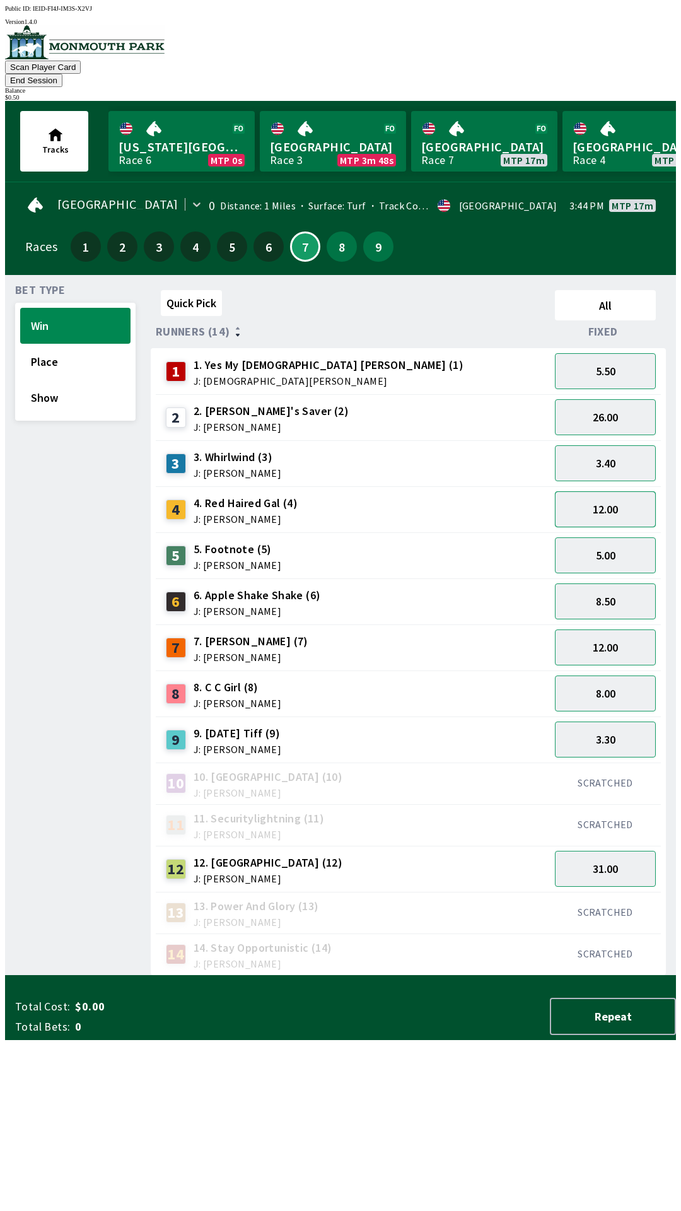
click at [615, 491] on button "12.00" at bounding box center [605, 509] width 101 height 36
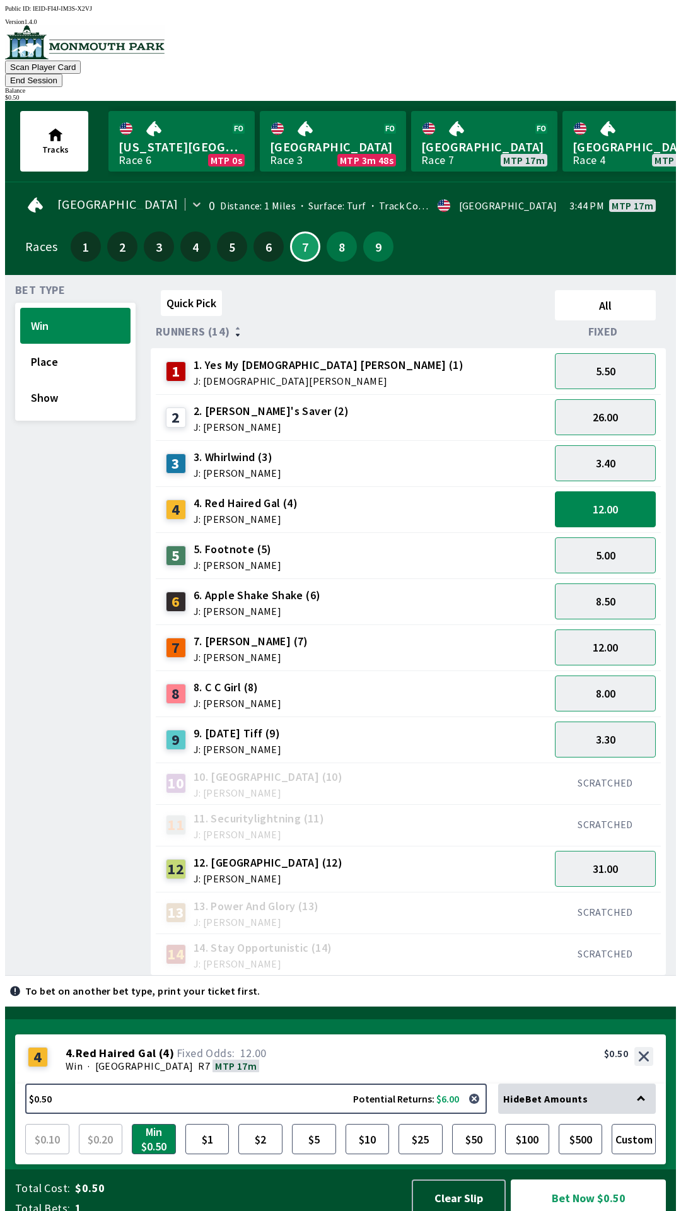
click at [629, 440] on div "3.40" at bounding box center [605, 463] width 111 height 46
click at [609, 537] on button "5.00" at bounding box center [605, 555] width 101 height 36
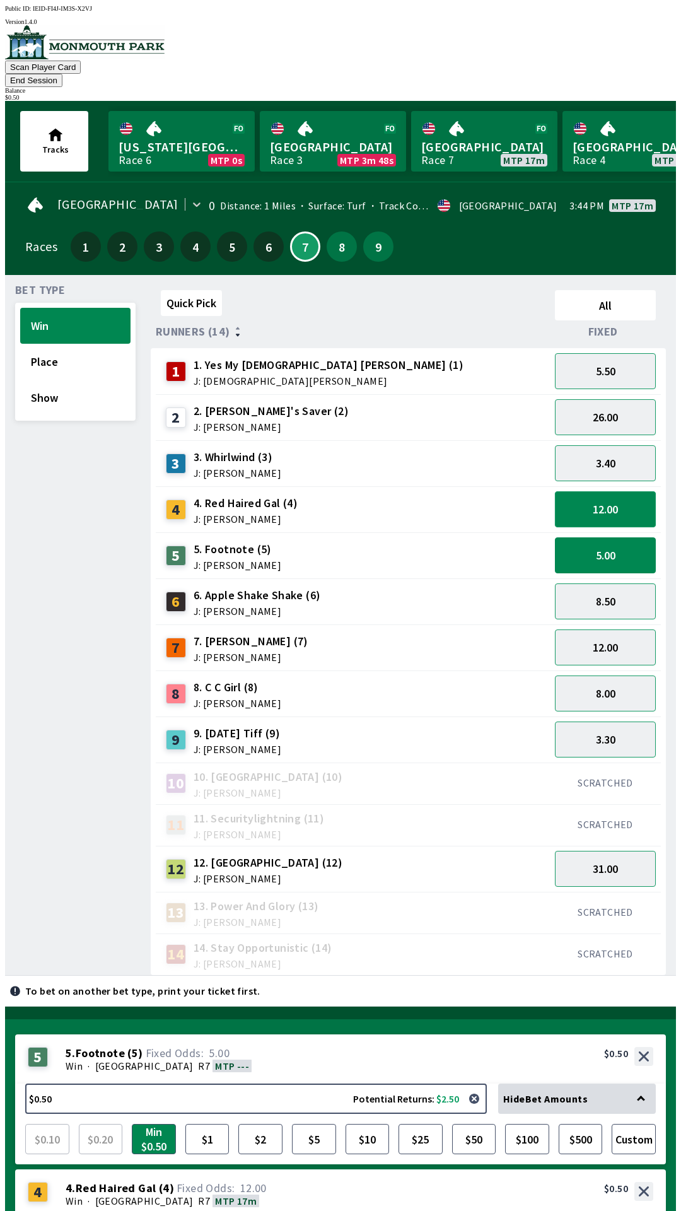
click at [611, 496] on button "12.00" at bounding box center [605, 509] width 101 height 36
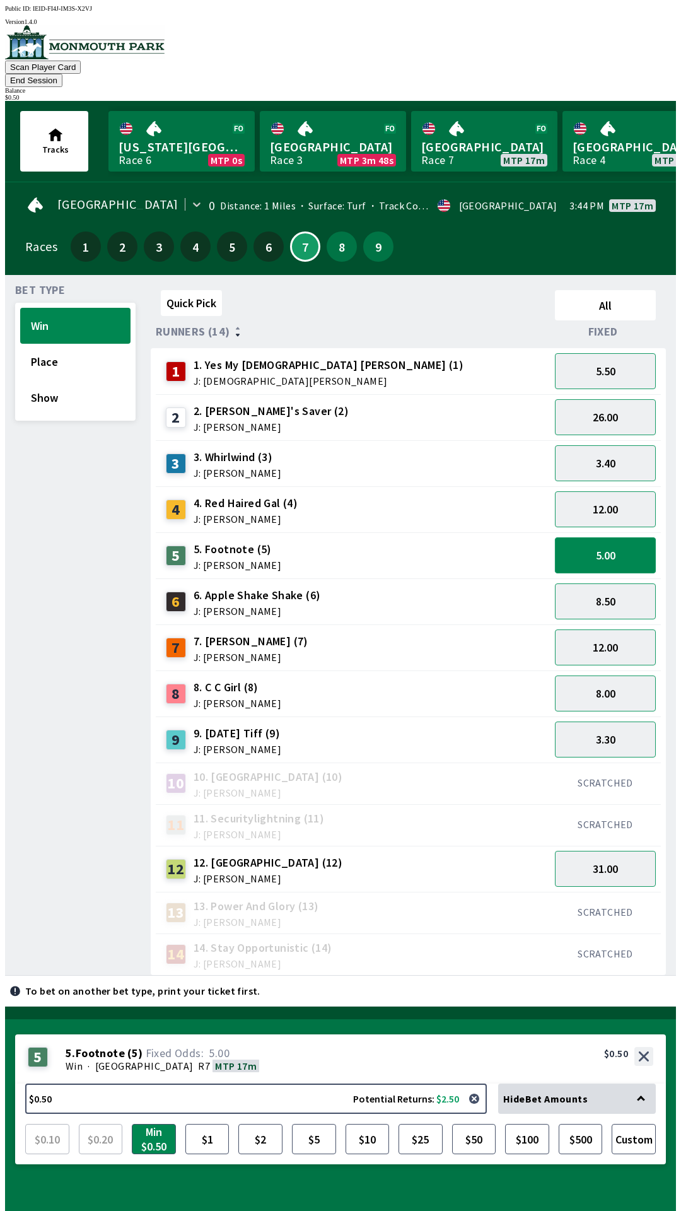
click at [617, 537] on button "5.00" at bounding box center [605, 555] width 101 height 36
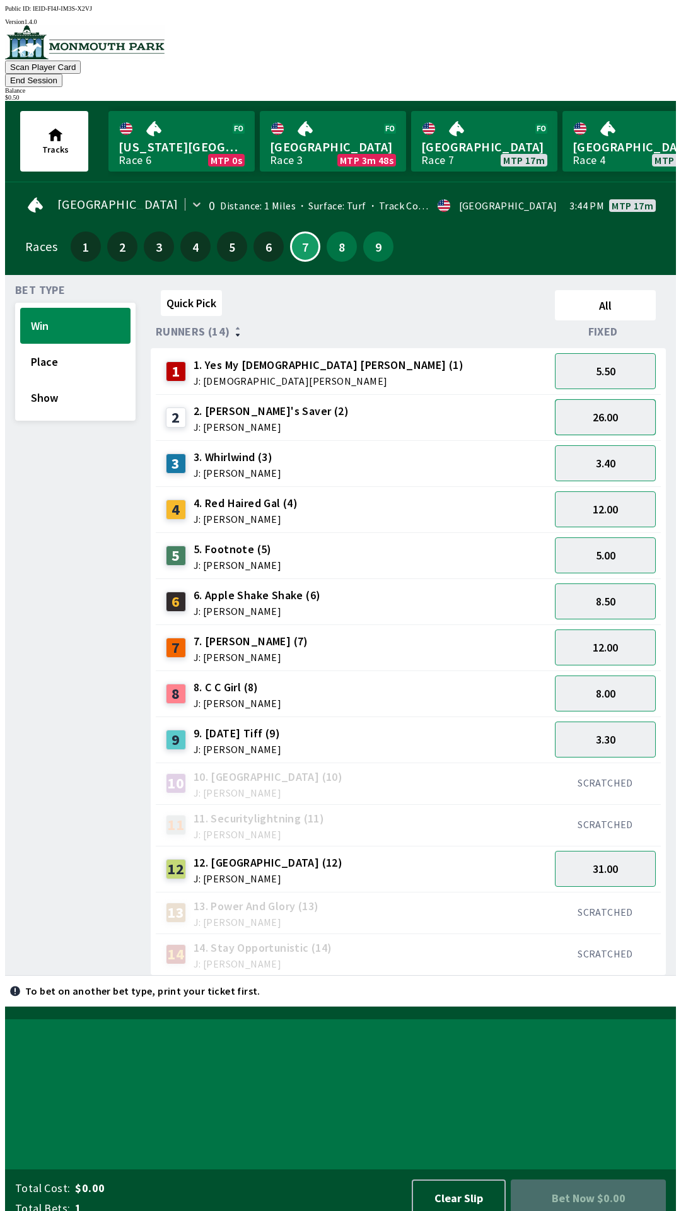
click at [623, 406] on button "26.00" at bounding box center [605, 417] width 101 height 36
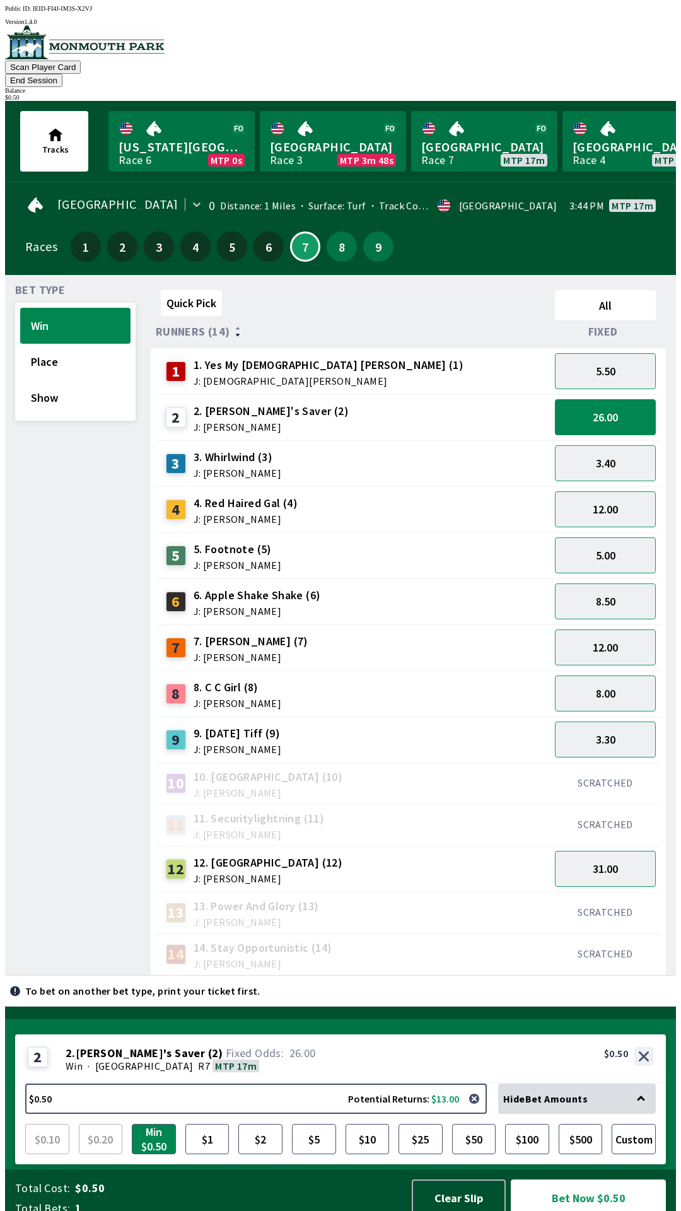
click at [611, 1183] on button "Bet Now $0.50" at bounding box center [588, 1197] width 155 height 37
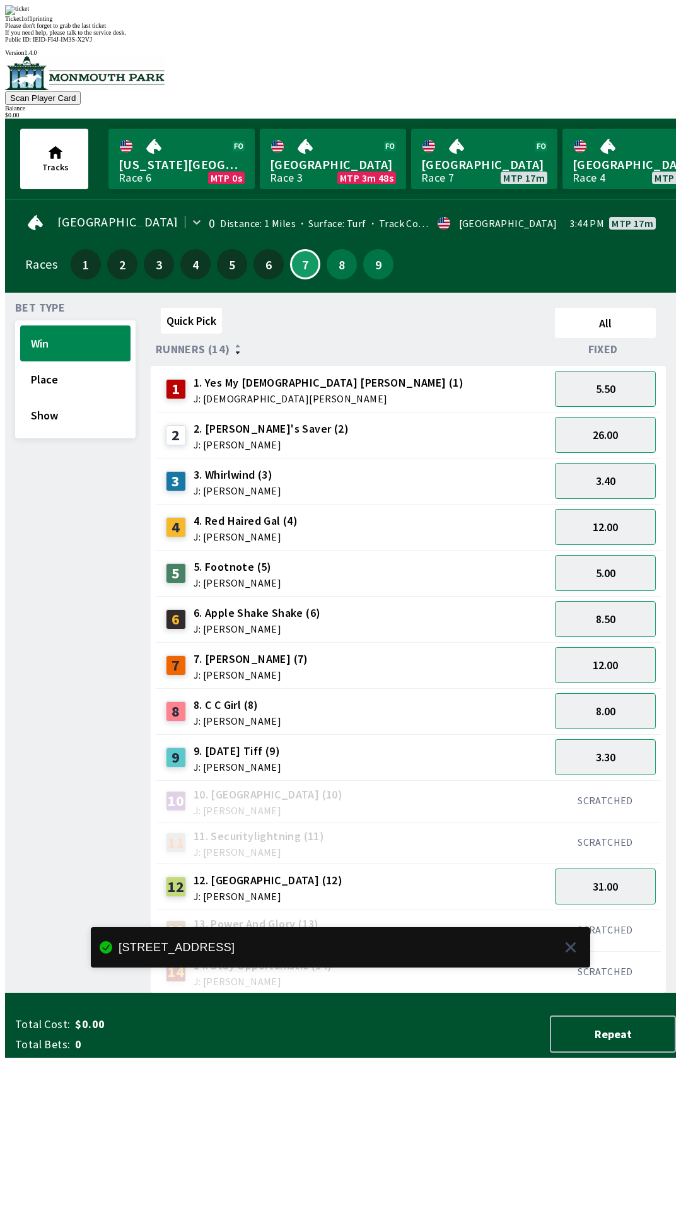
click at [449, 965] on div "Quick Pick All Runners (14) Fixed 1 1. Yes My [DEMOGRAPHIC_DATA] [PERSON_NAME] …" at bounding box center [413, 648] width 525 height 690
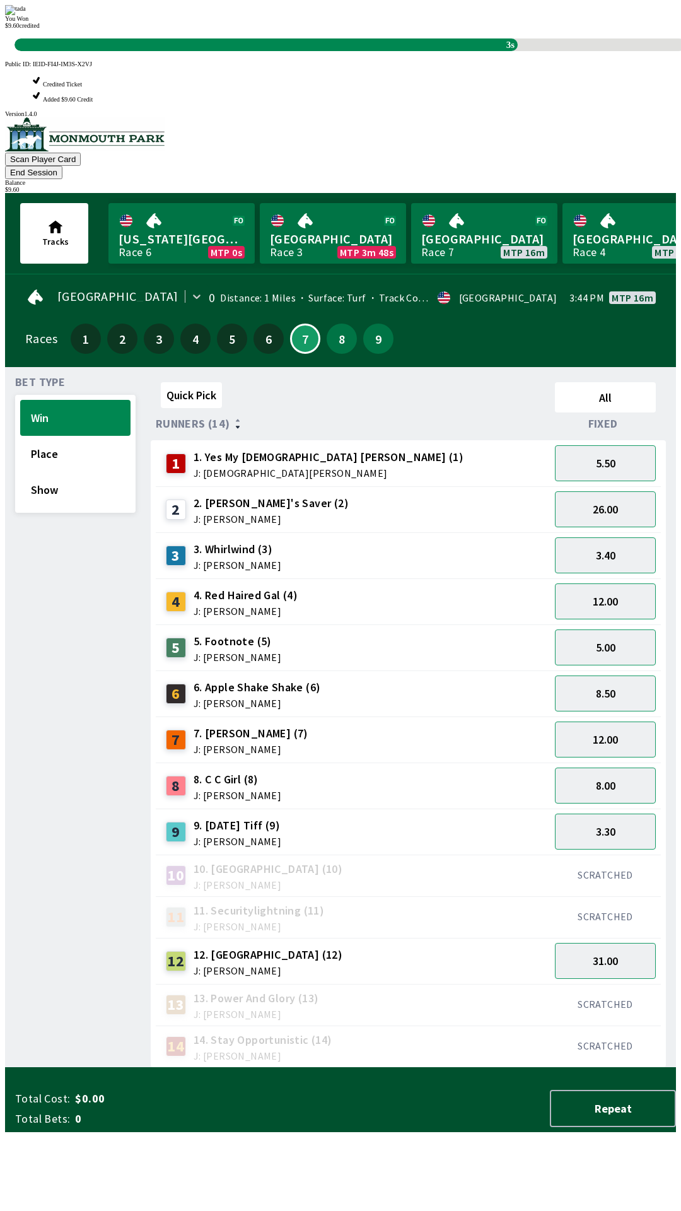
click at [390, 854] on div "10 10. Wonderfulvenezuela (10) J: [PERSON_NAME]" at bounding box center [353, 875] width 394 height 42
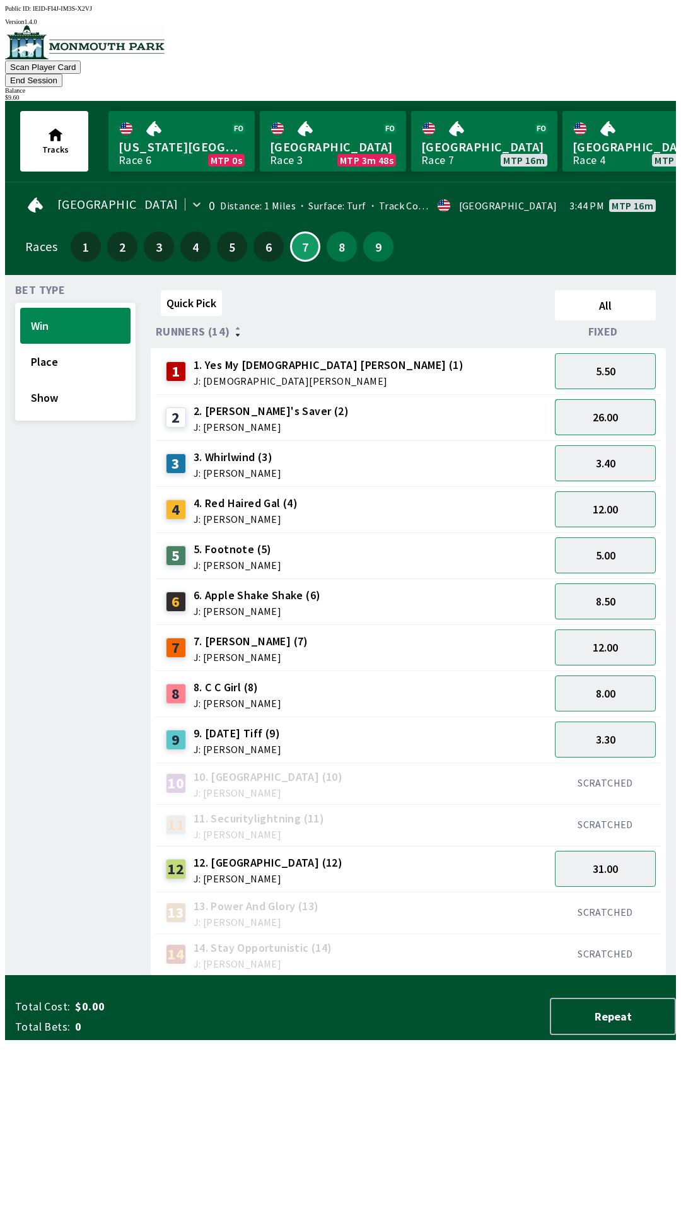
click at [620, 404] on button "26.00" at bounding box center [605, 417] width 101 height 36
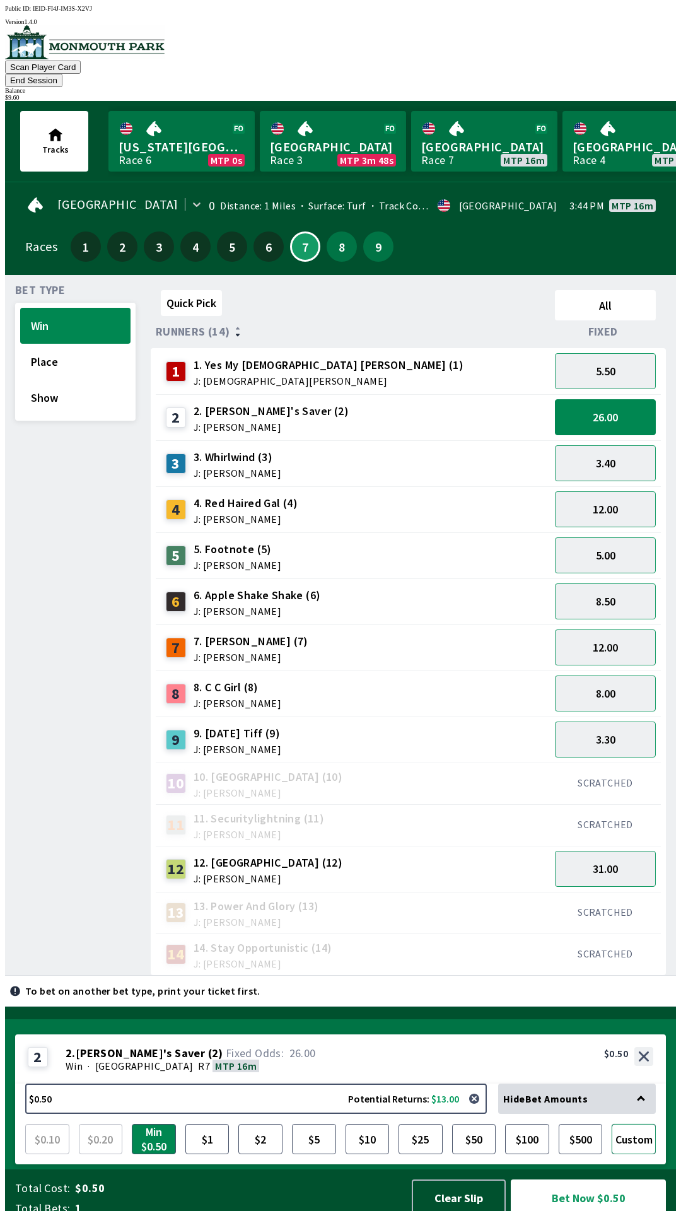
click at [643, 1124] on button "Custom" at bounding box center [634, 1139] width 44 height 30
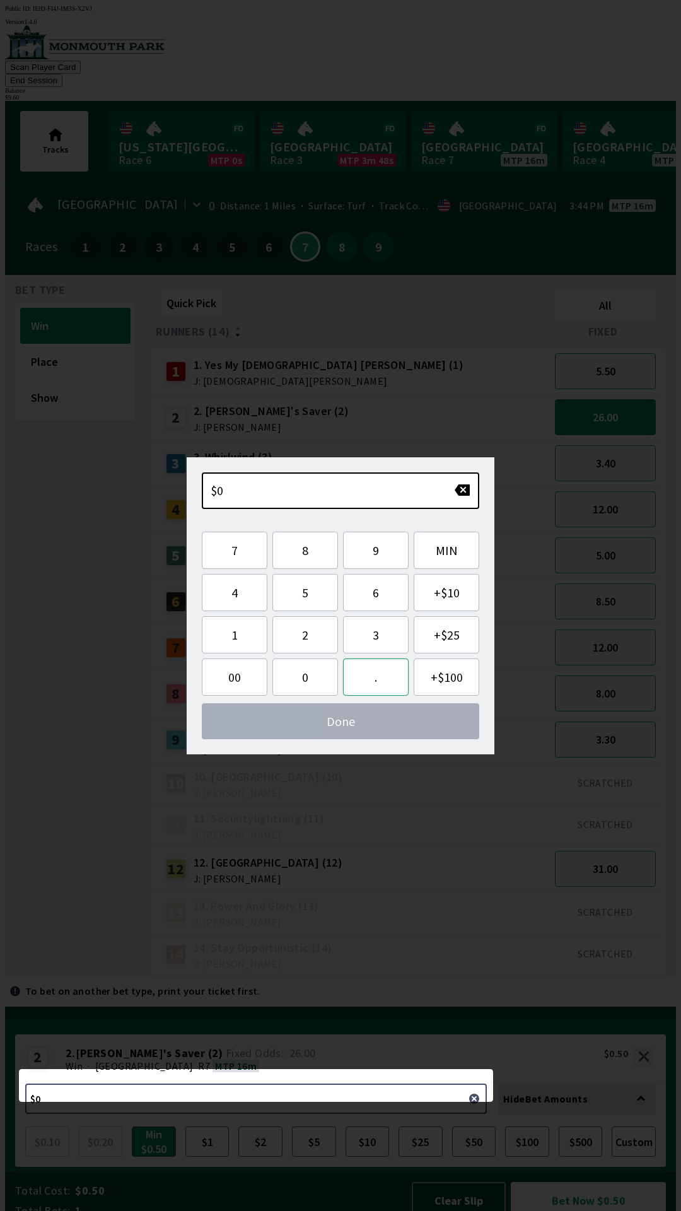
click at [385, 682] on button "." at bounding box center [376, 676] width 66 height 37
click at [389, 581] on button "6" at bounding box center [376, 592] width 66 height 37
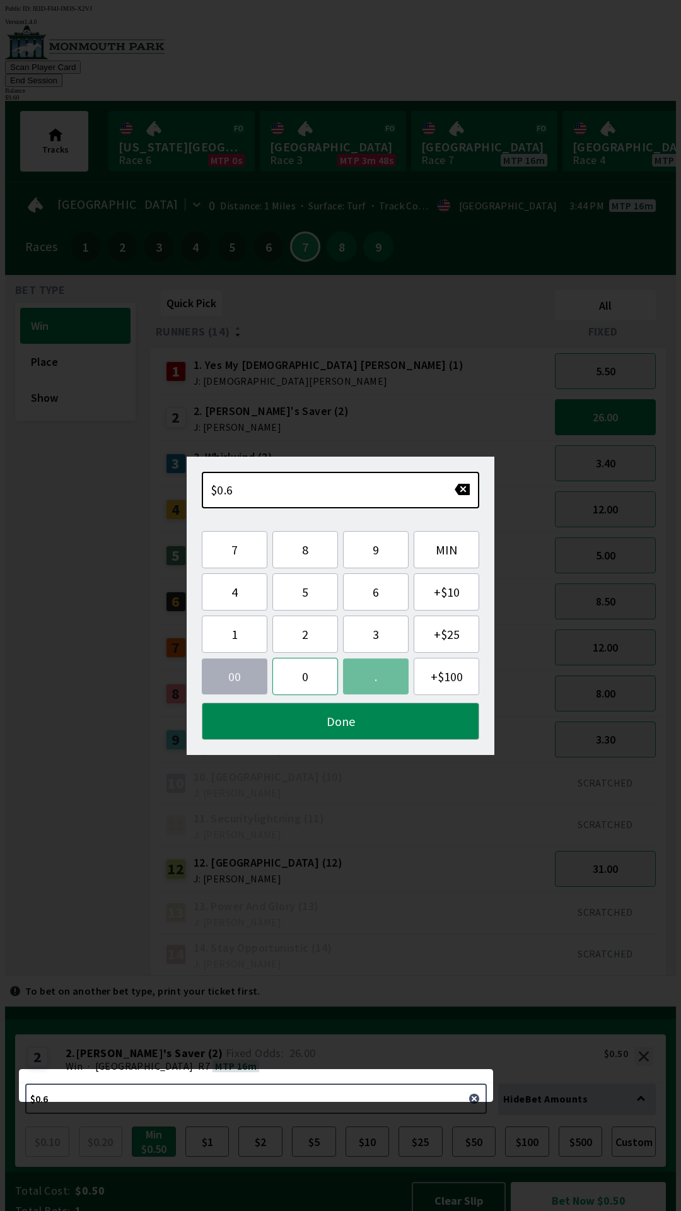
click at [329, 673] on button "0" at bounding box center [305, 676] width 66 height 37
click at [364, 724] on button "Done" at bounding box center [340, 720] width 277 height 37
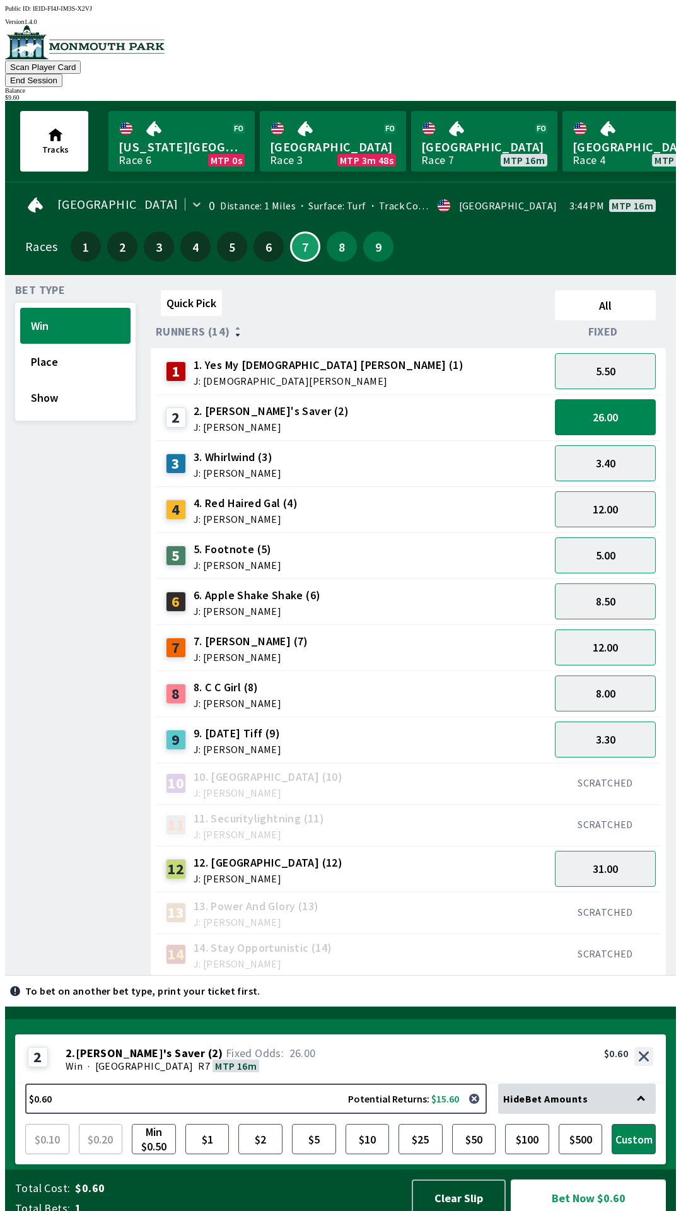
click at [597, 1204] on button "Bet Now $0.60" at bounding box center [588, 1197] width 155 height 37
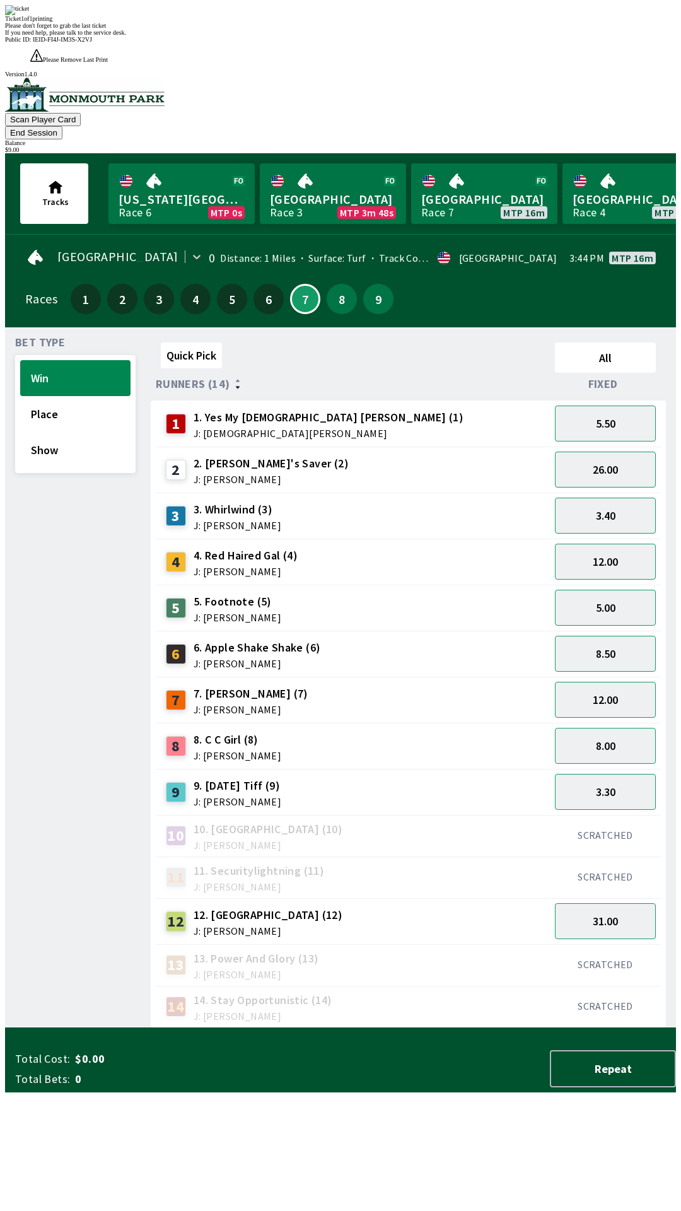
click at [434, 820] on div "10 10. Wonderfulvenezuela (10) J: [PERSON_NAME]" at bounding box center [353, 836] width 384 height 32
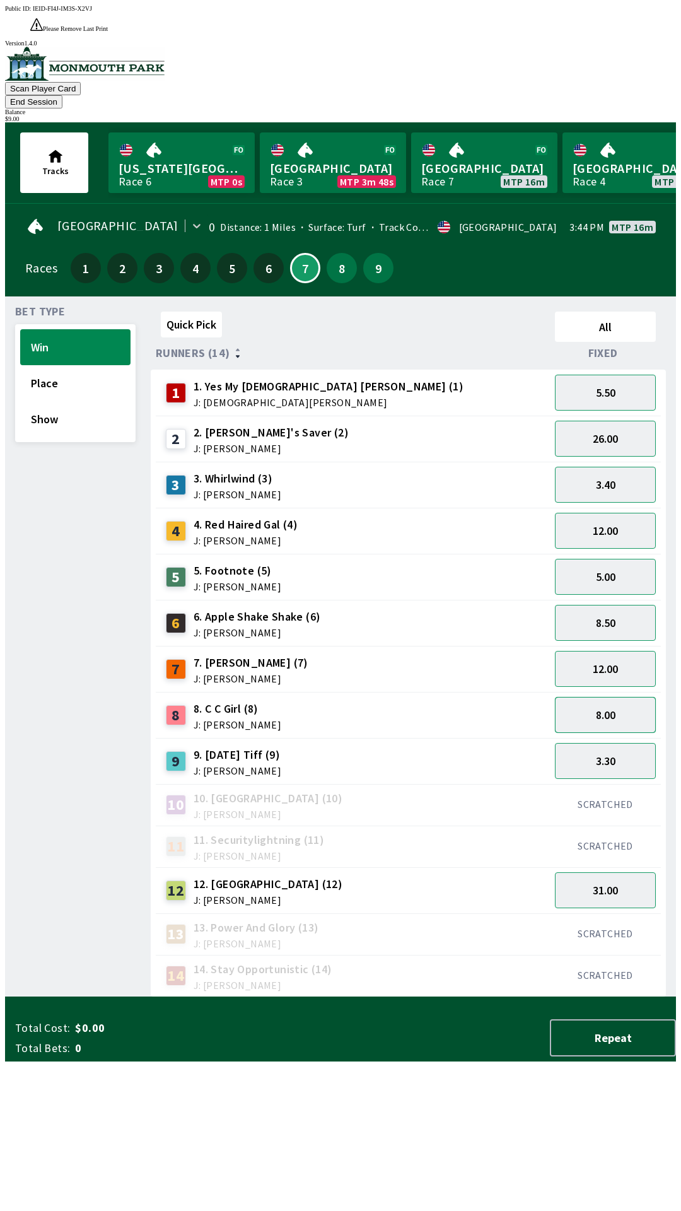
click at [619, 697] on button "8.00" at bounding box center [605, 715] width 101 height 36
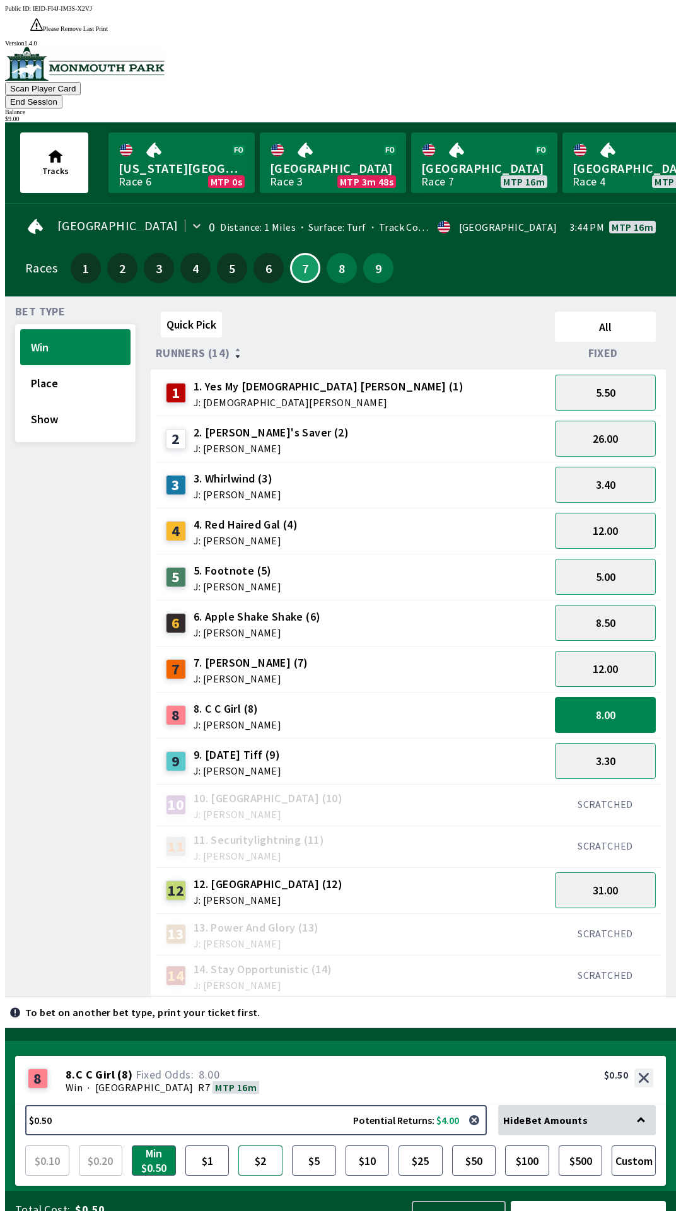
click at [269, 1145] on button "$2" at bounding box center [260, 1160] width 44 height 30
click at [610, 1201] on button "Bet Now $2.00" at bounding box center [588, 1219] width 155 height 37
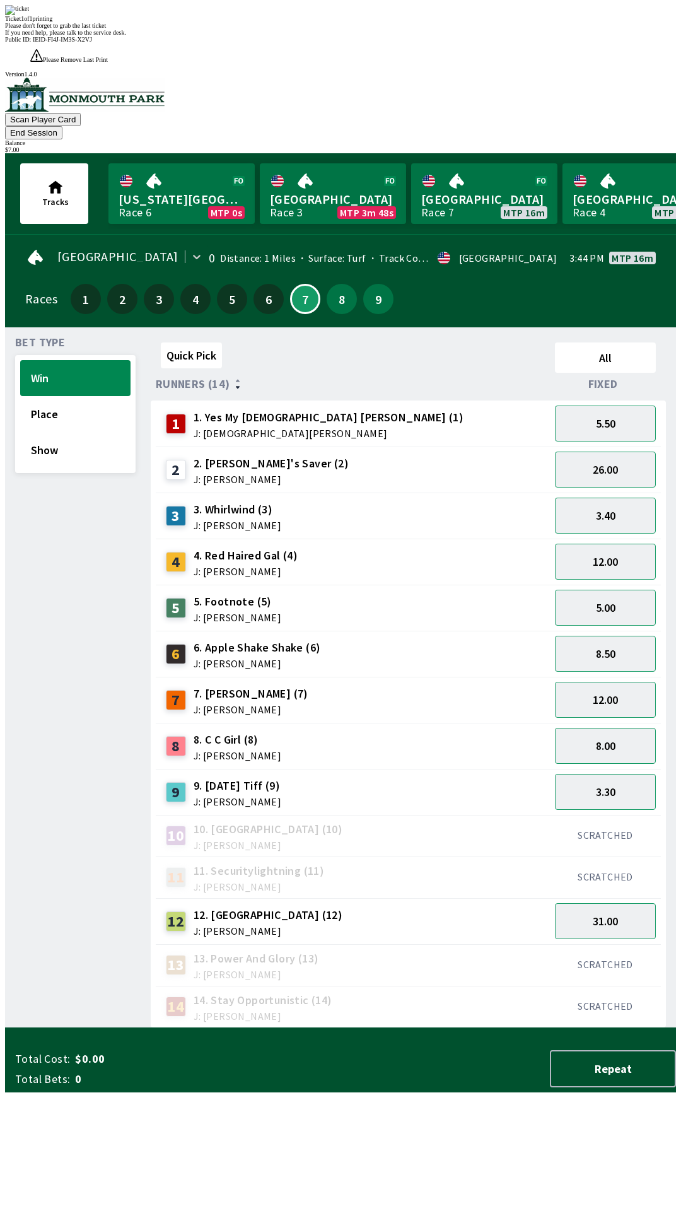
click at [62, 126] on button "End Session" at bounding box center [33, 132] width 57 height 13
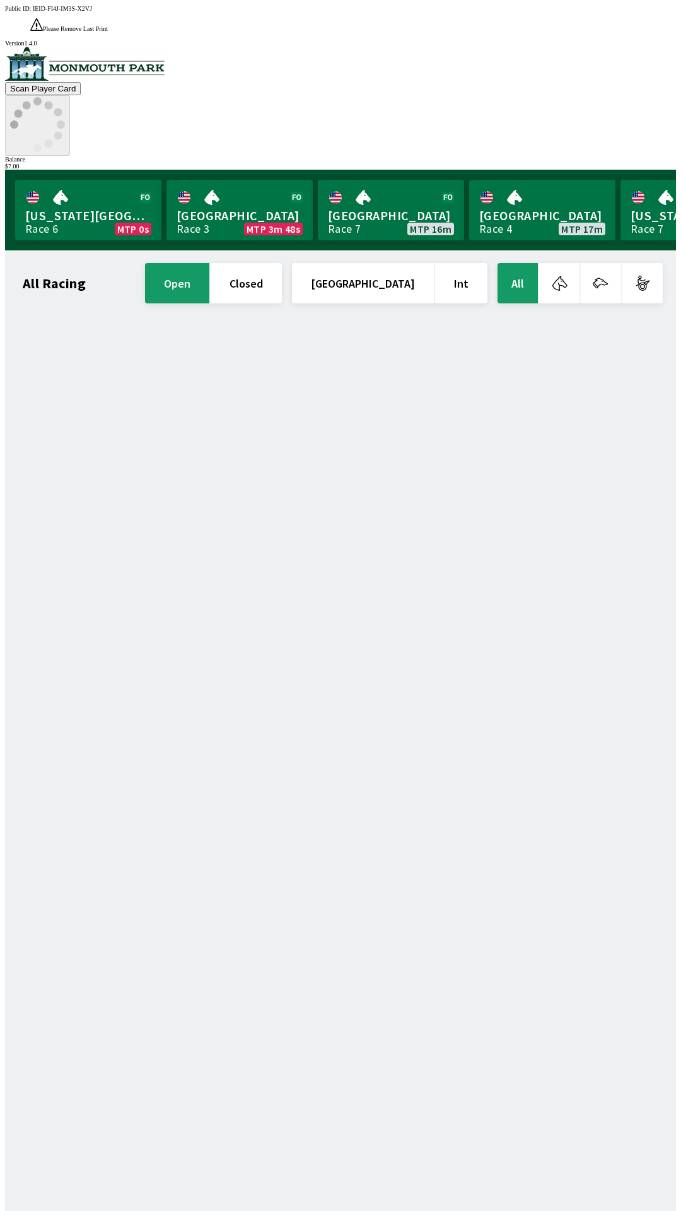
click at [65, 97] on icon at bounding box center [37, 124] width 55 height 55
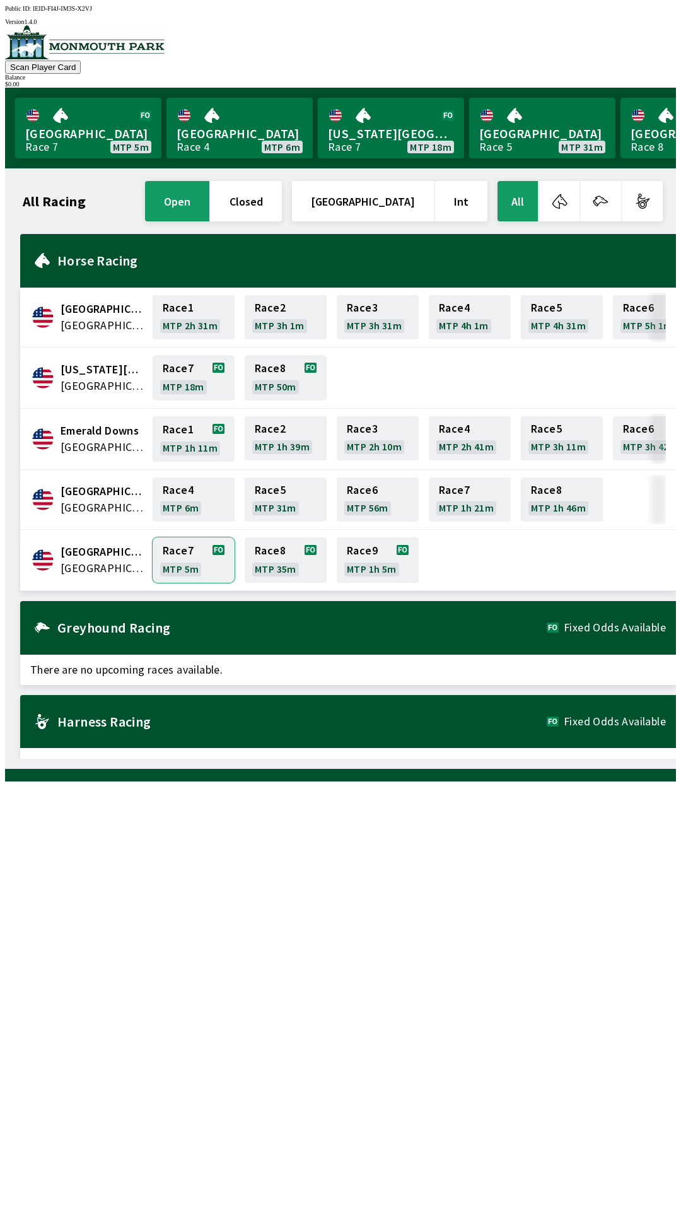
click at [187, 553] on link "Race 7 MTP 5m" at bounding box center [194, 559] width 82 height 45
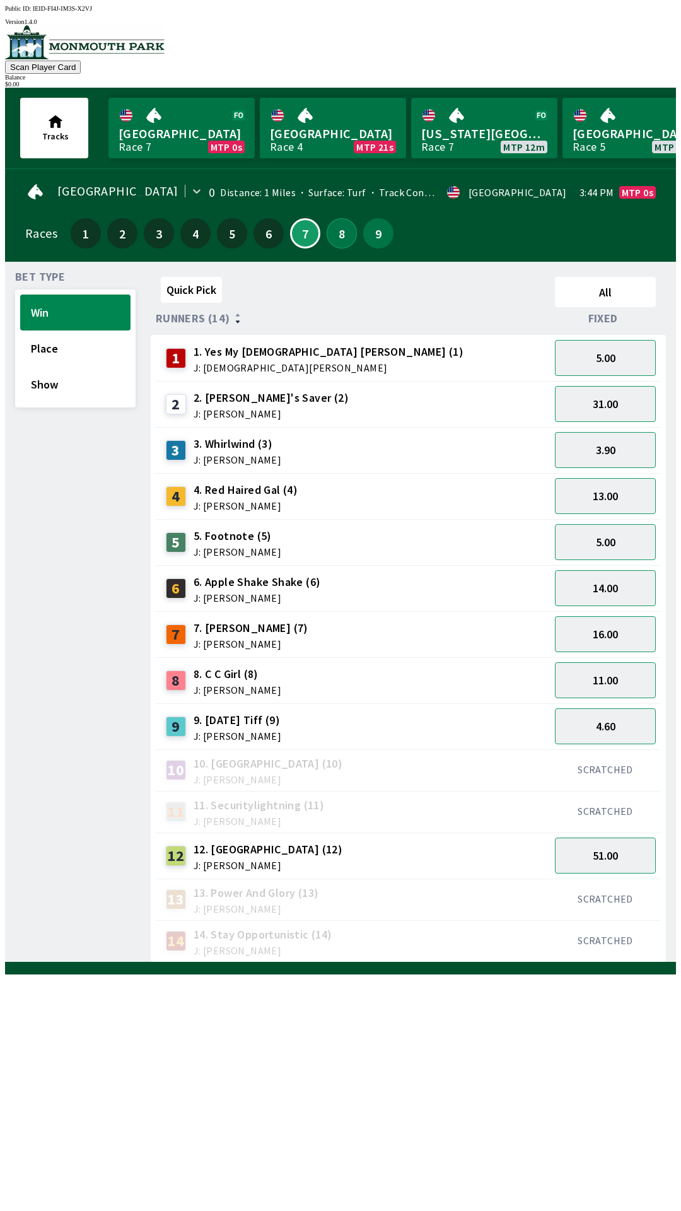
click at [342, 221] on button "8" at bounding box center [342, 233] width 30 height 30
